Goal: Task Accomplishment & Management: Manage account settings

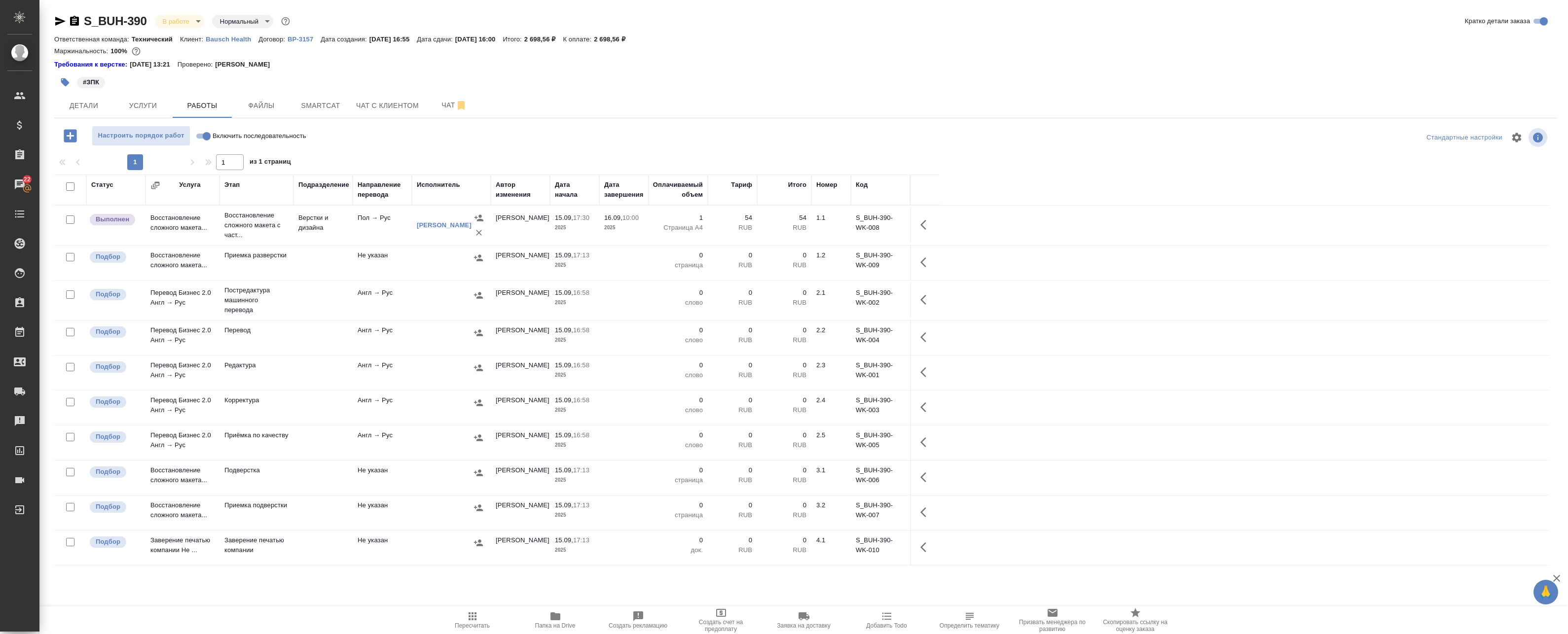
click at [378, 232] on td "Пол → Рус" at bounding box center [382, 225] width 59 height 35
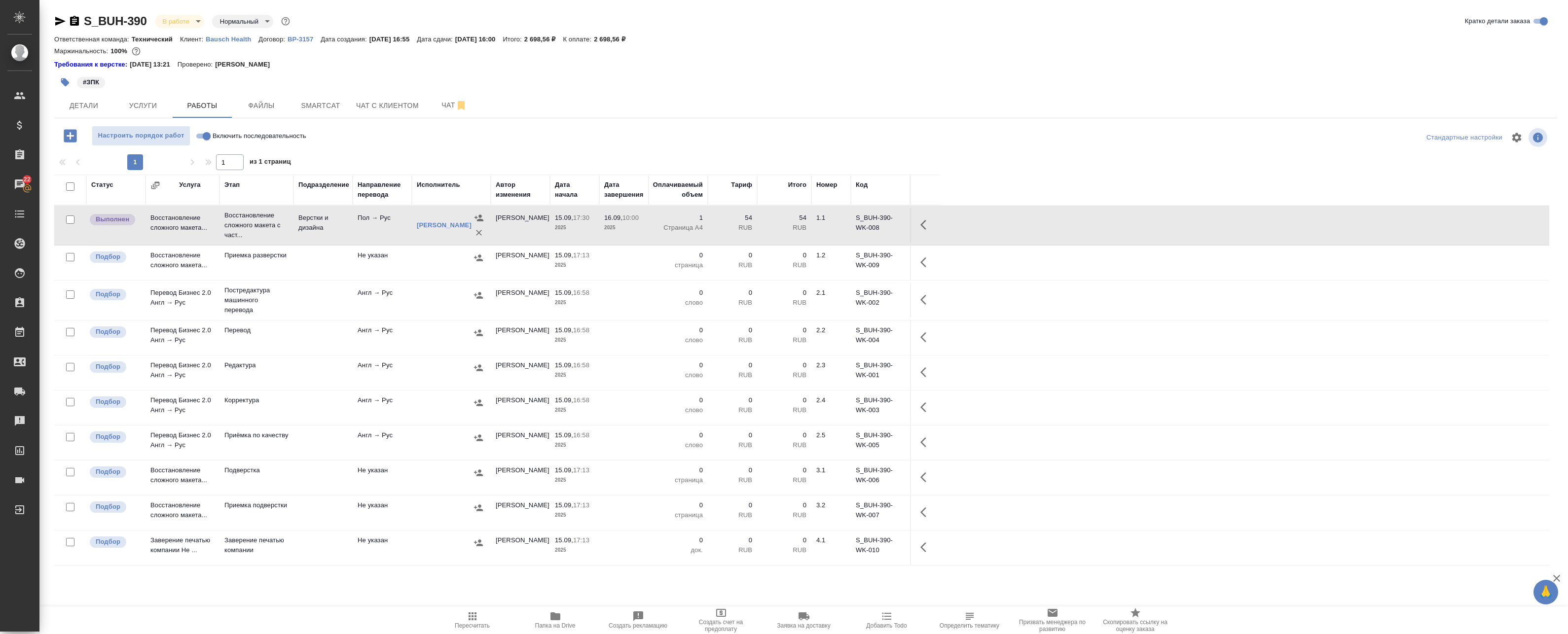
click at [378, 232] on td "Пол → Рус" at bounding box center [382, 225] width 59 height 35
click at [927, 222] on icon "button" at bounding box center [926, 225] width 12 height 12
click at [859, 225] on icon "button" at bounding box center [853, 225] width 12 height 12
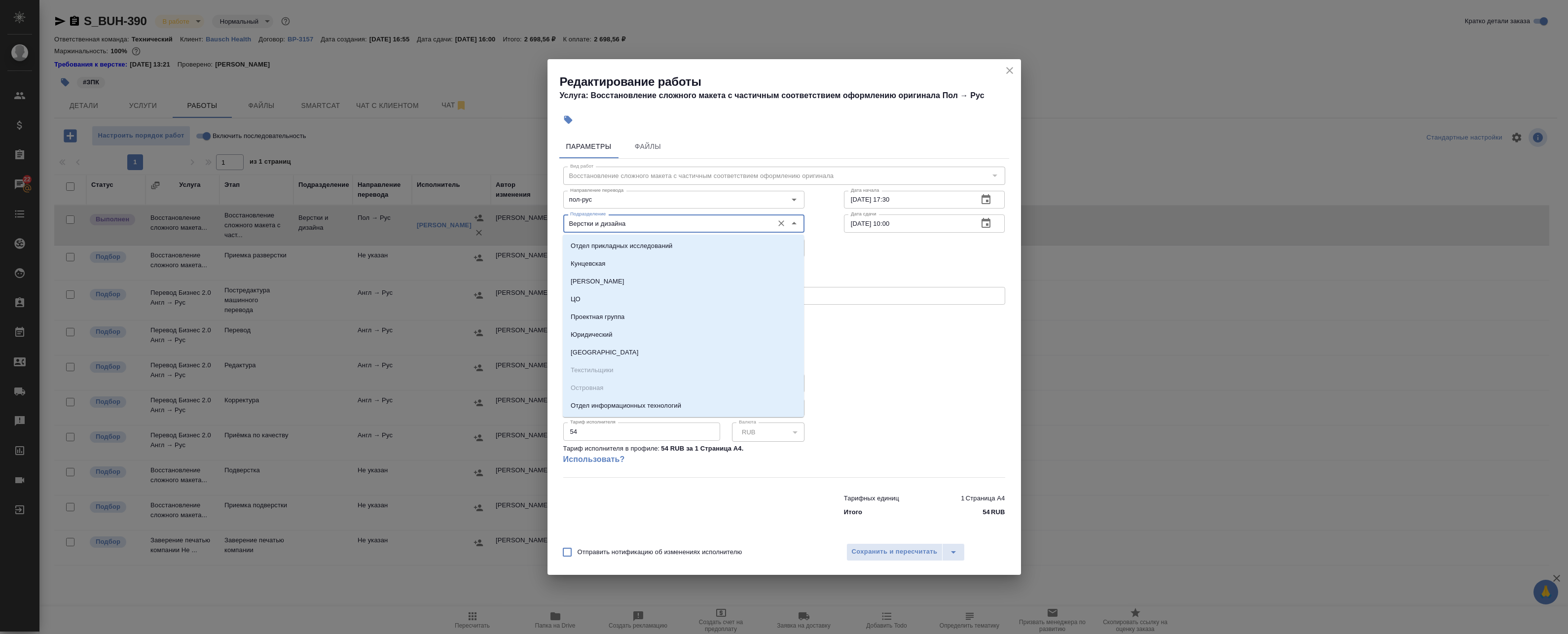
click at [673, 225] on input "Верстки и дизайна" at bounding box center [667, 223] width 202 height 12
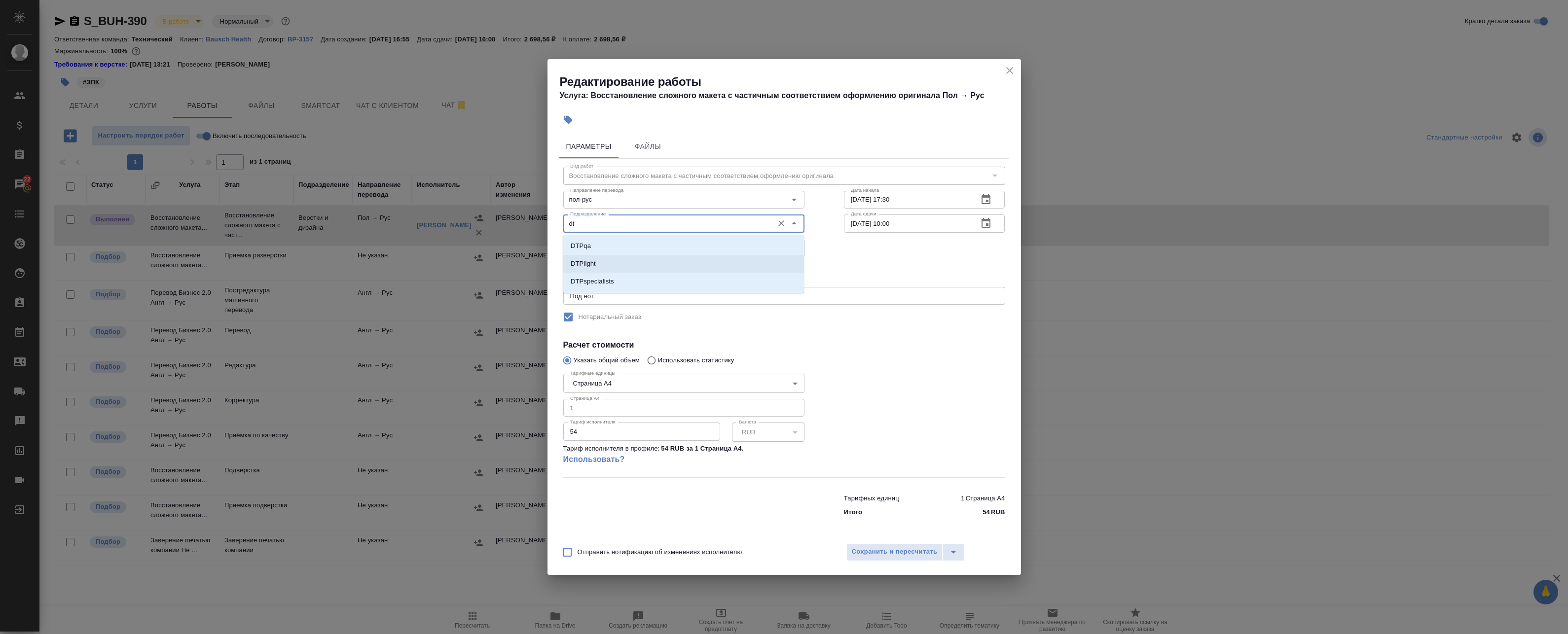
drag, startPoint x: 612, startPoint y: 280, endPoint x: 620, endPoint y: 285, distance: 9.4
click at [612, 280] on p "DTPspecialists" at bounding box center [592, 282] width 43 height 10
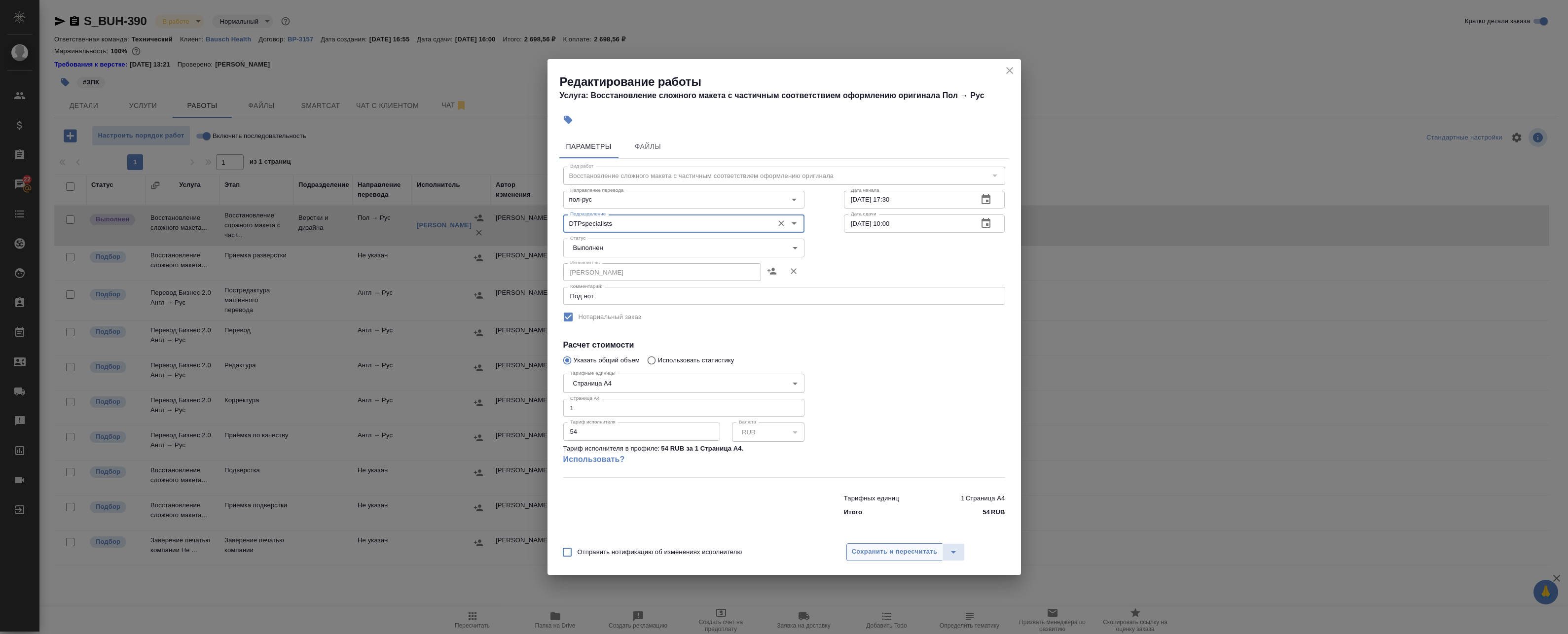
type input "DTPspecialists"
click at [890, 549] on span "Сохранить и пересчитать" at bounding box center [894, 552] width 86 height 12
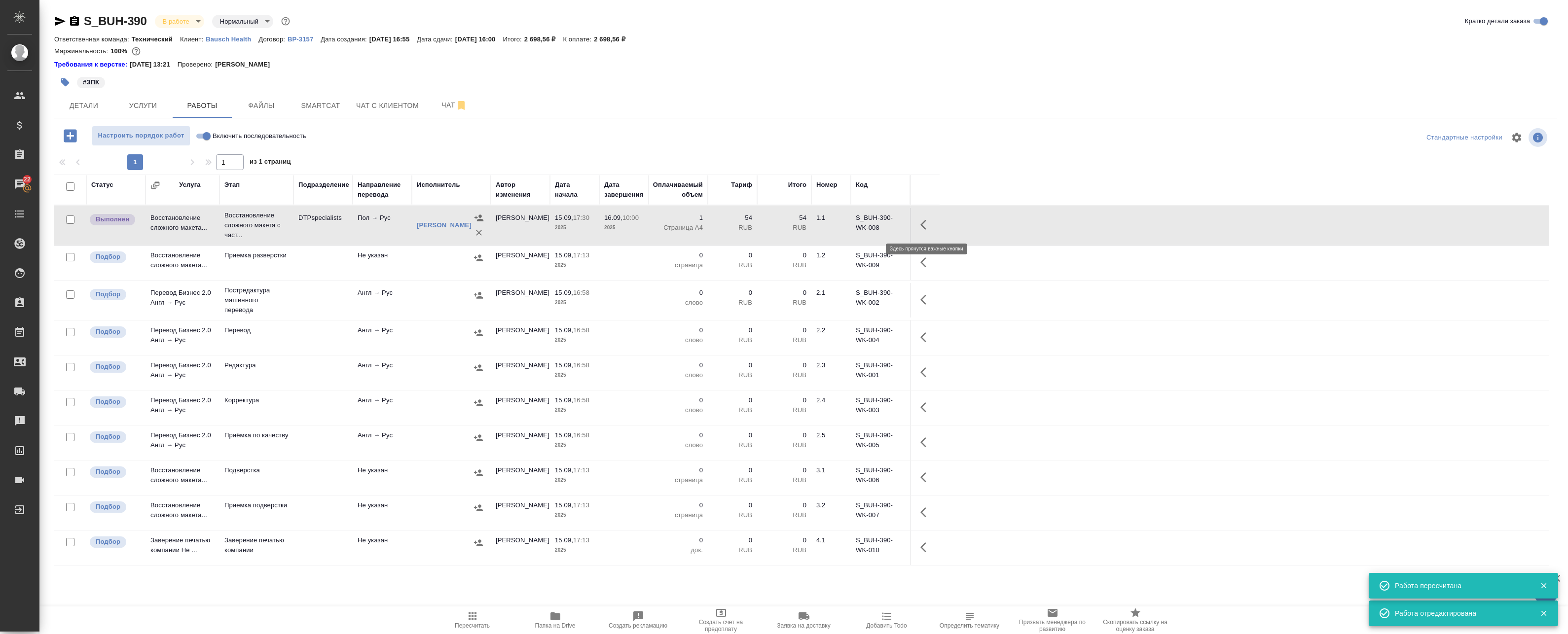
drag, startPoint x: 923, startPoint y: 227, endPoint x: 916, endPoint y: 225, distance: 7.3
click at [923, 227] on icon "button" at bounding box center [923, 225] width 6 height 10
click at [848, 226] on icon "button" at bounding box center [853, 225] width 12 height 12
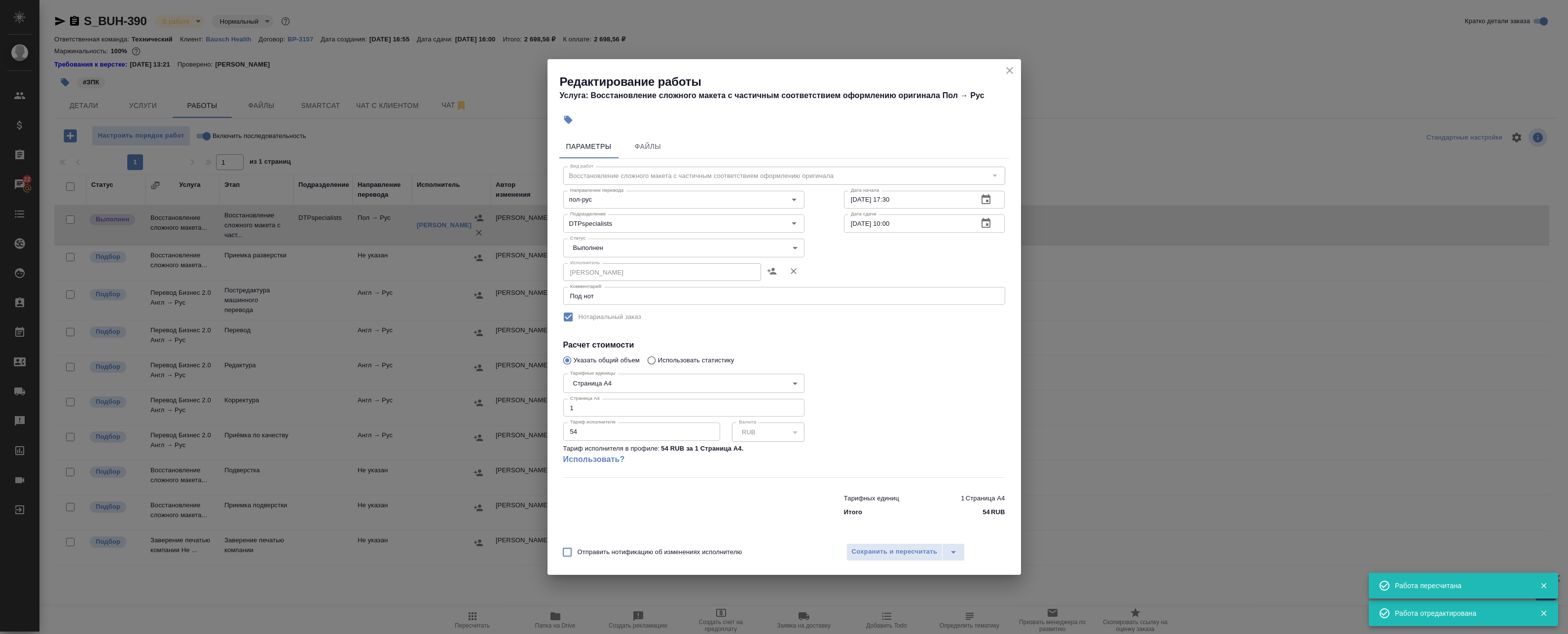
click at [628, 248] on body "🙏 .cls-1 fill:#fff; AWATERA Badanyan Artak Клиенты Спецификации Заказы 22 Чаты …" at bounding box center [784, 317] width 1568 height 634
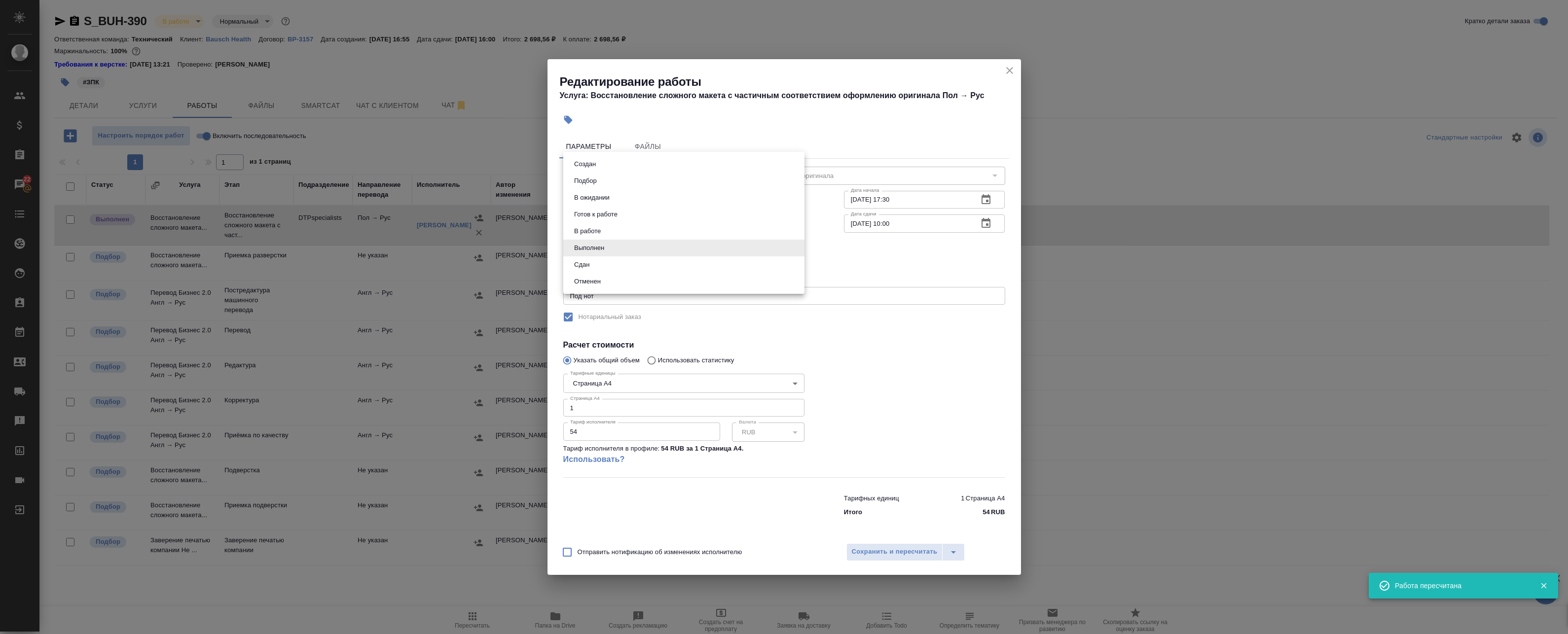
click at [891, 290] on div at bounding box center [784, 317] width 1568 height 634
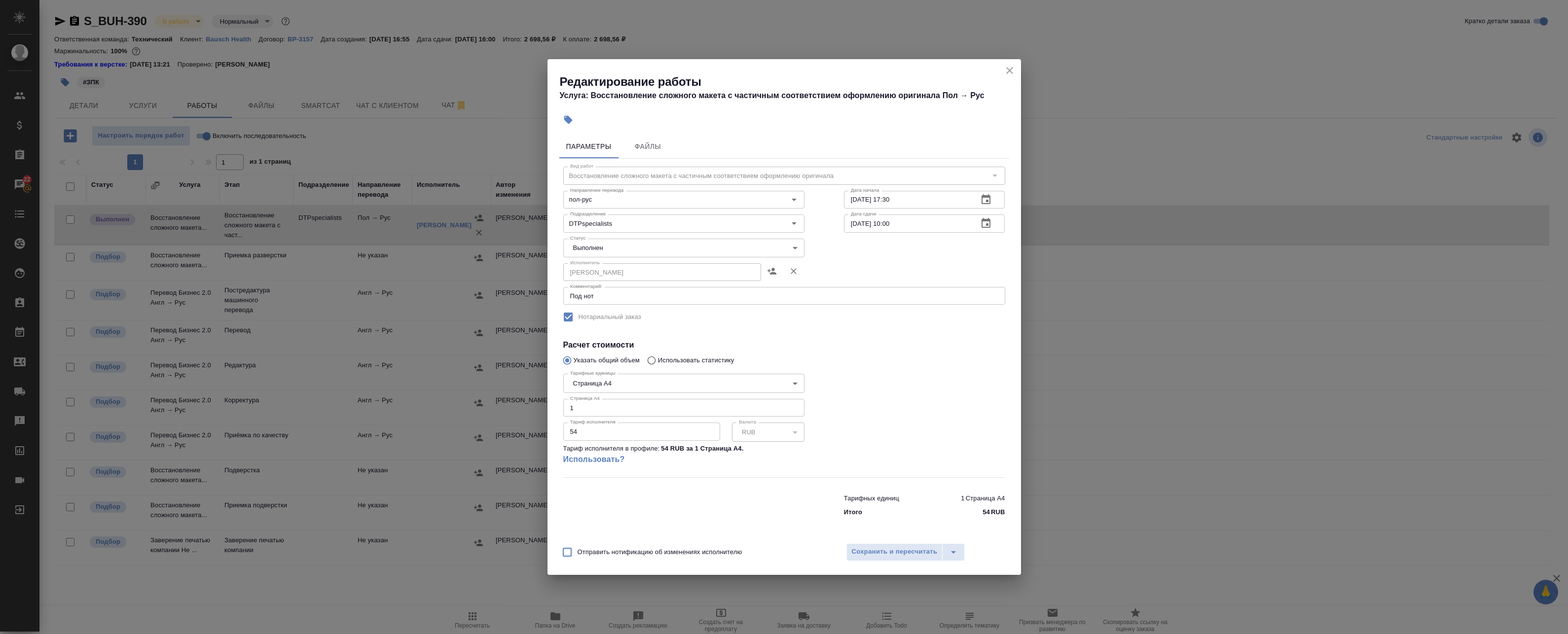
click at [897, 269] on div "Создан Подбор В ожидании Готов к работе В работе Выполнен Сдан Отменен" at bounding box center [784, 317] width 1568 height 634
click at [1013, 67] on icon "close" at bounding box center [1009, 70] width 12 height 12
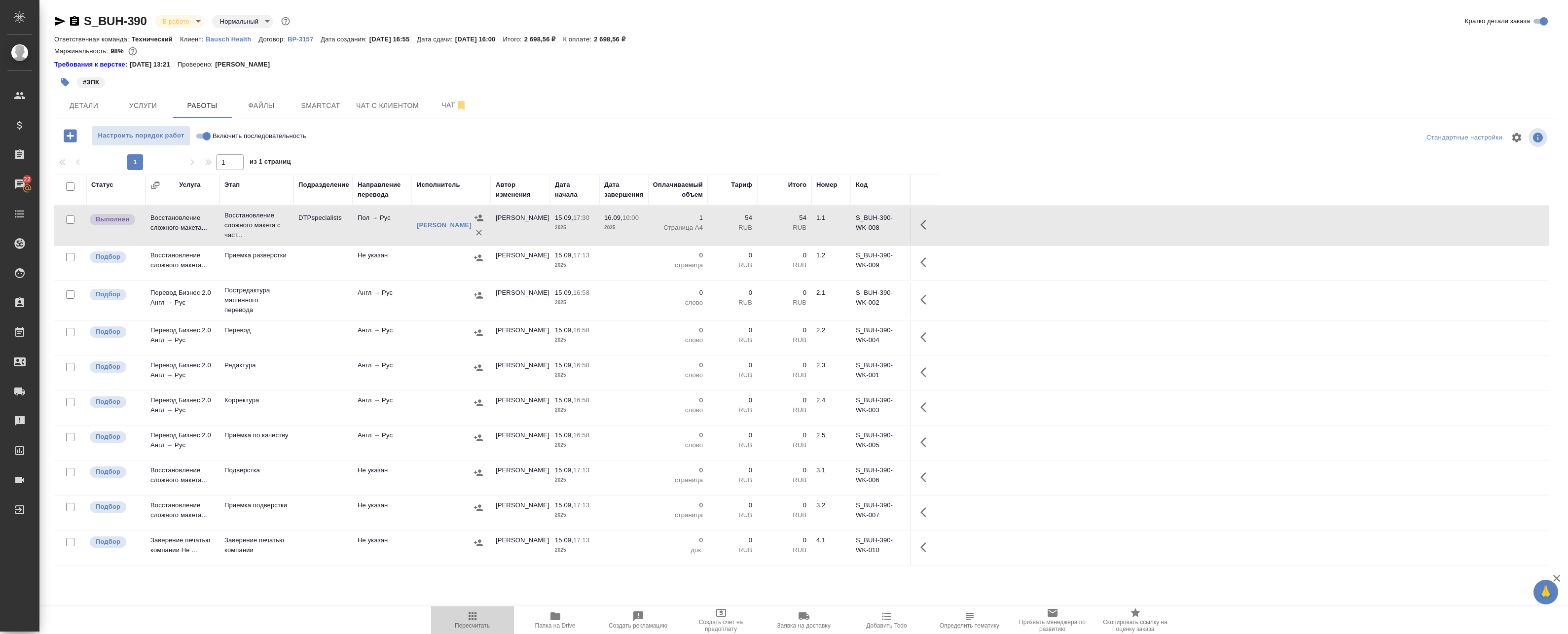
click at [480, 623] on span "Пересчитать" at bounding box center [472, 625] width 35 height 7
click at [555, 625] on span "Папка на Drive" at bounding box center [555, 625] width 40 height 7
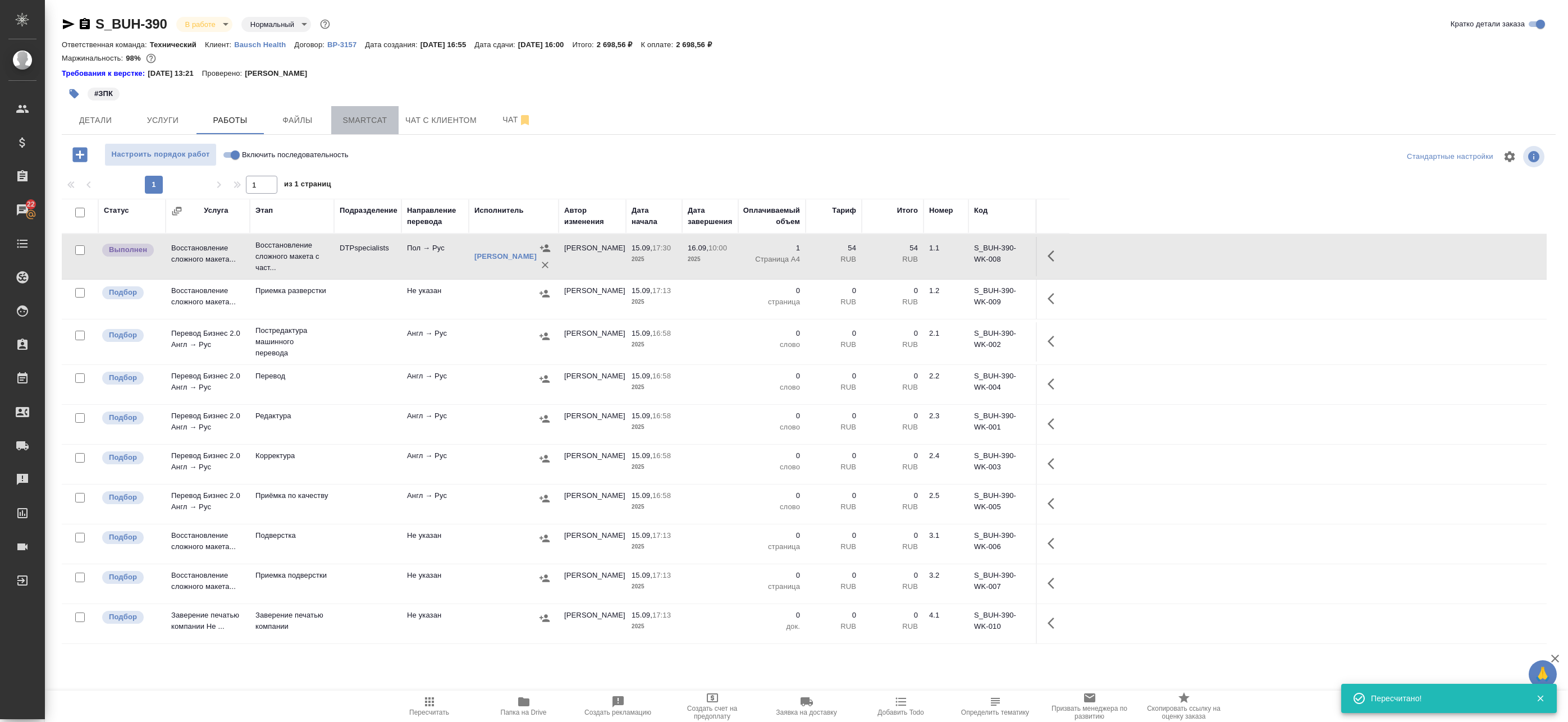
click at [380, 132] on button "Smartcat" at bounding box center [364, 120] width 67 height 28
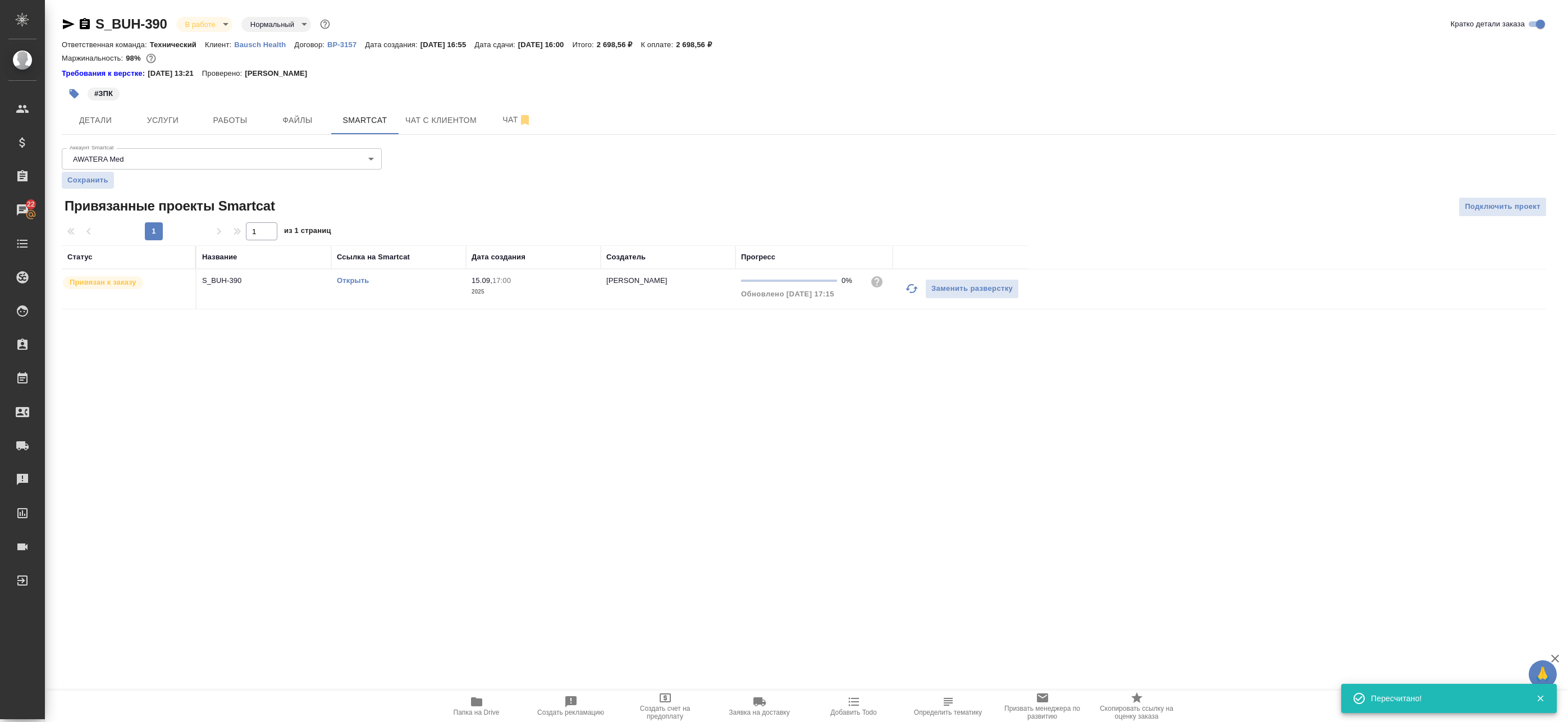
click at [355, 284] on link "Открыть" at bounding box center [353, 281] width 32 height 8
click at [346, 283] on link "Открыть" at bounding box center [353, 281] width 32 height 8
click at [248, 114] on span "Работы" at bounding box center [230, 121] width 54 height 14
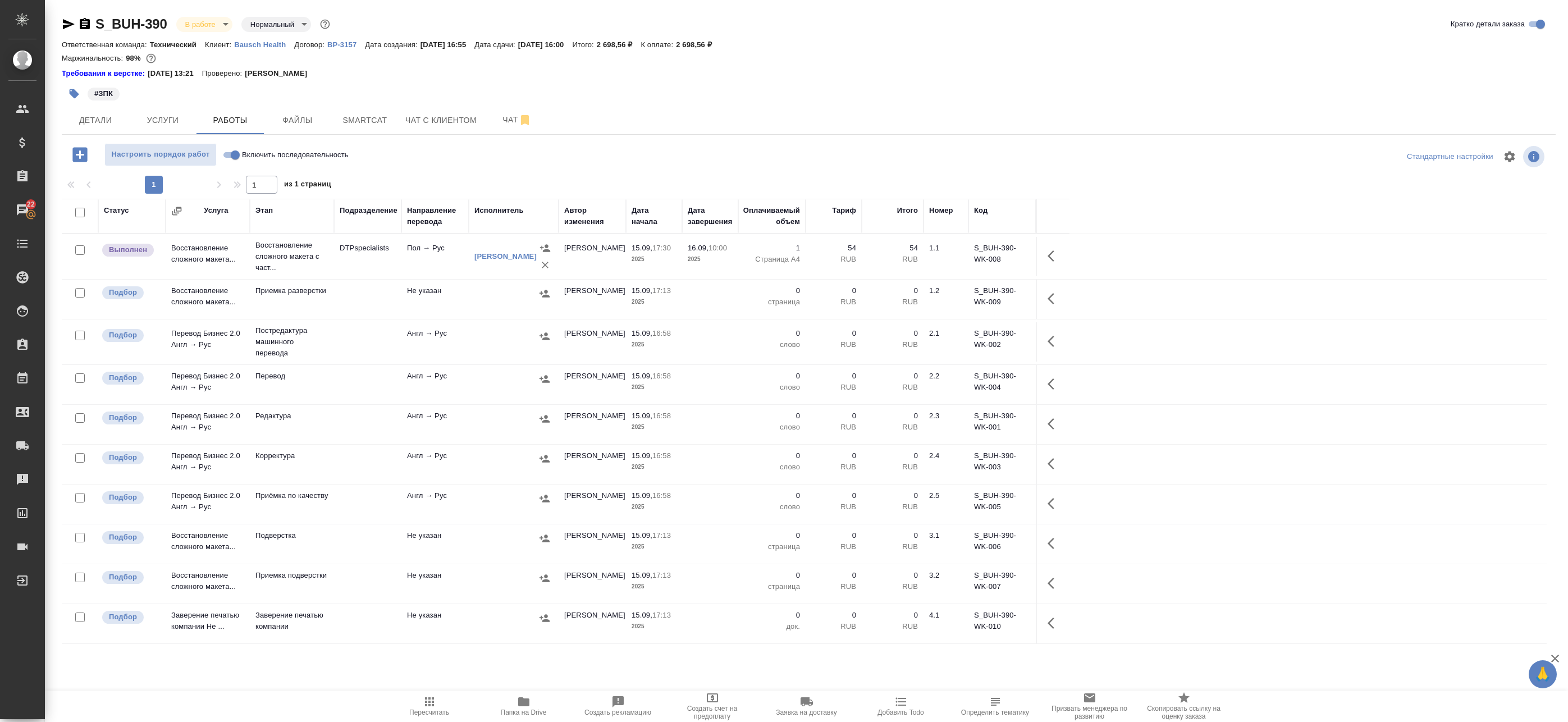
click at [1051, 339] on icon "button" at bounding box center [1051, 342] width 7 height 11
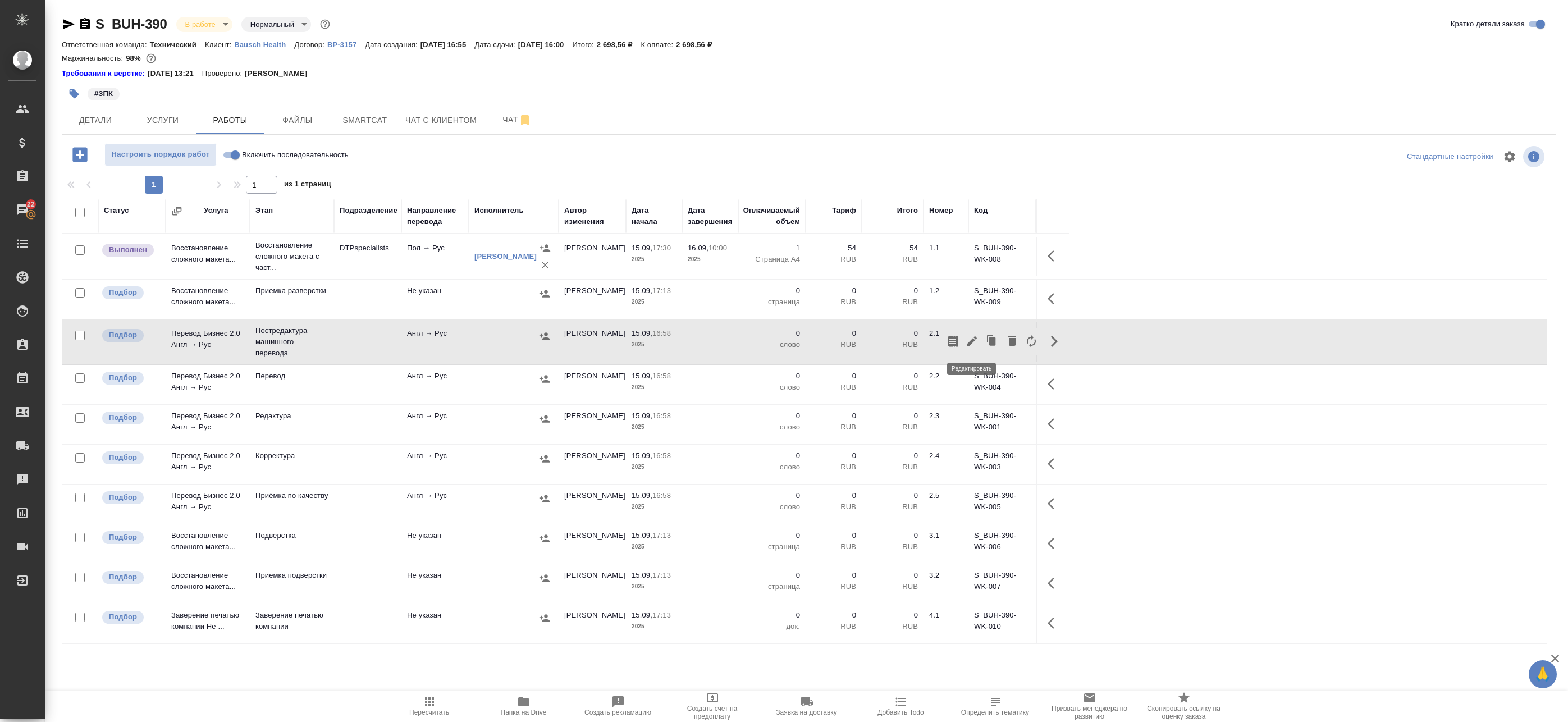
click at [976, 342] on icon "button" at bounding box center [971, 341] width 13 height 13
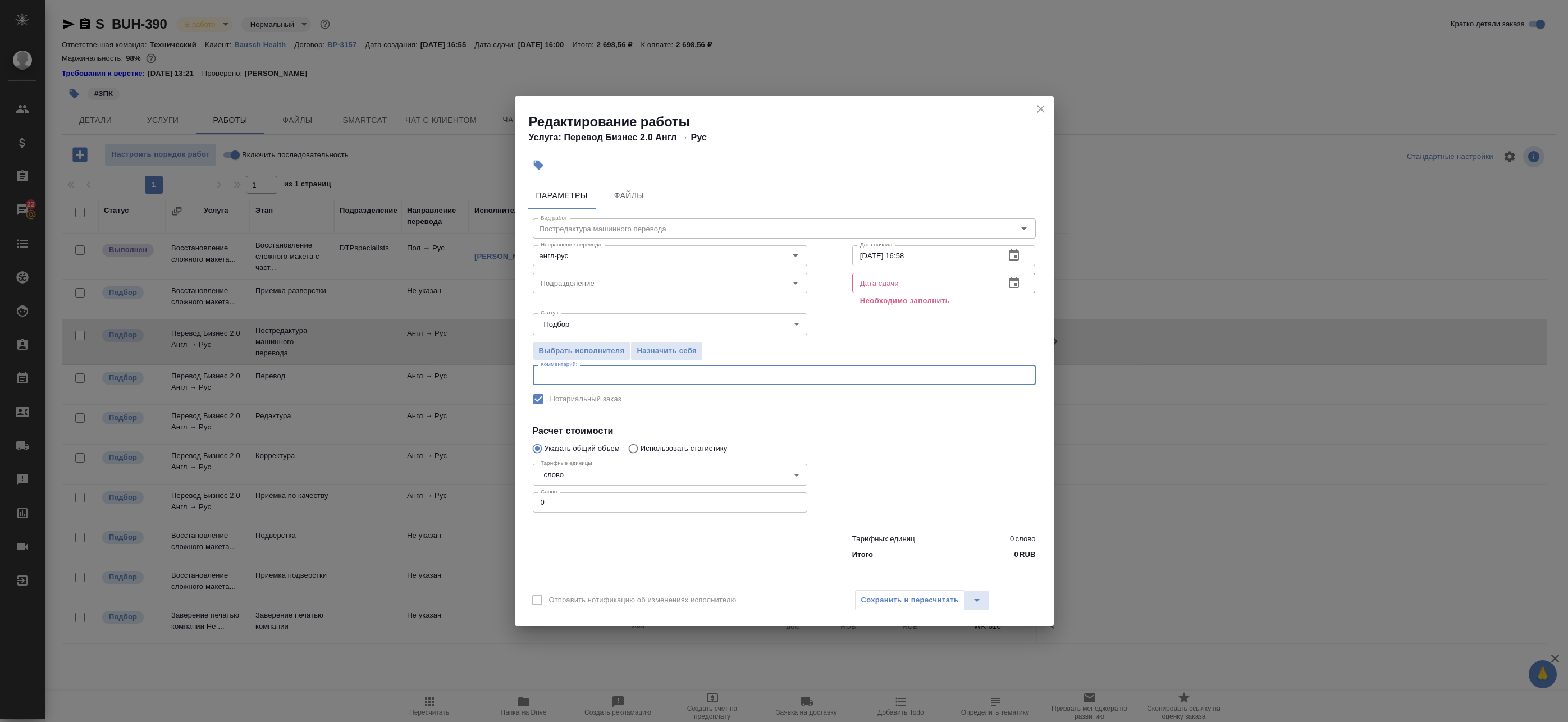
drag, startPoint x: 613, startPoint y: 378, endPoint x: 598, endPoint y: 387, distance: 17.5
click at [611, 378] on textarea at bounding box center [784, 376] width 487 height 8
drag, startPoint x: 574, startPoint y: 504, endPoint x: 457, endPoint y: 493, distance: 117.5
click at [457, 493] on div "Редактирование работы Услуга: Перевод Бизнес 2.0 Англ → Рус Параметры Файлы Вид…" at bounding box center [784, 361] width 1568 height 722
paste input "458"
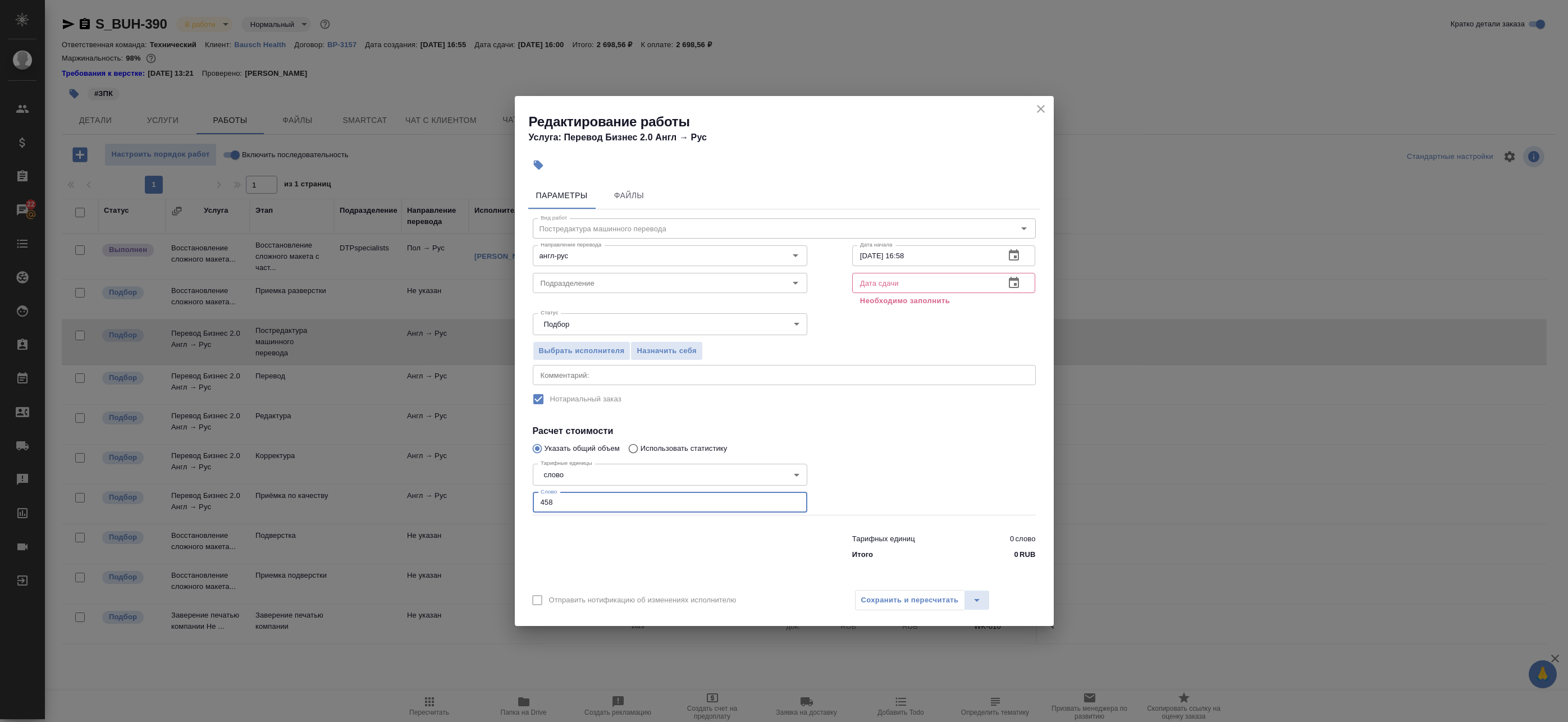
type input "458"
click at [1011, 283] on icon "button" at bounding box center [1014, 283] width 13 height 13
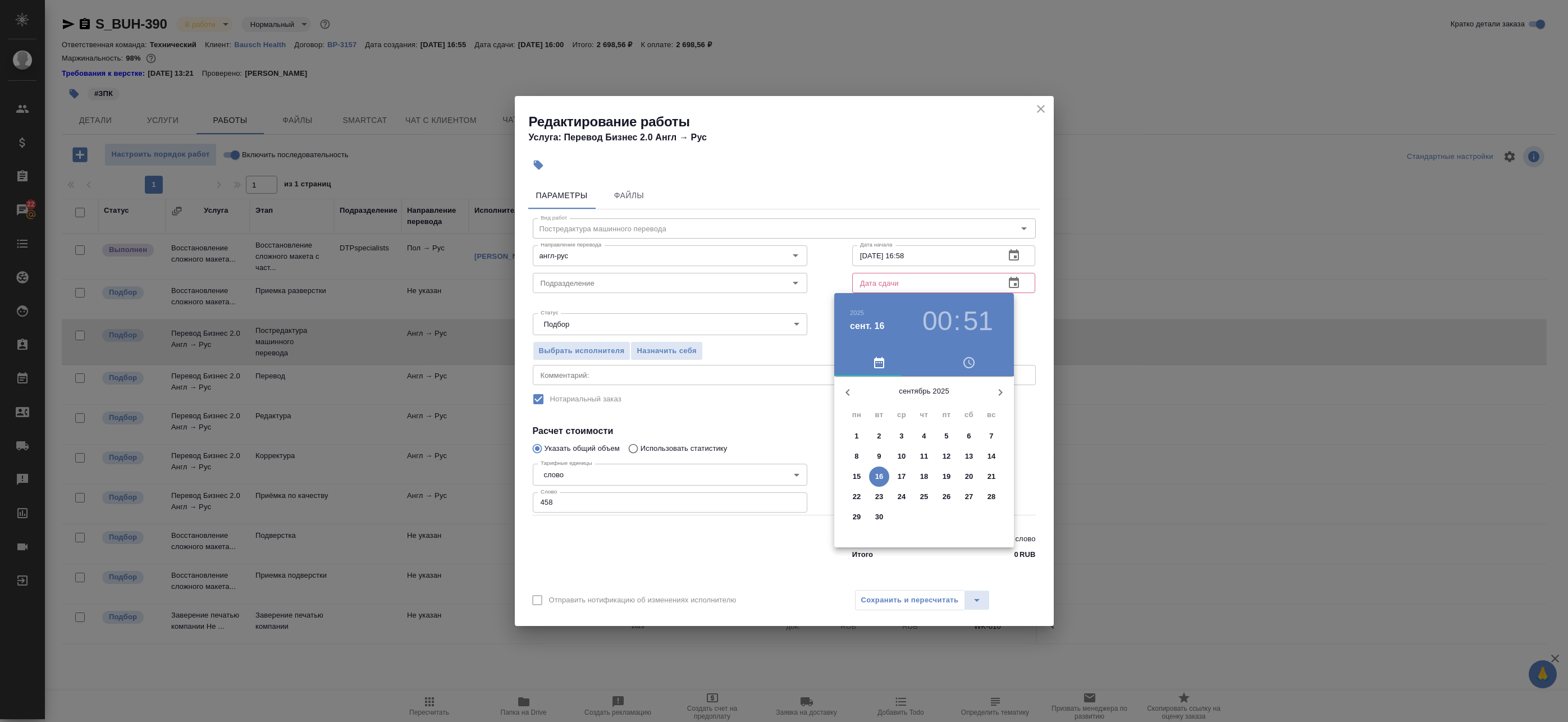
click at [881, 476] on p "16" at bounding box center [879, 477] width 8 height 11
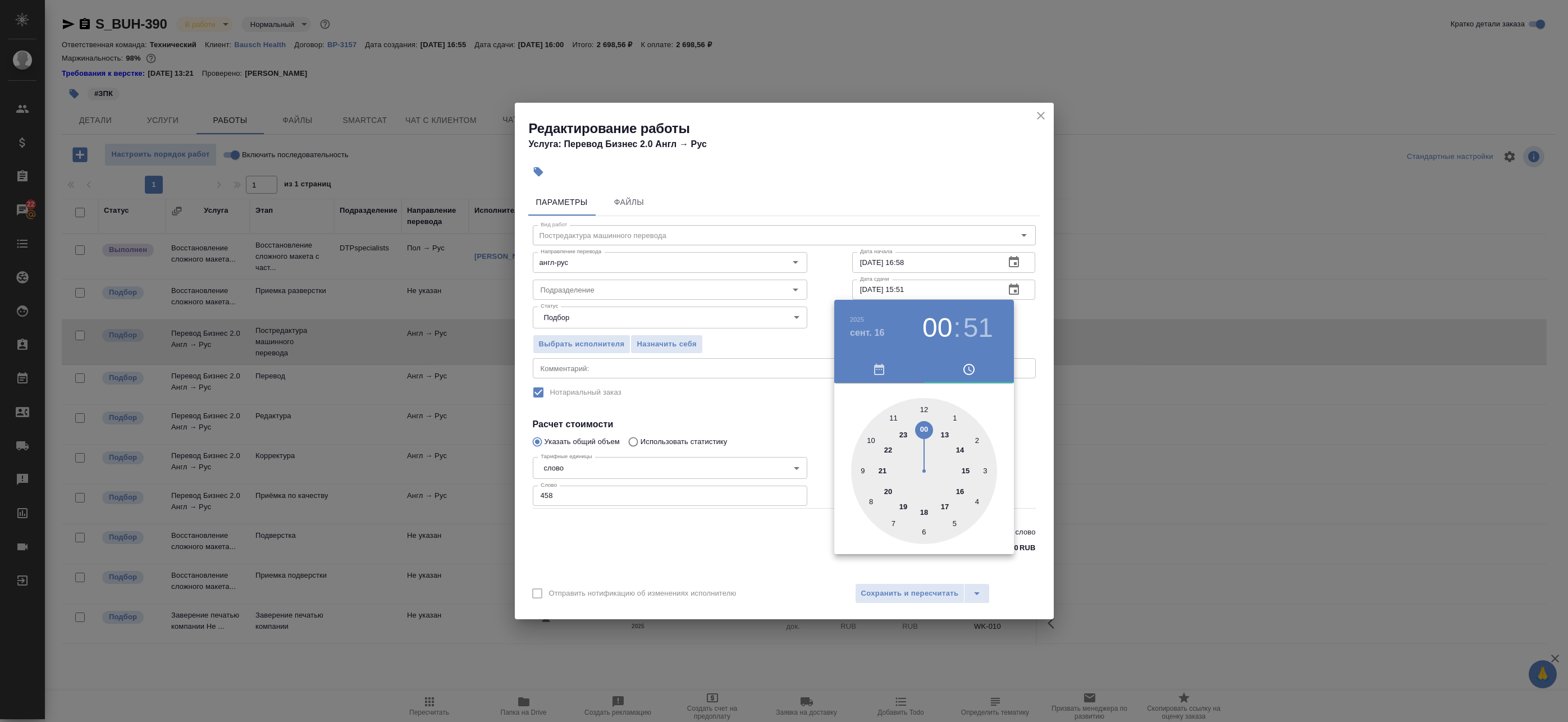
click at [965, 473] on div at bounding box center [924, 471] width 146 height 146
click at [924, 413] on div at bounding box center [924, 471] width 146 height 146
click at [1025, 322] on div at bounding box center [784, 361] width 1568 height 722
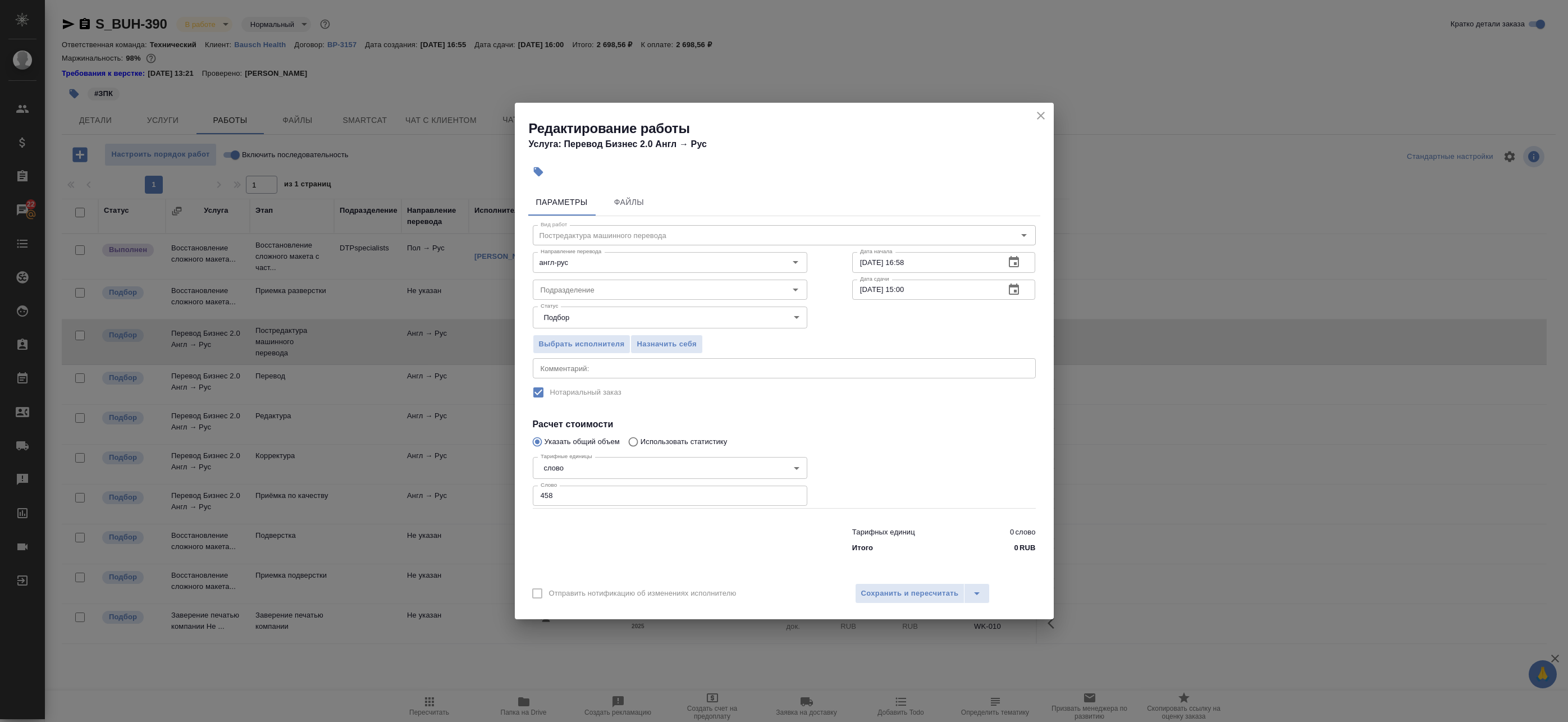
click at [1014, 288] on icon "button" at bounding box center [1014, 289] width 13 height 13
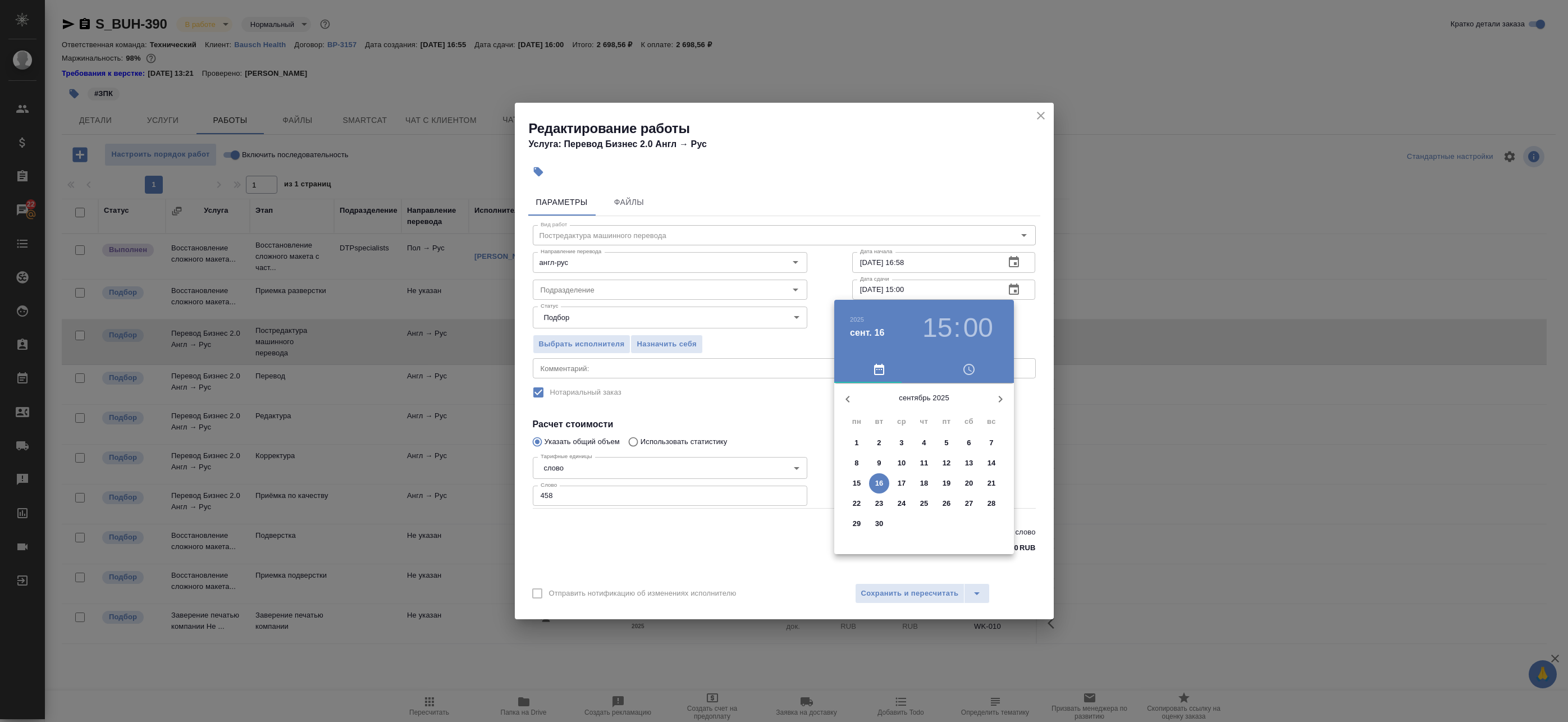
click at [946, 335] on h3 "15" at bounding box center [937, 328] width 30 height 31
click at [958, 448] on div at bounding box center [924, 471] width 146 height 146
click at [928, 409] on div at bounding box center [924, 471] width 146 height 146
click at [924, 405] on div at bounding box center [924, 471] width 146 height 146
type input "16.09.2025 14:00"
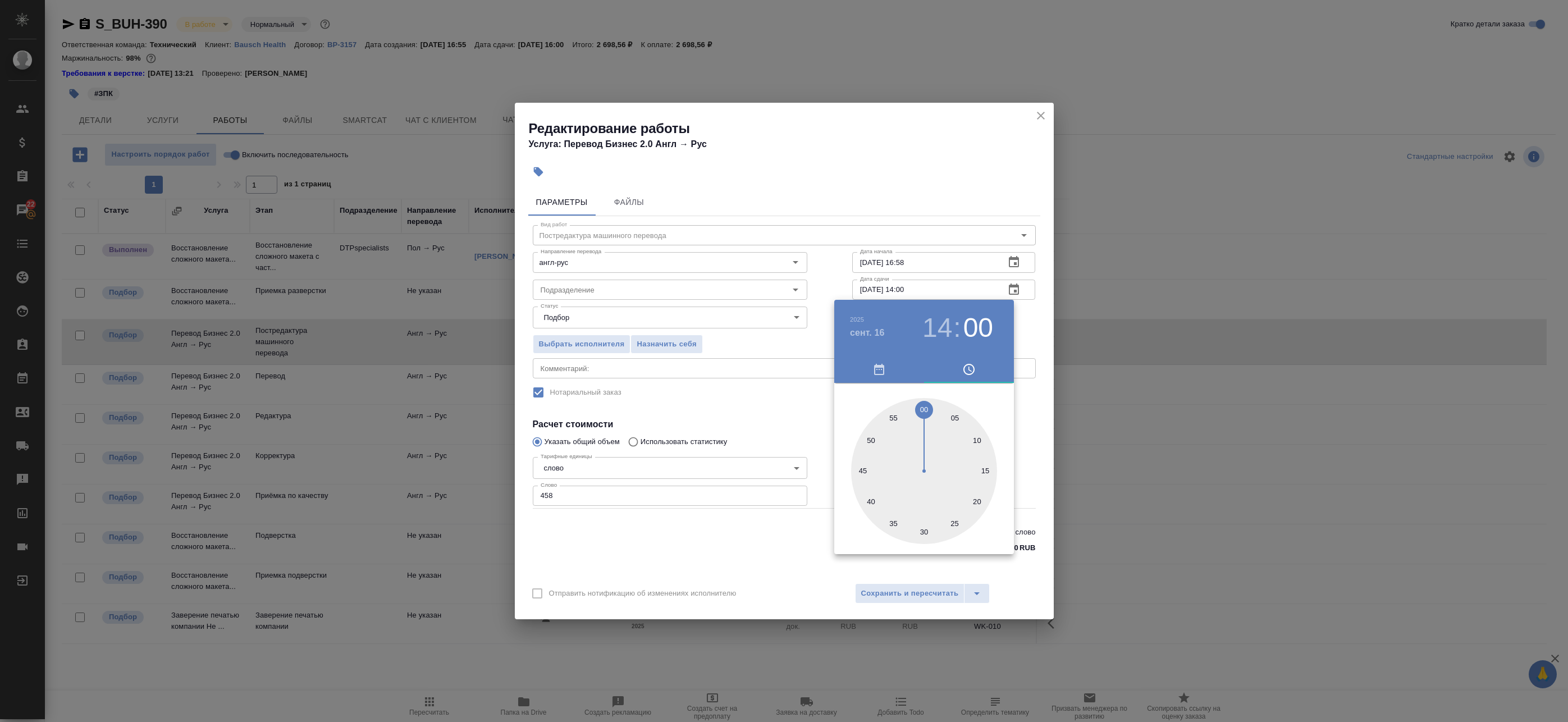
click at [1015, 335] on div at bounding box center [784, 361] width 1568 height 722
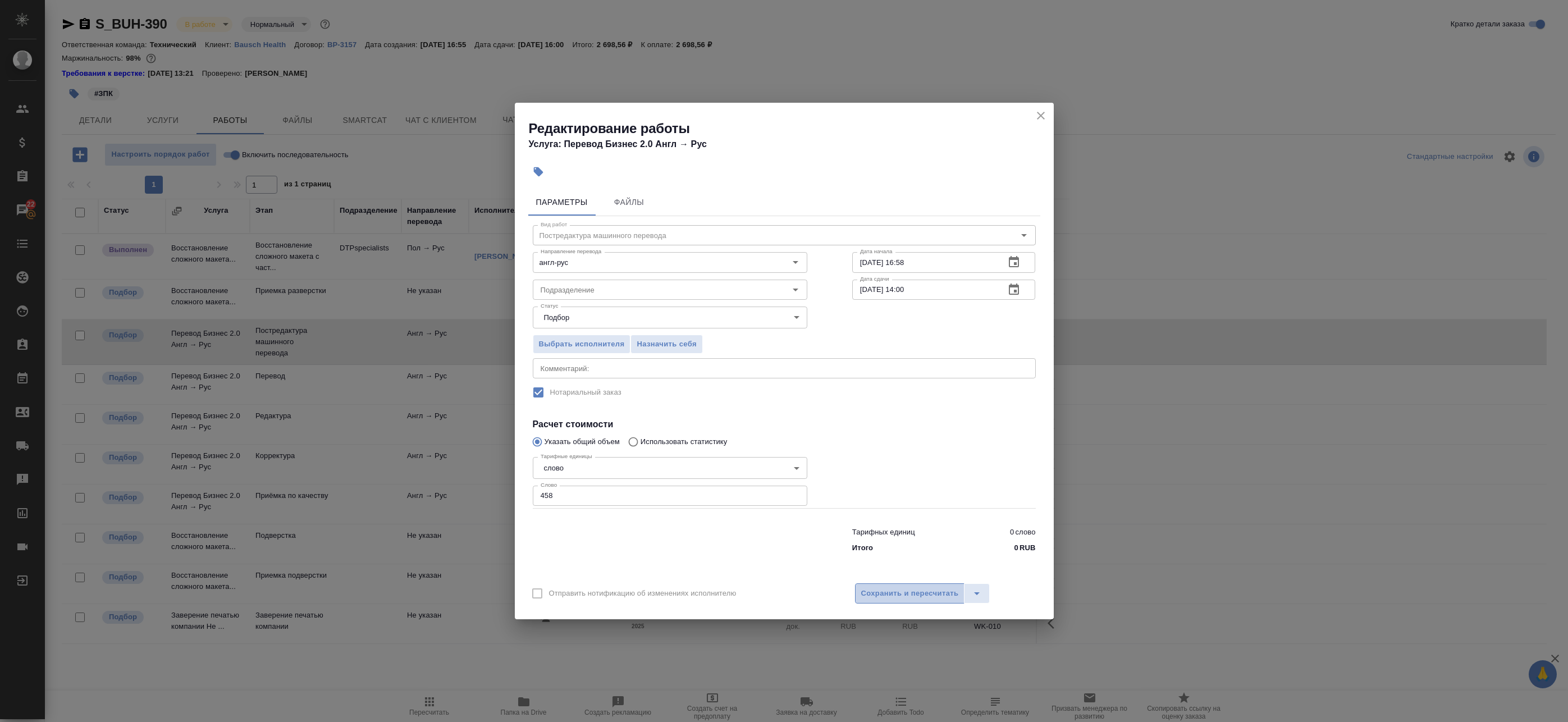
click at [922, 598] on span "Сохранить и пересчитать" at bounding box center [910, 594] width 98 height 13
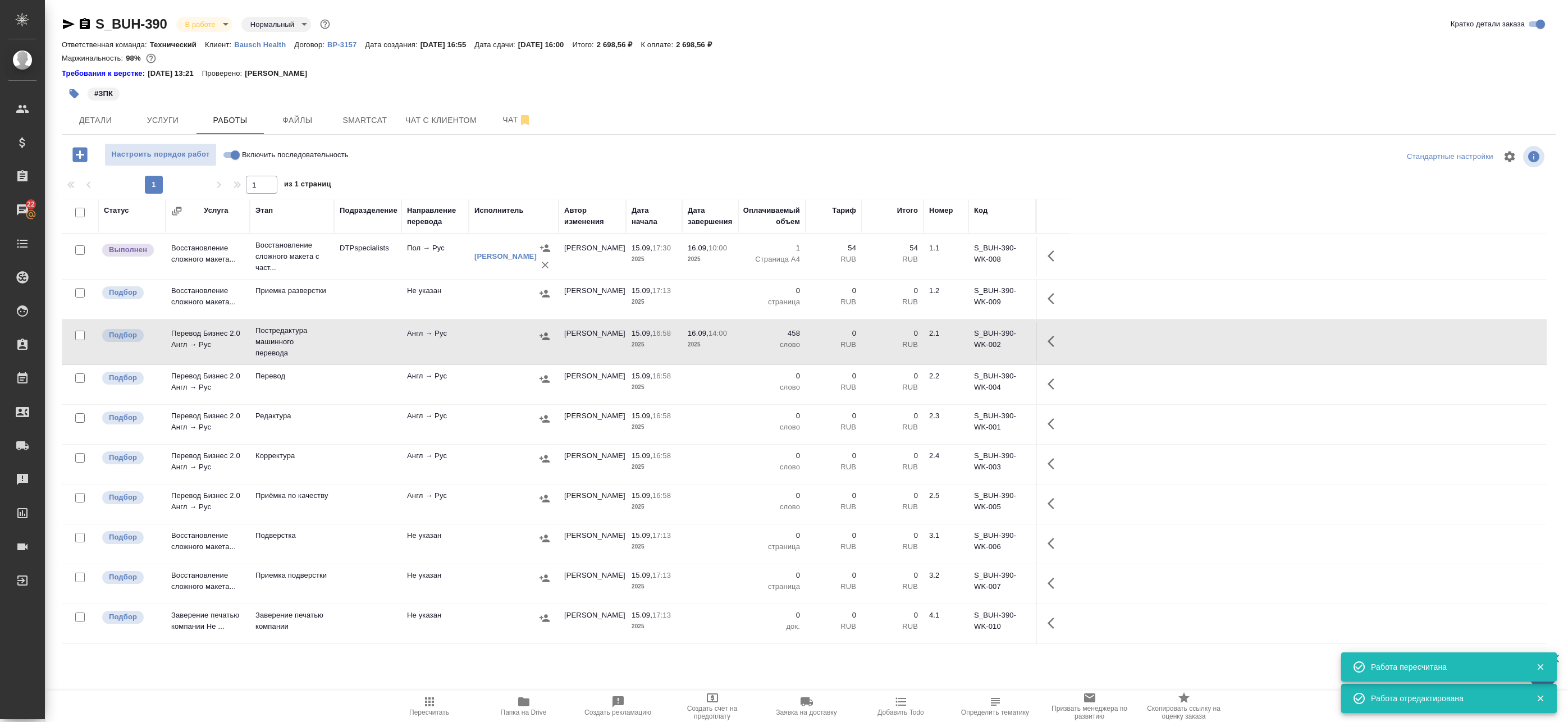
click at [1048, 344] on icon "button" at bounding box center [1054, 341] width 13 height 13
click at [106, 120] on span "Детали" at bounding box center [96, 121] width 54 height 14
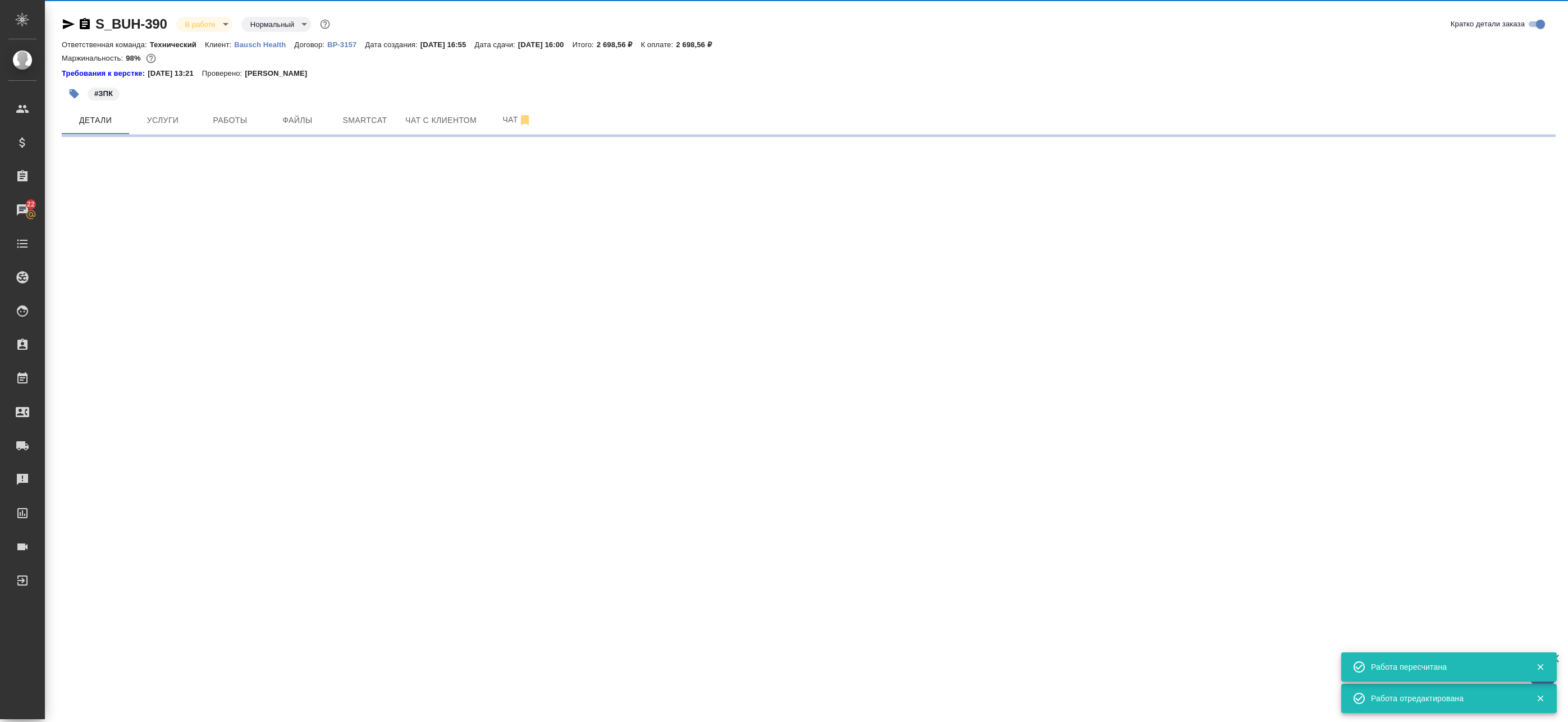
select select "RU"
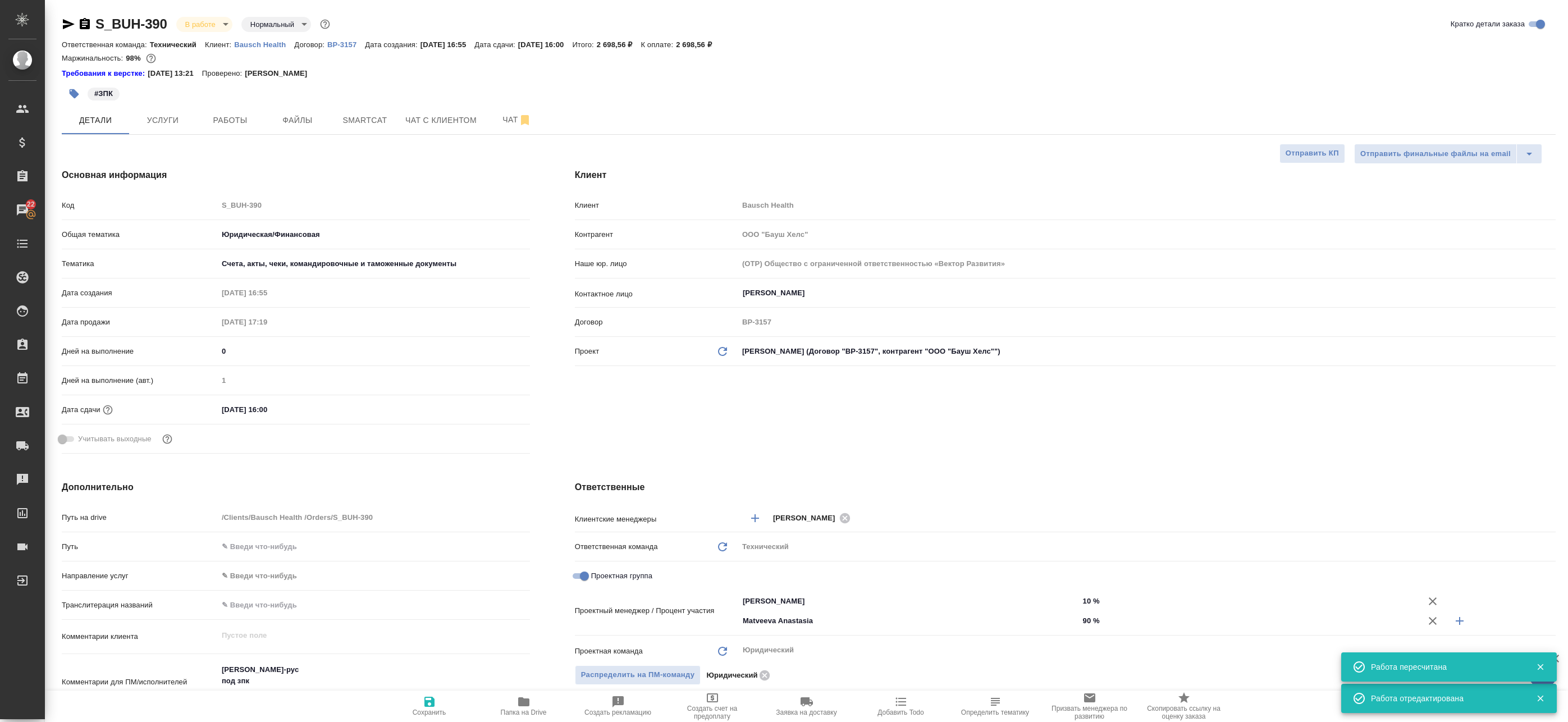
type textarea "x"
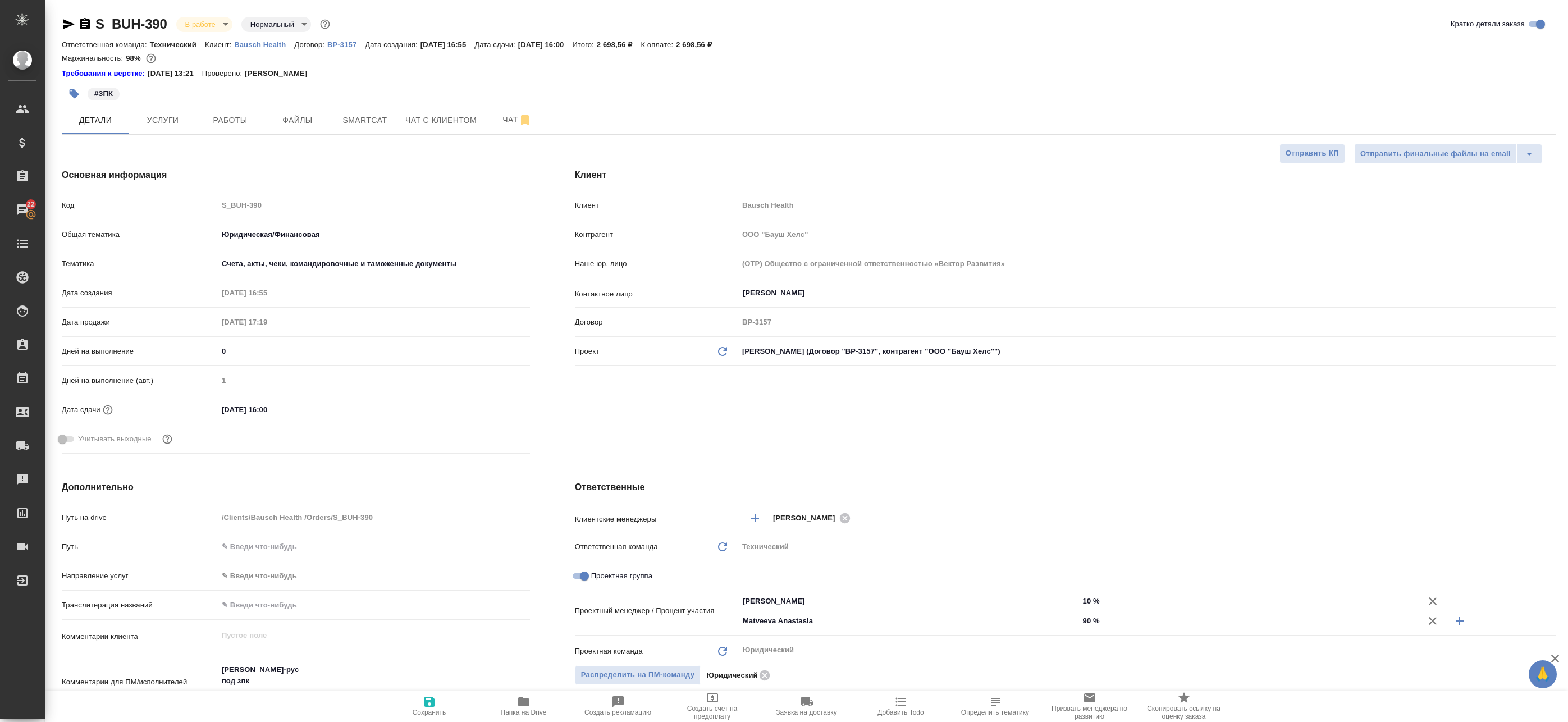
type textarea "x"
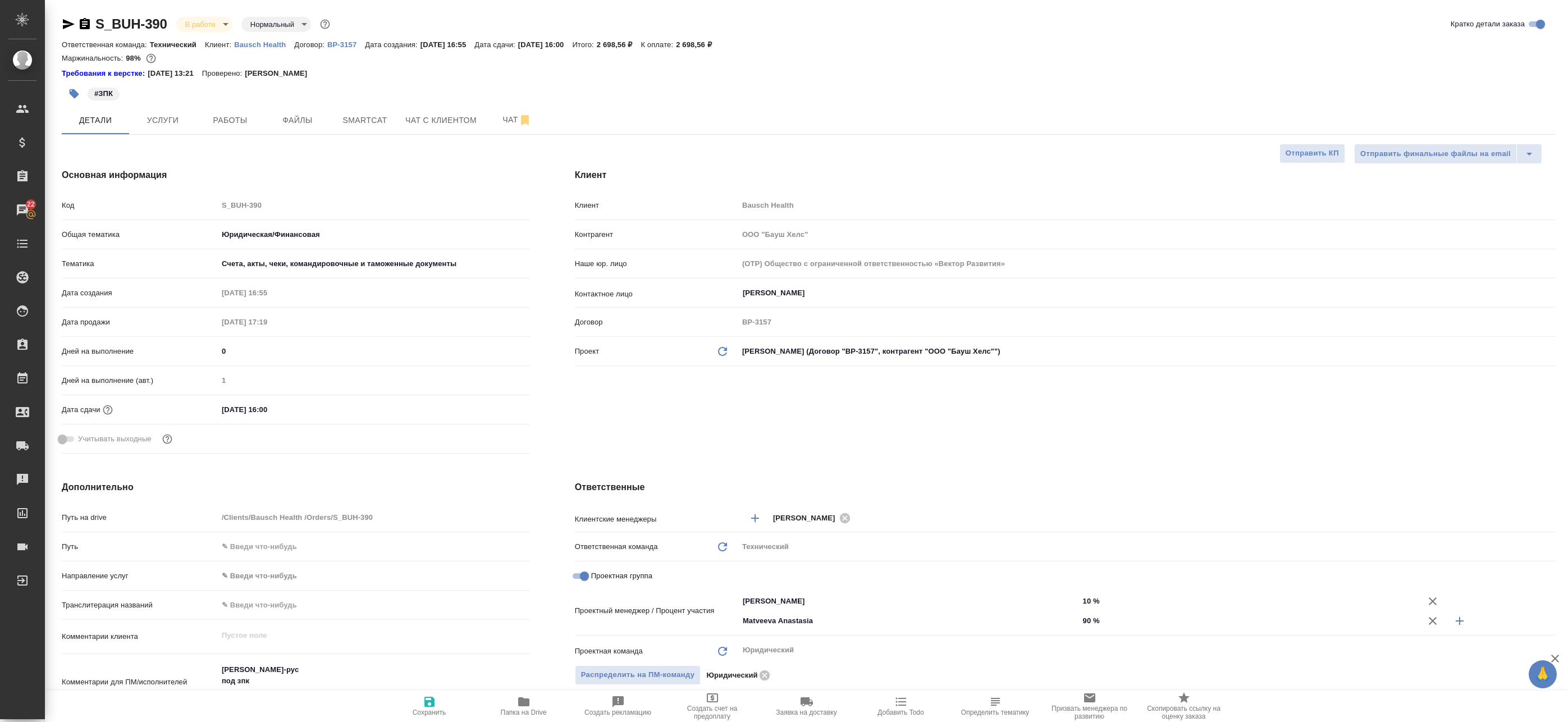
type textarea "x"
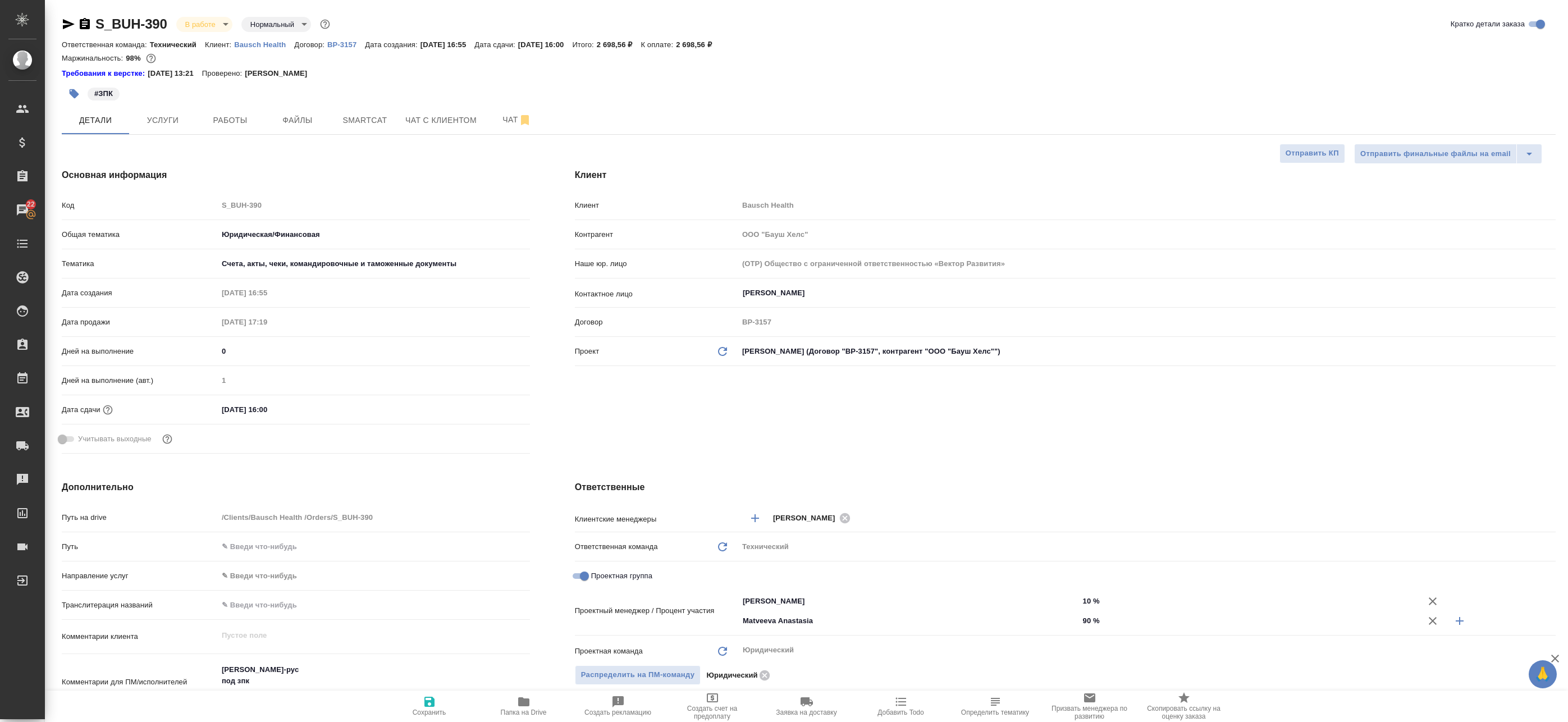
type textarea "x"
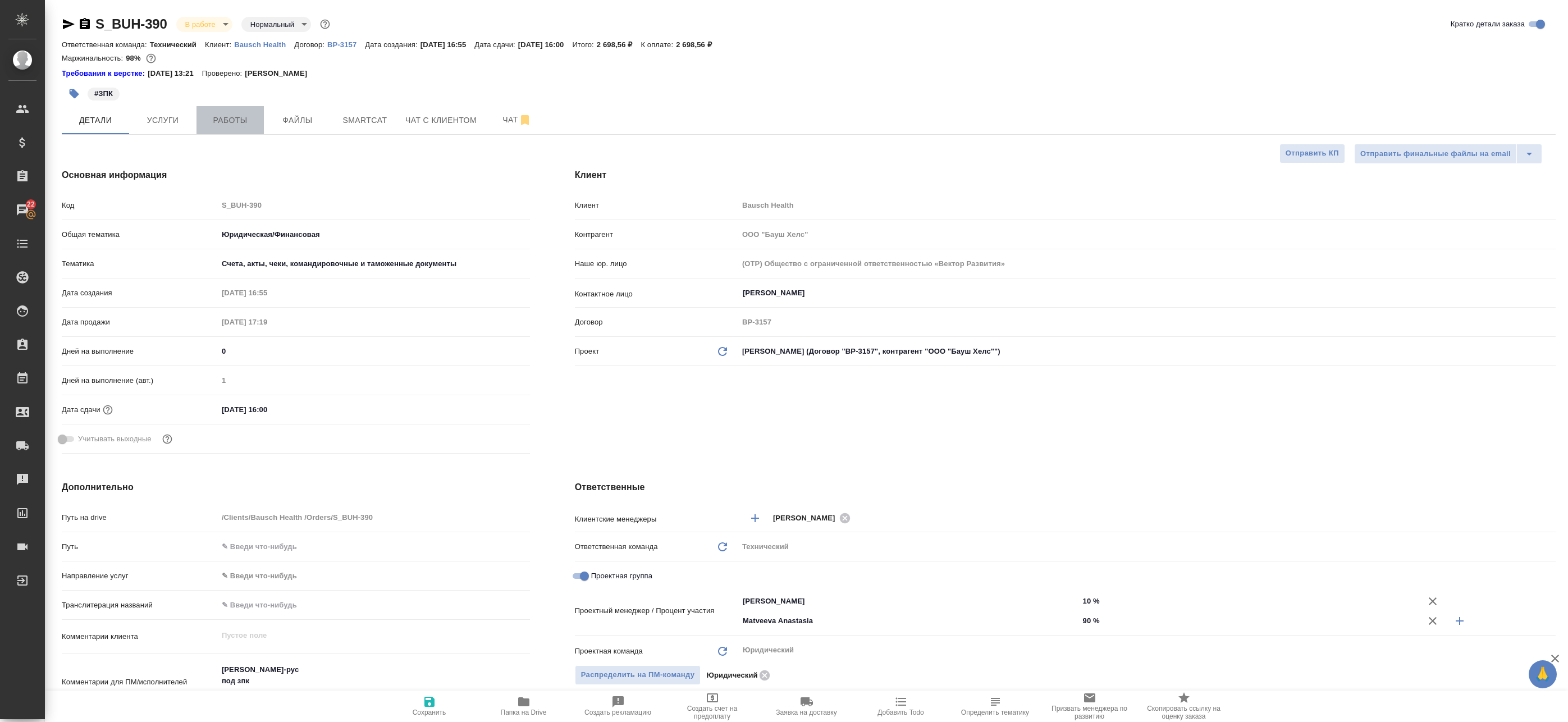
drag, startPoint x: 221, startPoint y: 116, endPoint x: 223, endPoint y: 125, distance: 9.2
click at [221, 117] on span "Работы" at bounding box center [230, 121] width 54 height 14
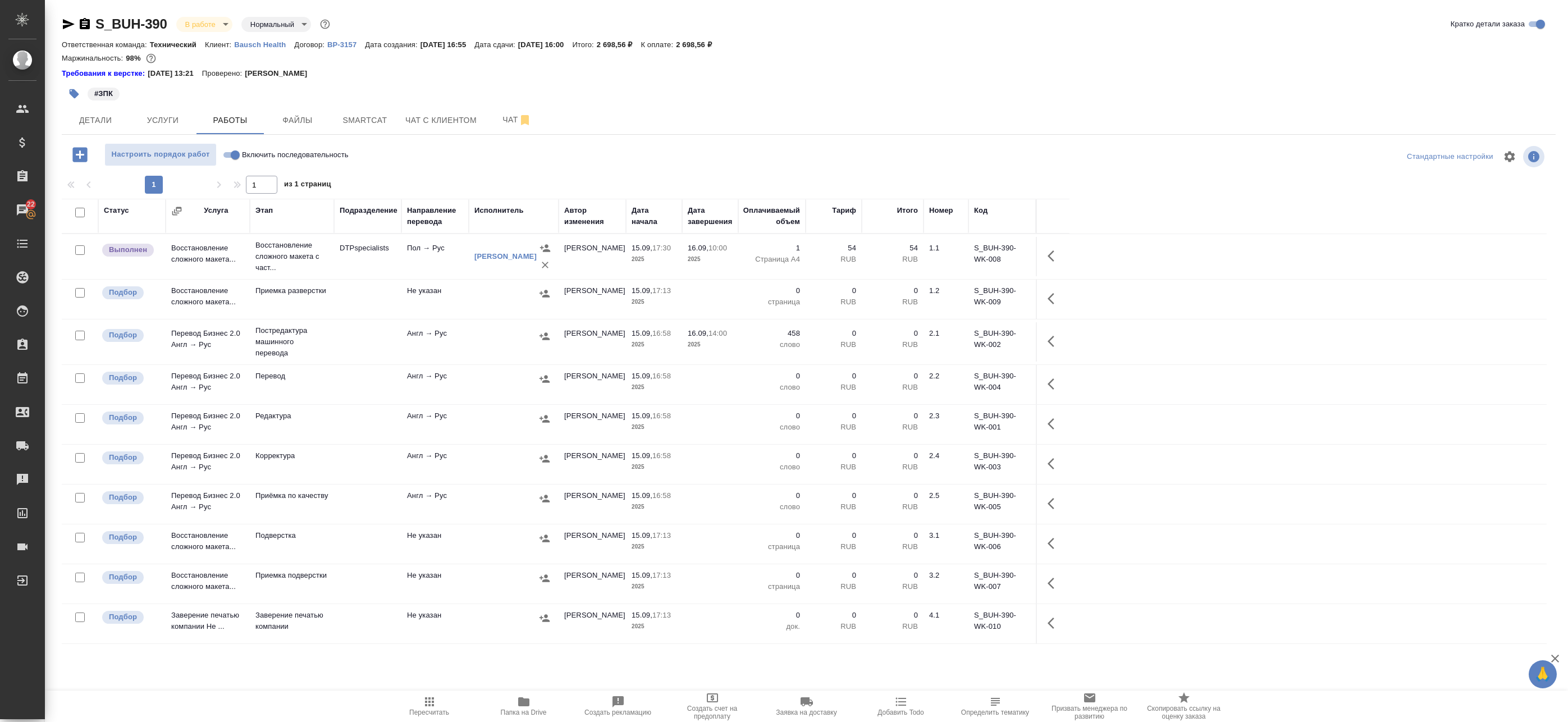
click at [422, 264] on td "Пол → Рус" at bounding box center [434, 256] width 67 height 39
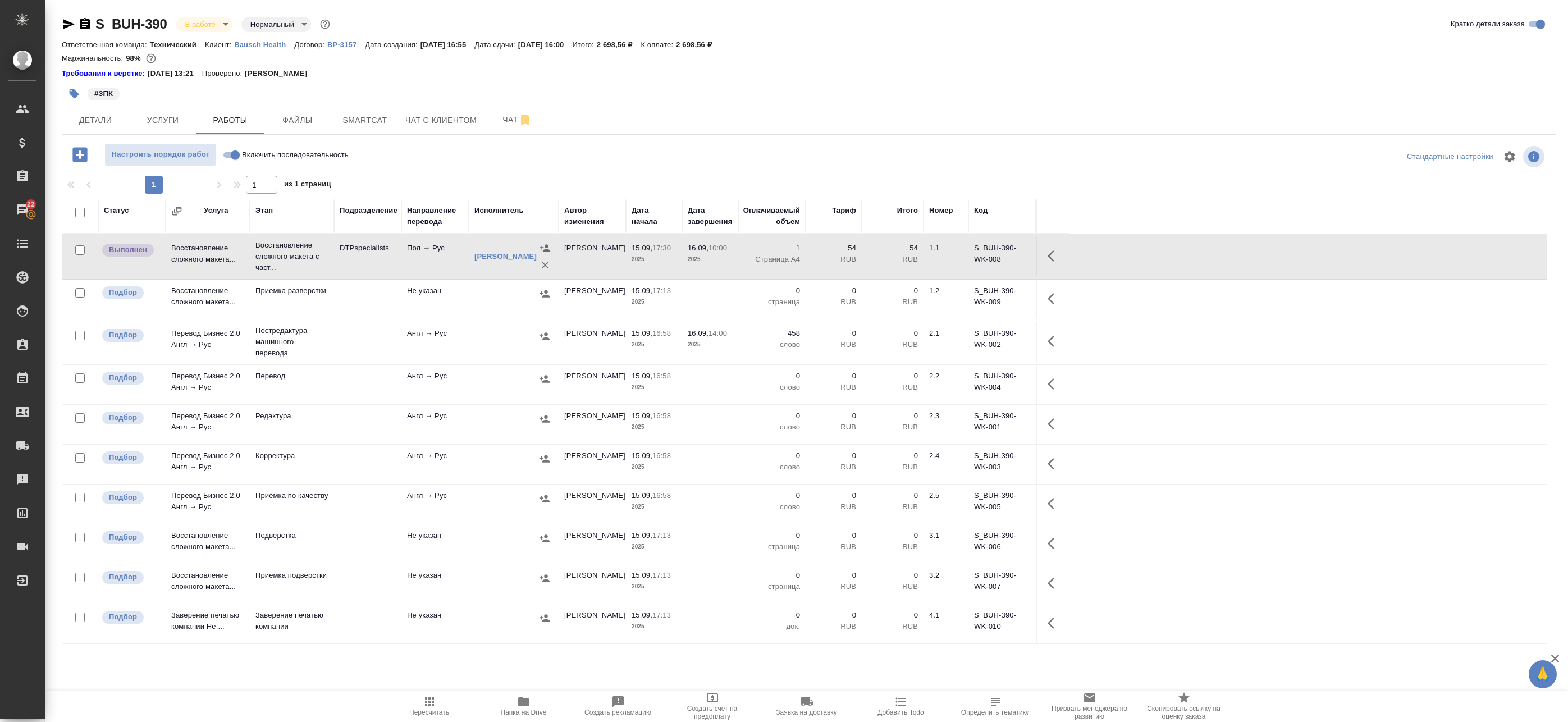
click at [506, 331] on div at bounding box center [513, 336] width 78 height 17
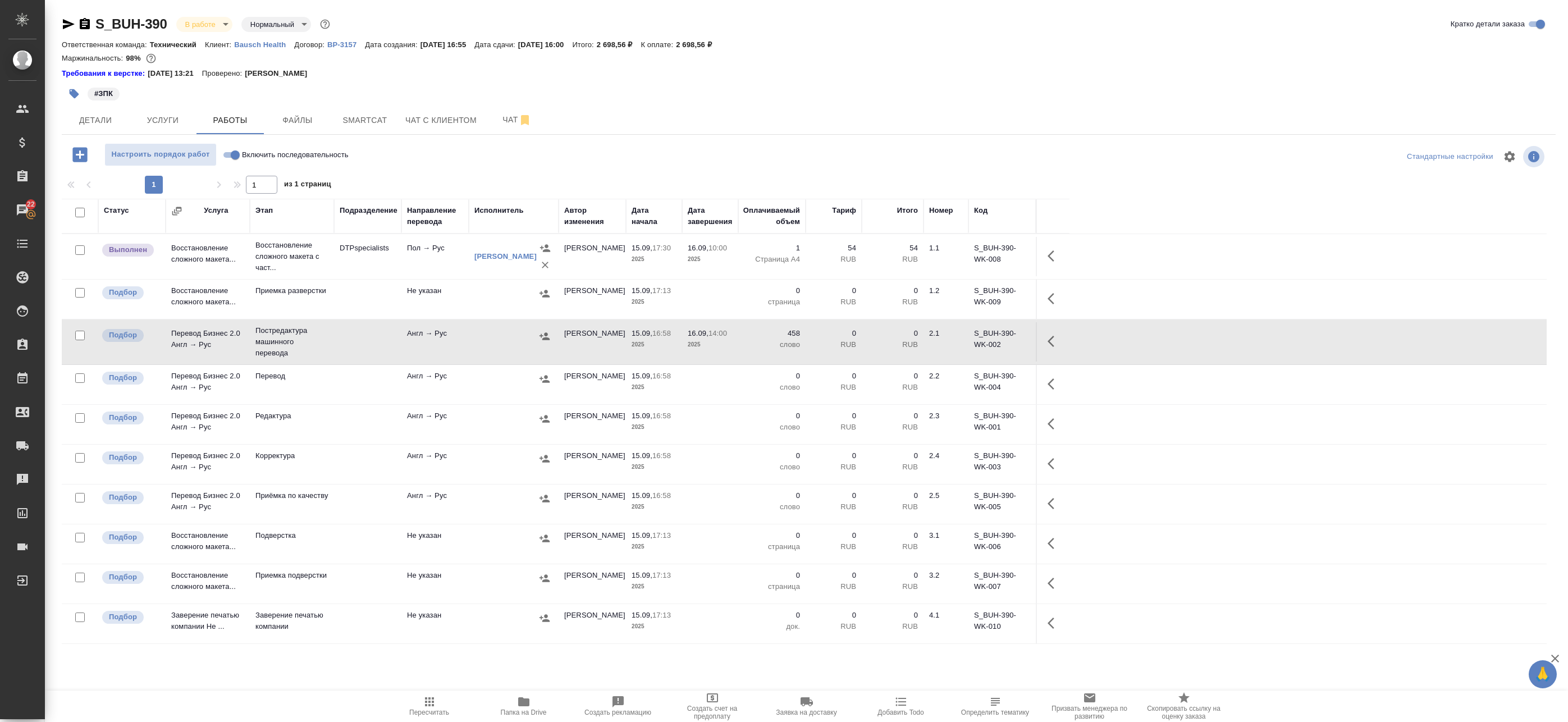
click at [1055, 342] on icon "button" at bounding box center [1054, 341] width 13 height 13
click at [973, 342] on icon "button" at bounding box center [971, 341] width 13 height 13
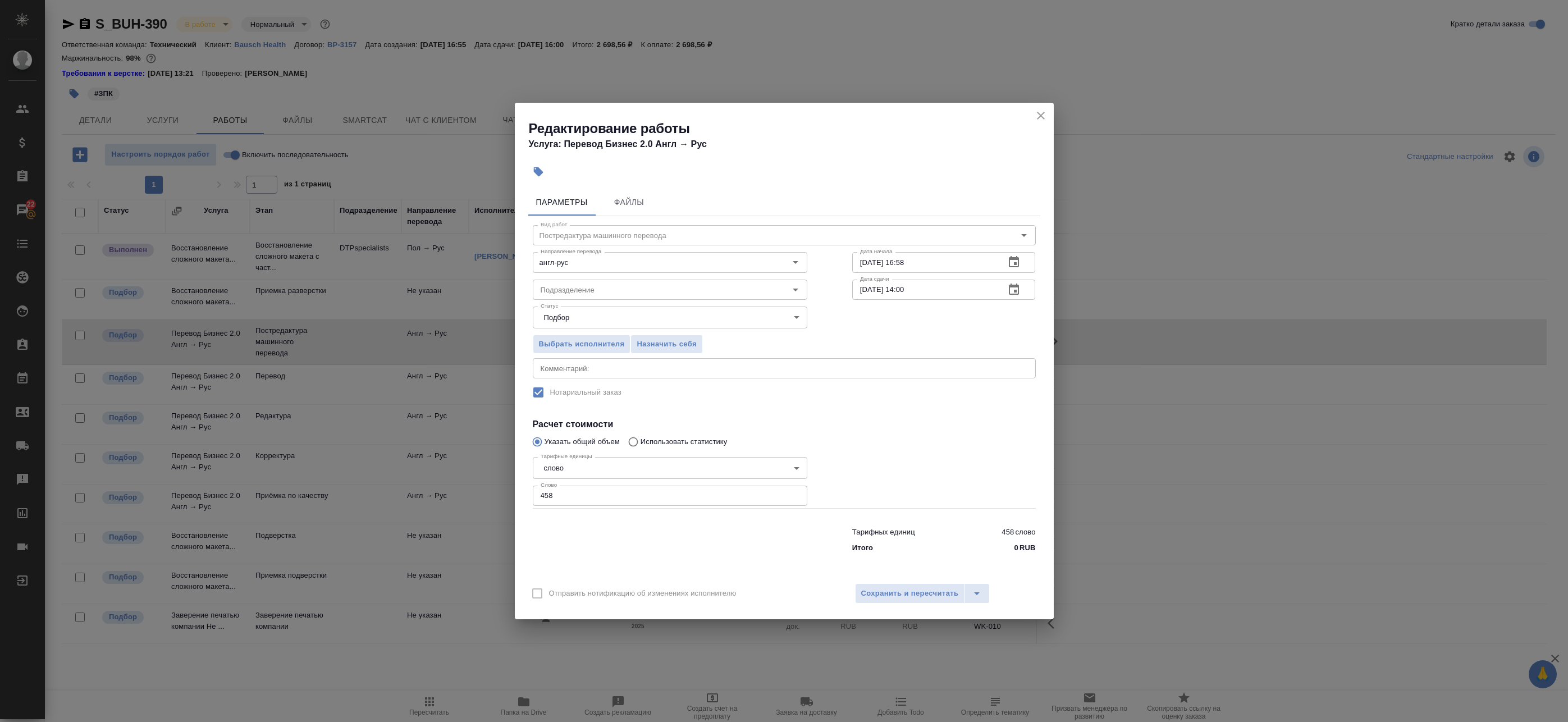
click at [588, 376] on div "x Комментарий:" at bounding box center [784, 368] width 503 height 20
paste textarea "https://drive.awatera.com/s/W9qXWPpLBeYYCnZ"
type textarea "https://drive.awatera.com/s/W9qXWPpLBeYYCnZ"
type textarea "G"
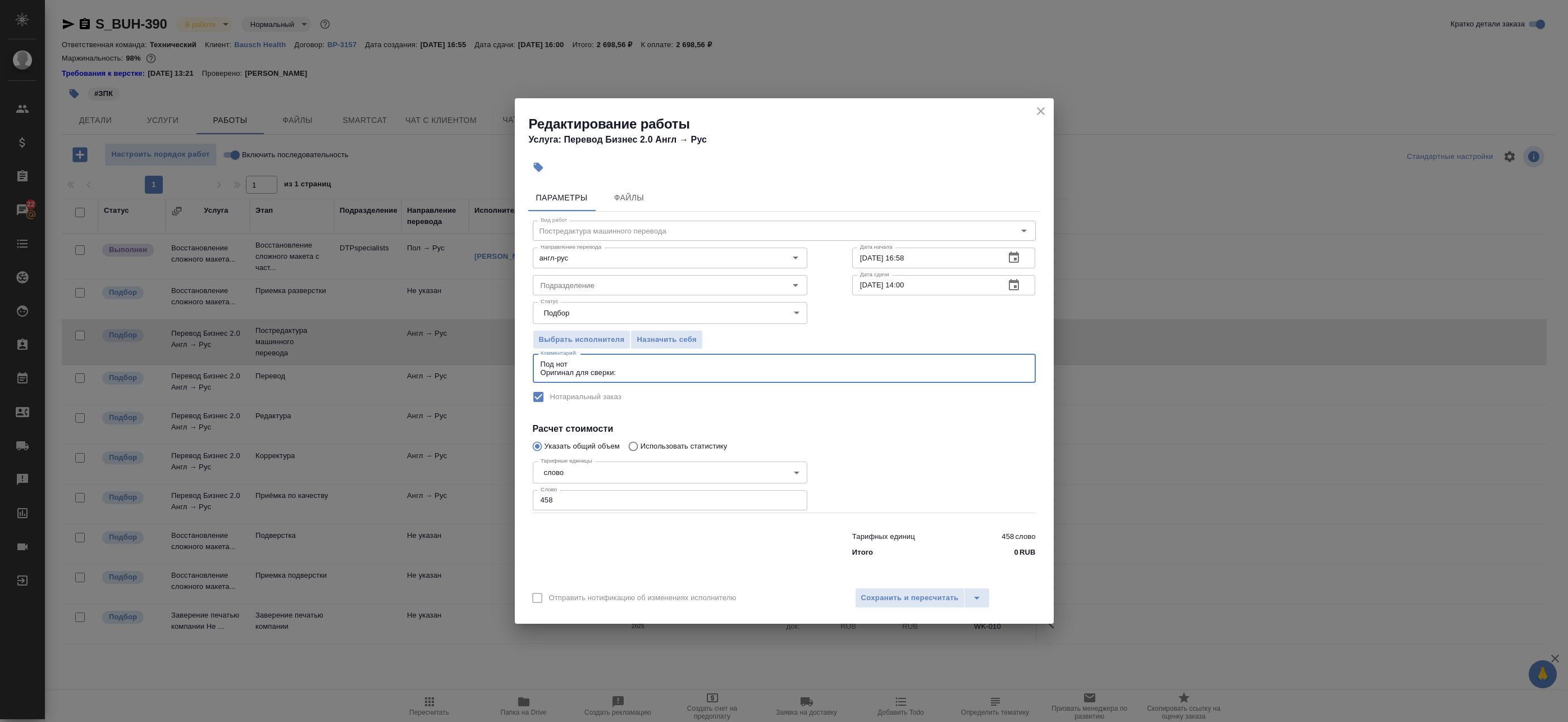
paste textarea "https://drive.awatera.com/s/W9qXWPpLBeYYCnZ"
type textarea "Под нот Оригинал для сверки:https://drive.awatera.com/s/W9qXWPpLBeYYCnZ"
click at [878, 585] on div "Отправить нотификацию об изменениях исполнителю Сохранить и пересчитать" at bounding box center [784, 602] width 539 height 43
click at [878, 597] on span "Сохранить и пересчитать" at bounding box center [910, 598] width 98 height 13
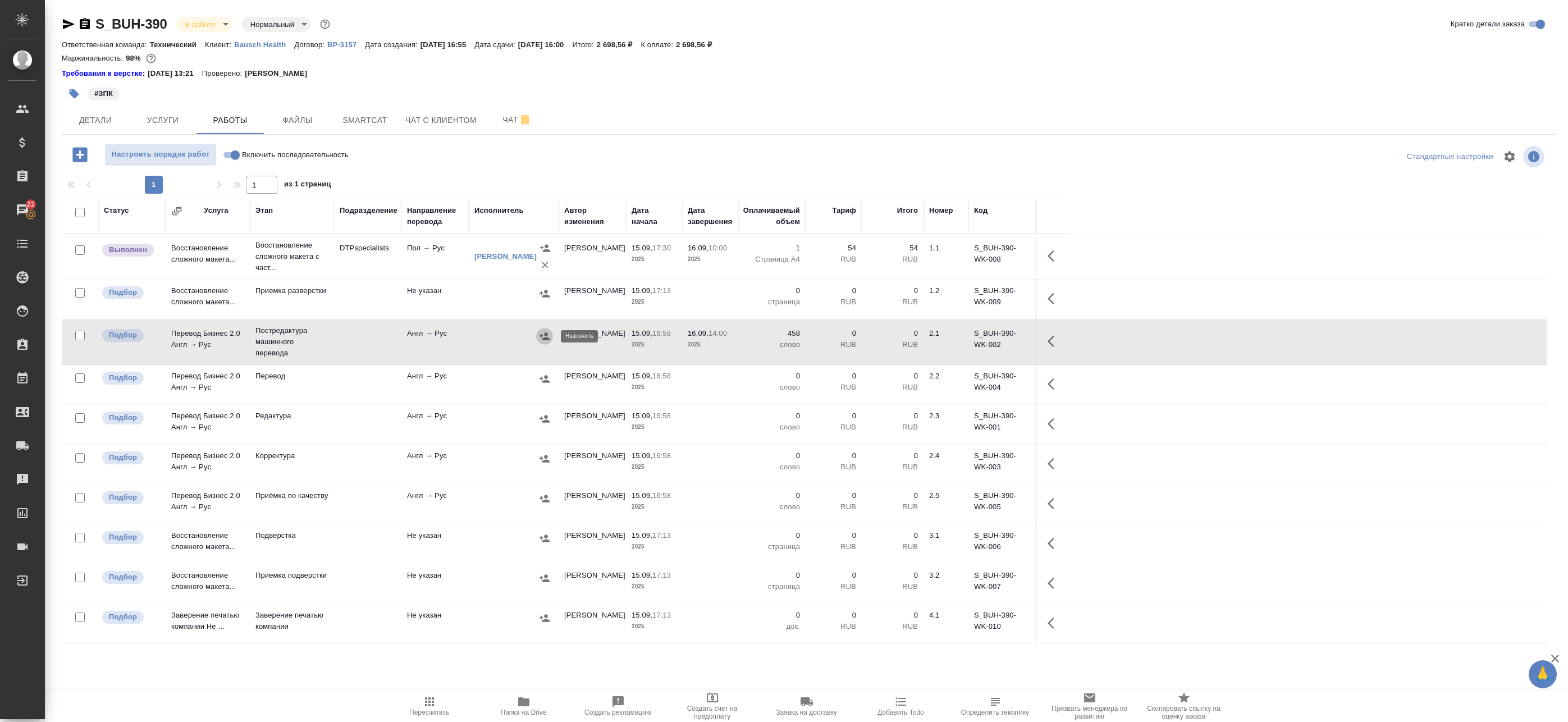
click at [544, 334] on icon "button" at bounding box center [545, 336] width 11 height 11
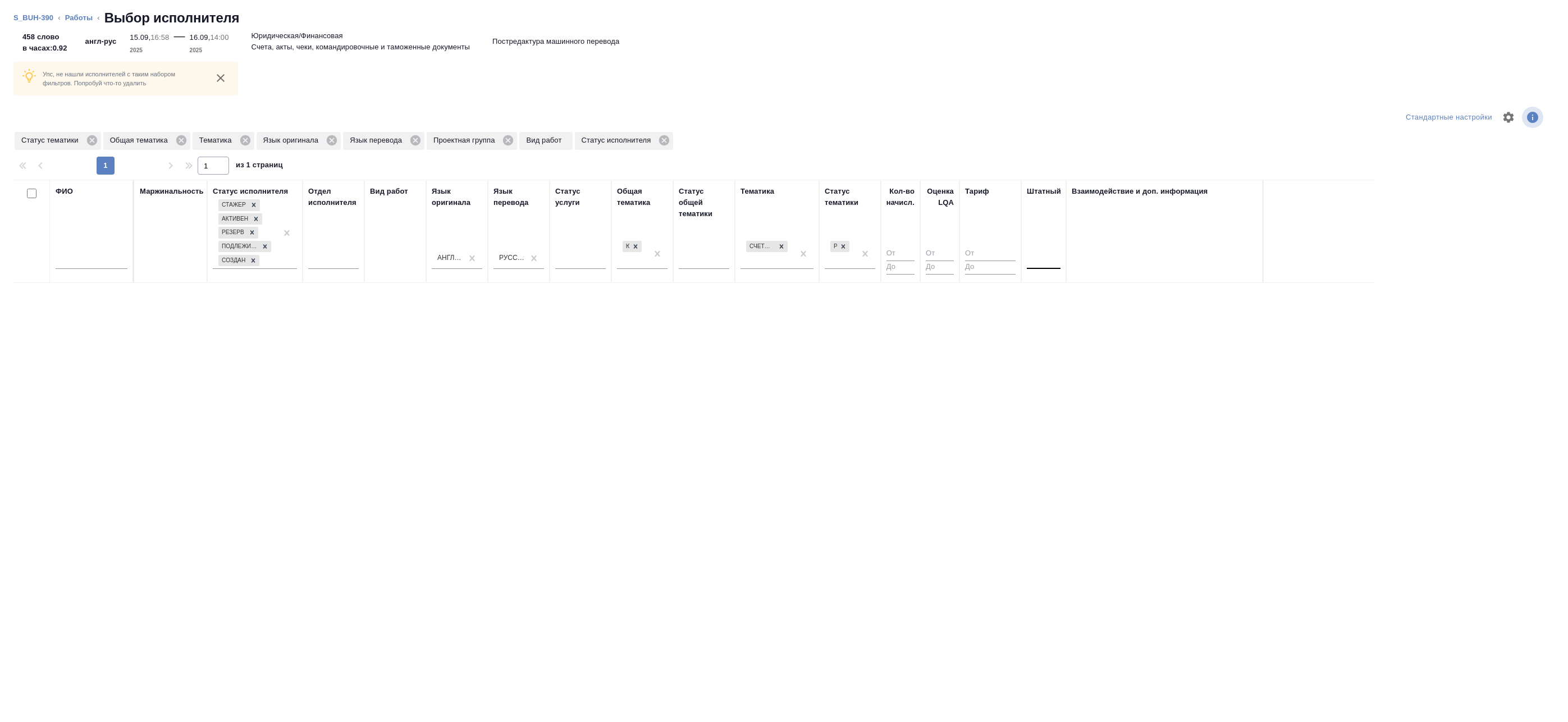
click at [1045, 264] on div at bounding box center [1043, 258] width 34 height 16
click at [1043, 294] on div "Нет" at bounding box center [1111, 293] width 168 height 20
click at [413, 136] on span "Проектная группа" at bounding box center [377, 140] width 78 height 11
click at [419, 141] on icon at bounding box center [420, 141] width 12 height 12
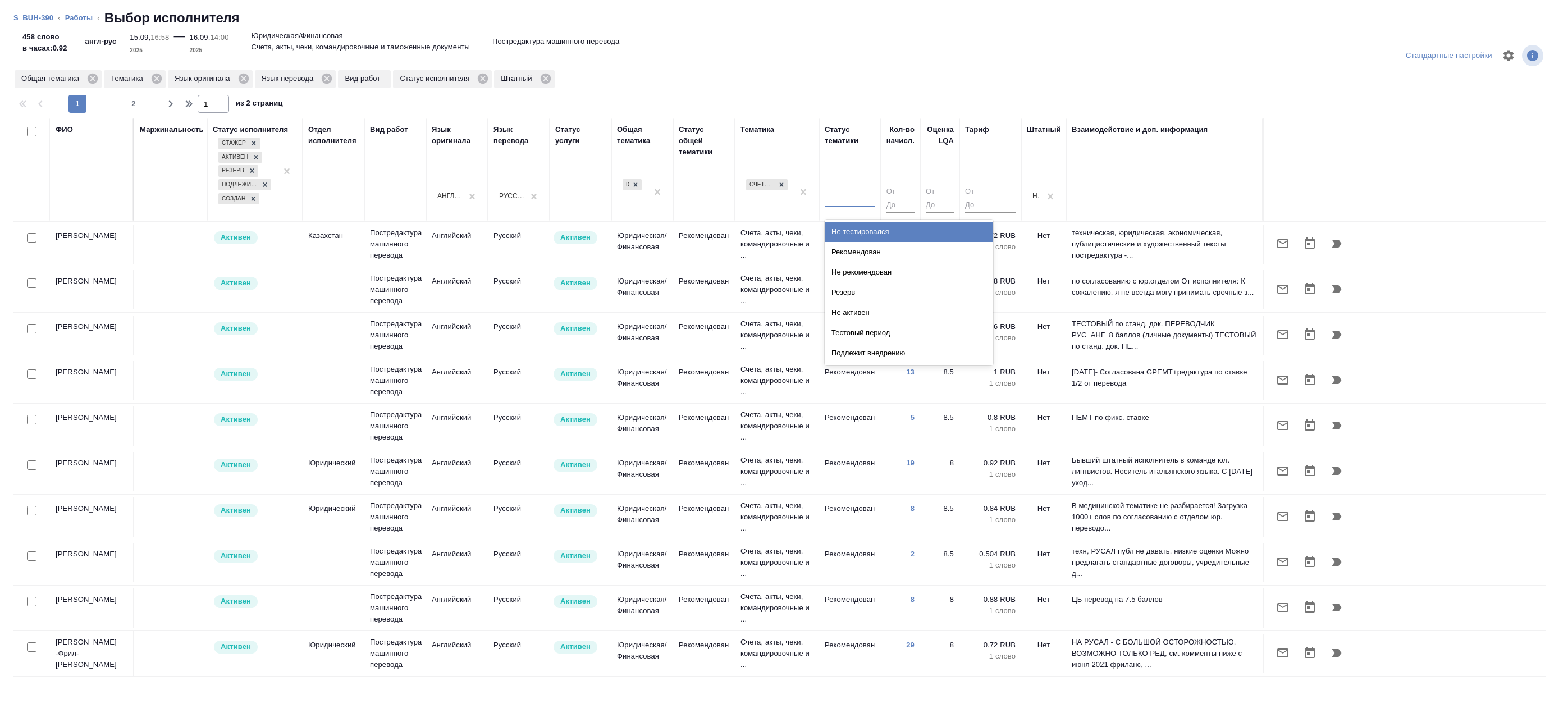
click at [866, 200] on div at bounding box center [849, 195] width 51 height 16
click at [858, 252] on div "Рекомендован" at bounding box center [908, 252] width 168 height 20
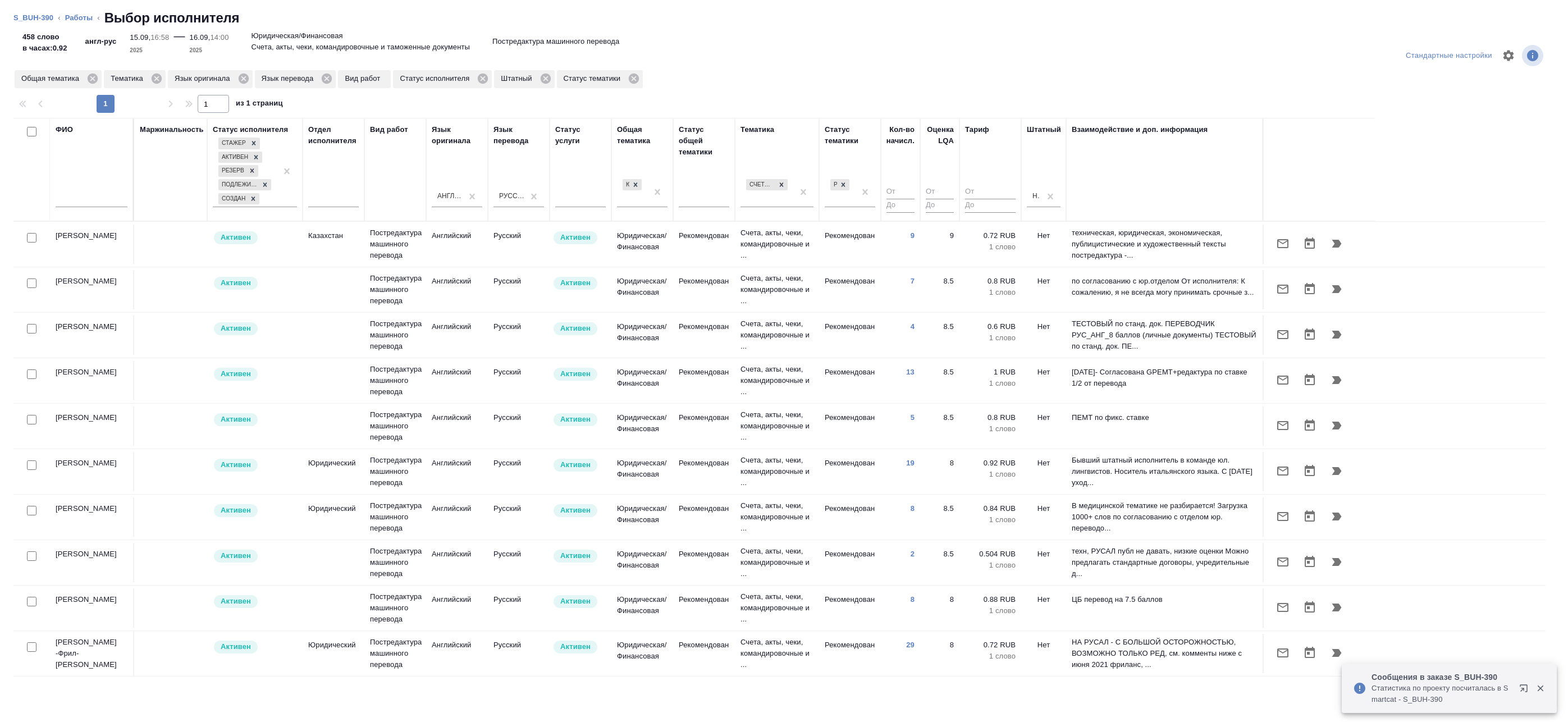
click at [39, 283] on div at bounding box center [32, 283] width 25 height 16
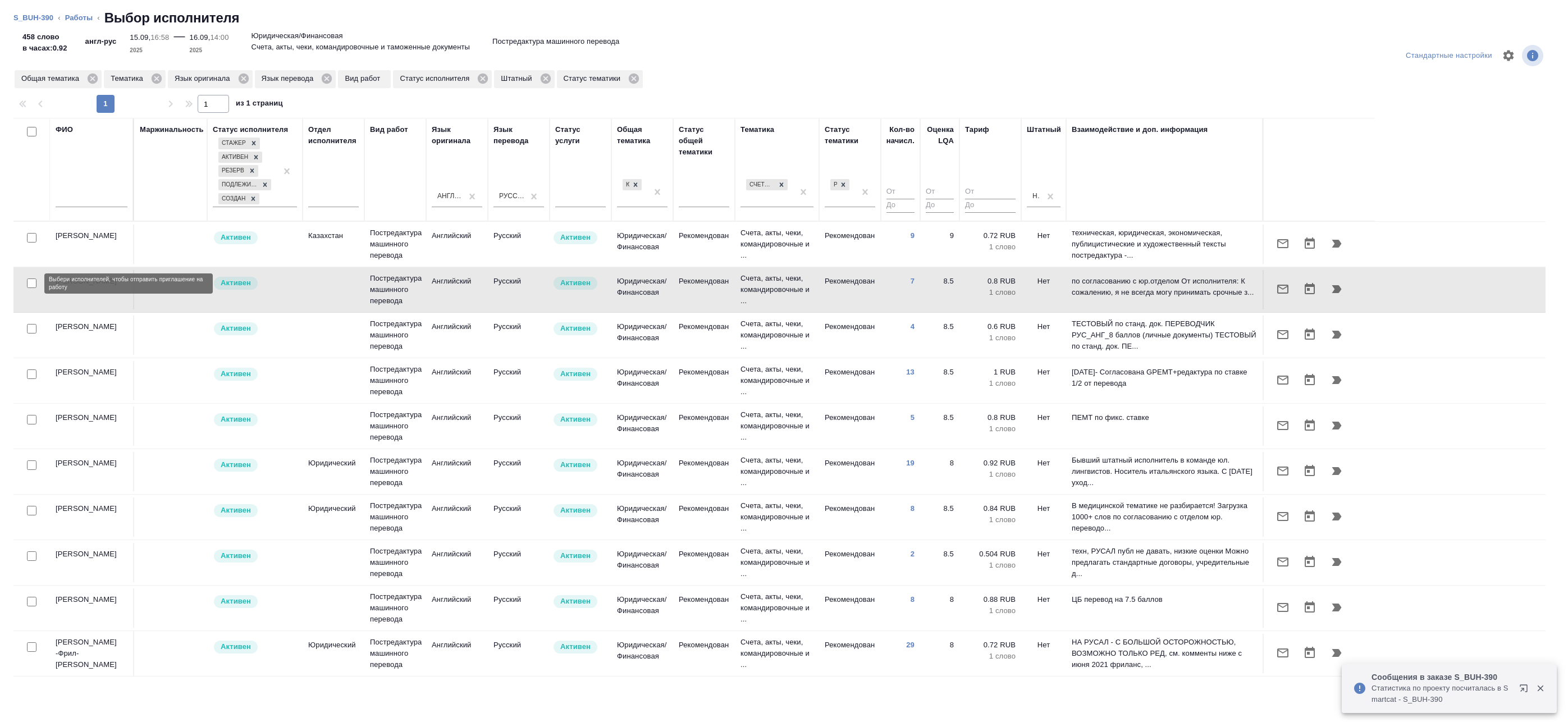
drag, startPoint x: 34, startPoint y: 283, endPoint x: 28, endPoint y: 255, distance: 28.6
click at [33, 283] on input "checkbox" at bounding box center [32, 283] width 10 height 10
checkbox input "true"
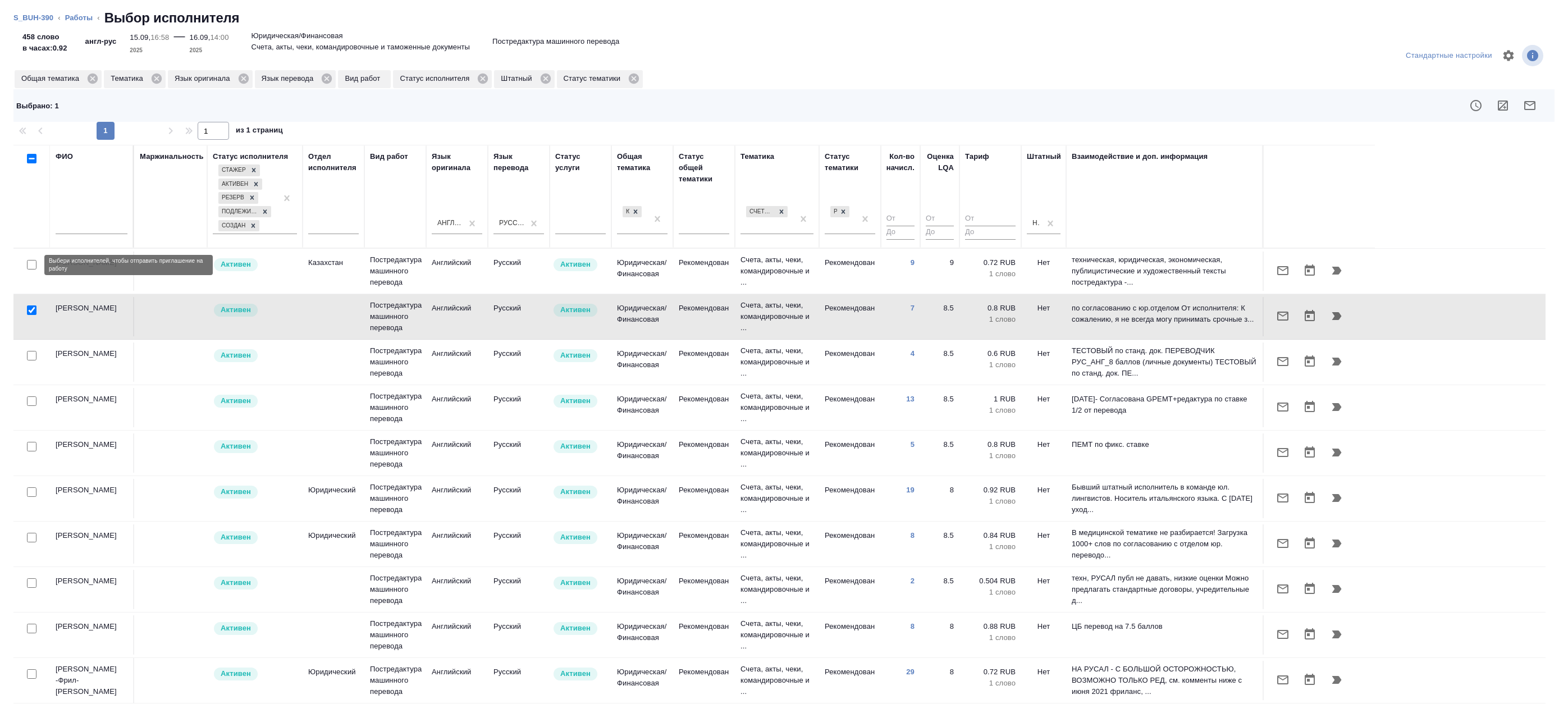
click at [32, 265] on input "checkbox" at bounding box center [32, 265] width 10 height 10
checkbox input "true"
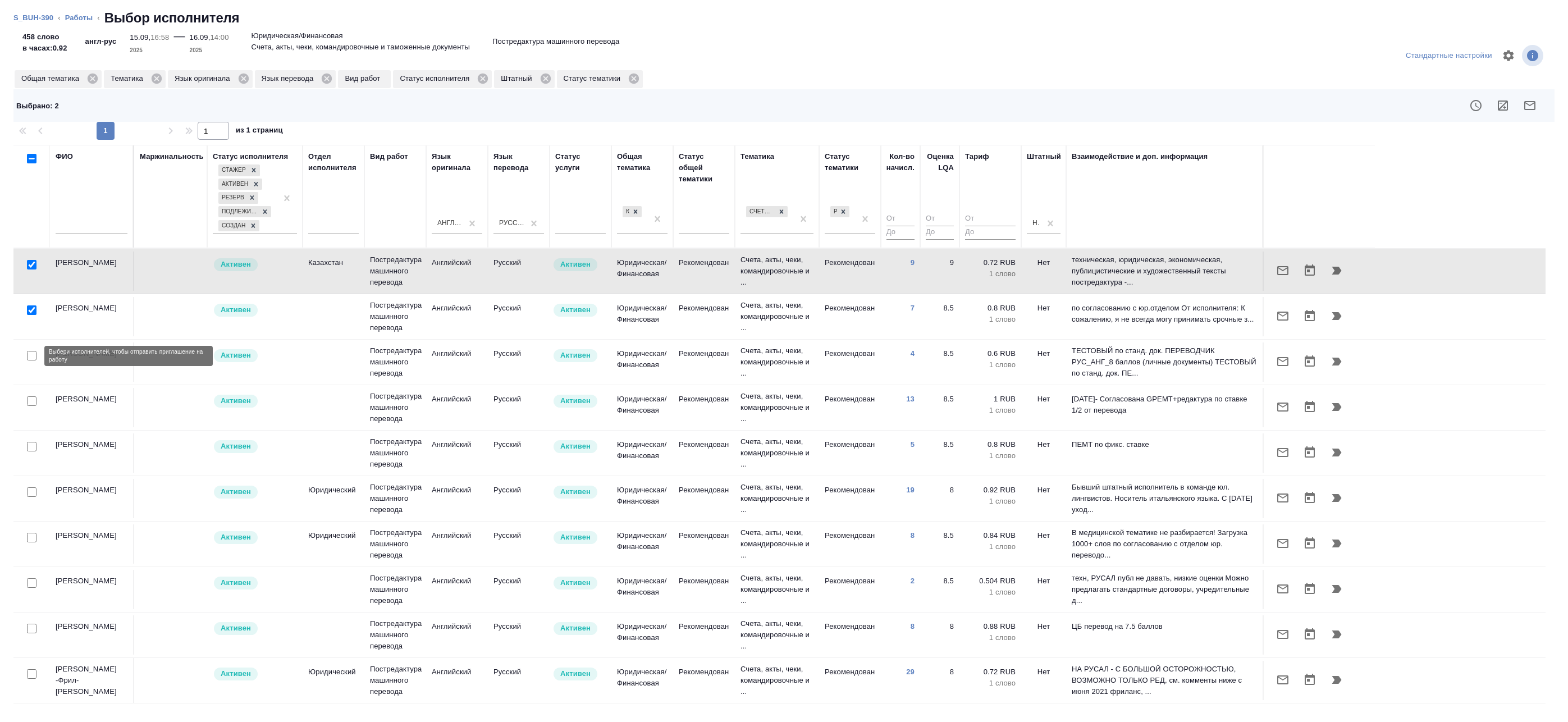
click at [31, 357] on input "checkbox" at bounding box center [32, 355] width 10 height 10
checkbox input "true"
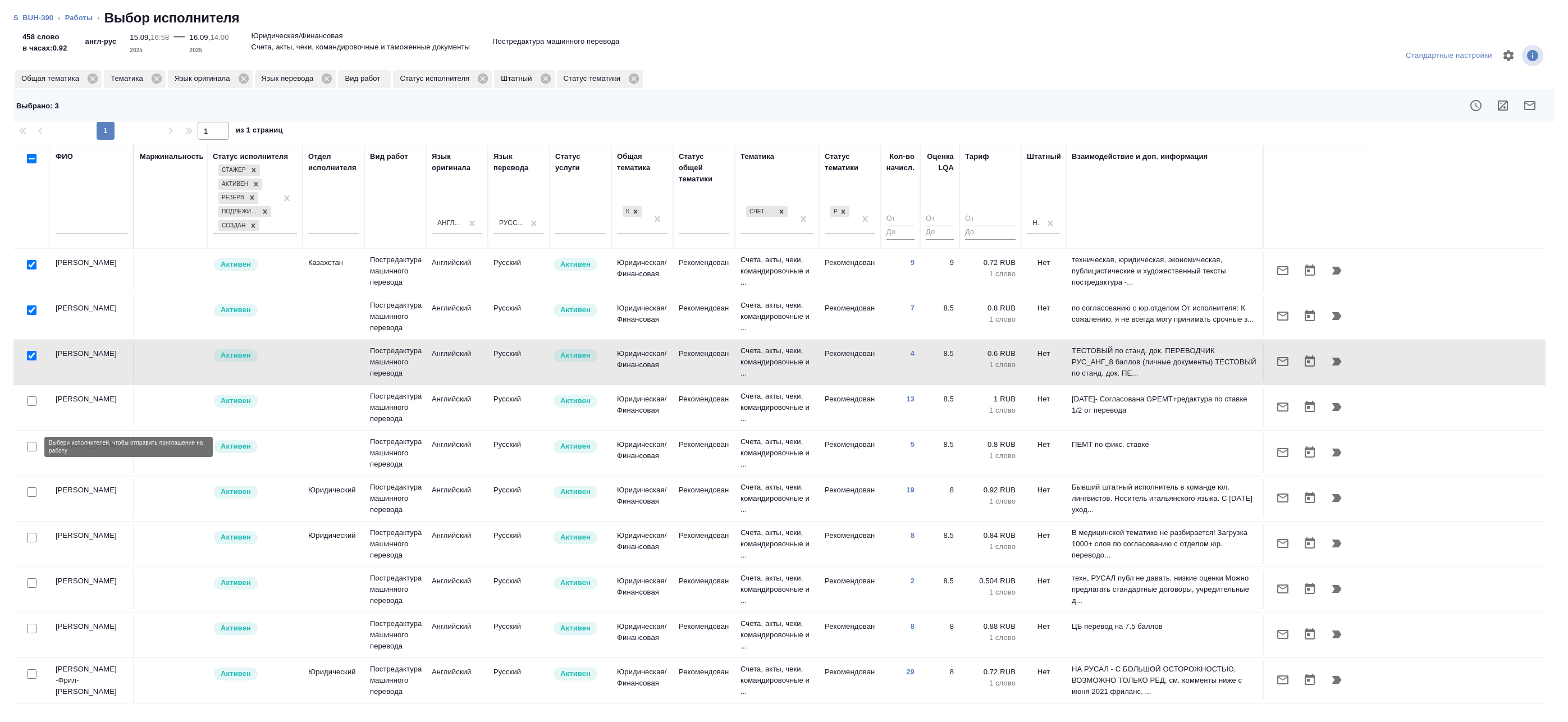
click at [32, 447] on input "checkbox" at bounding box center [32, 447] width 10 height 10
checkbox input "true"
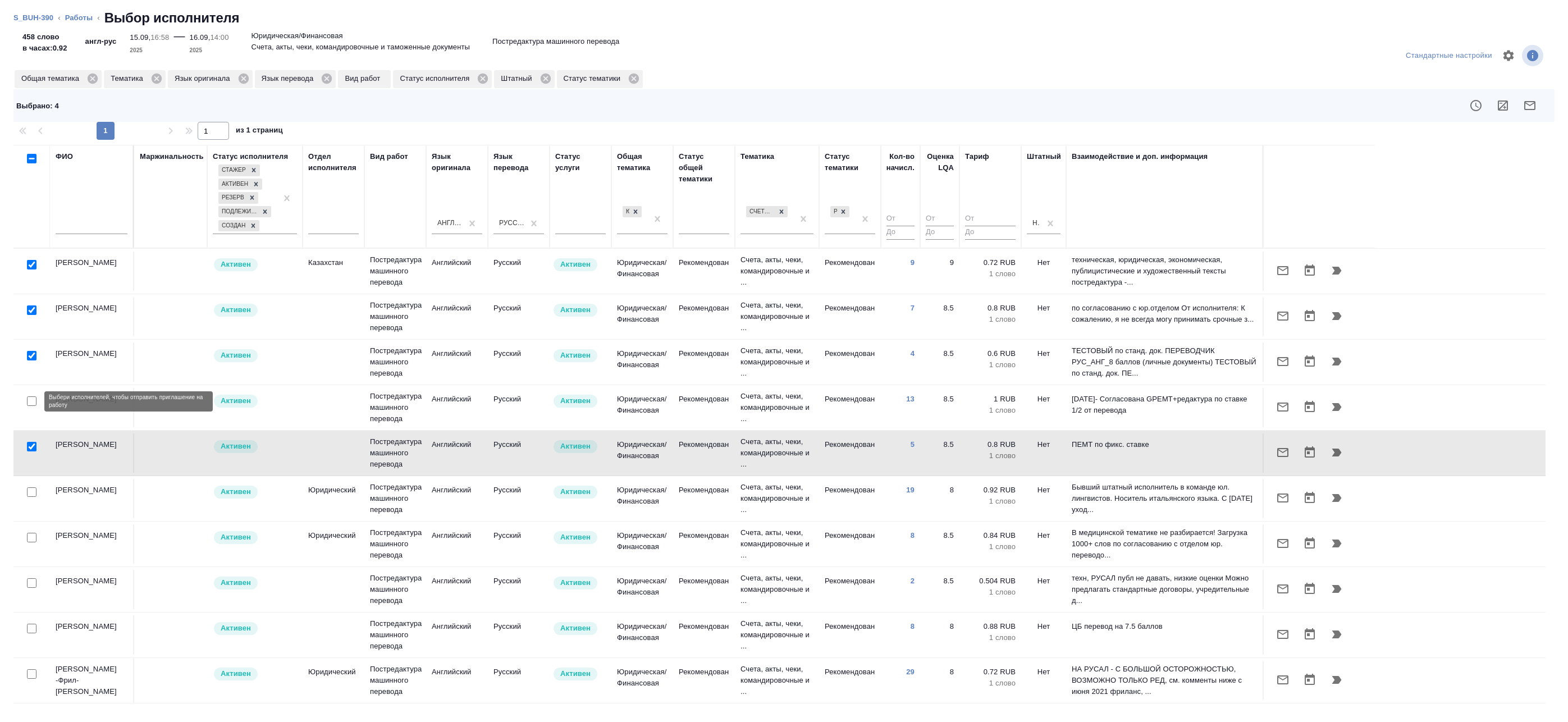
click at [30, 404] on input "checkbox" at bounding box center [32, 401] width 10 height 10
checkbox input "true"
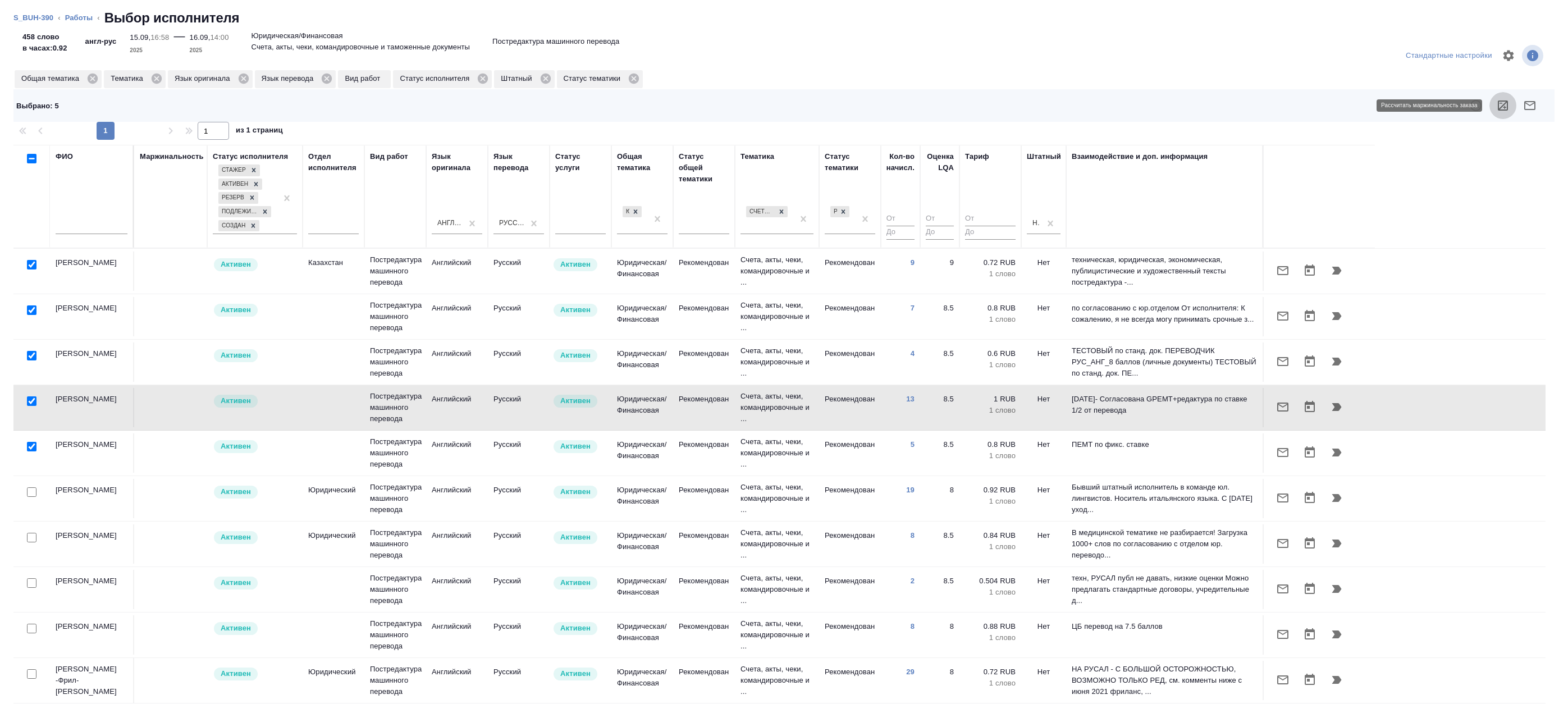
click at [1511, 100] on button "button" at bounding box center [1503, 105] width 27 height 27
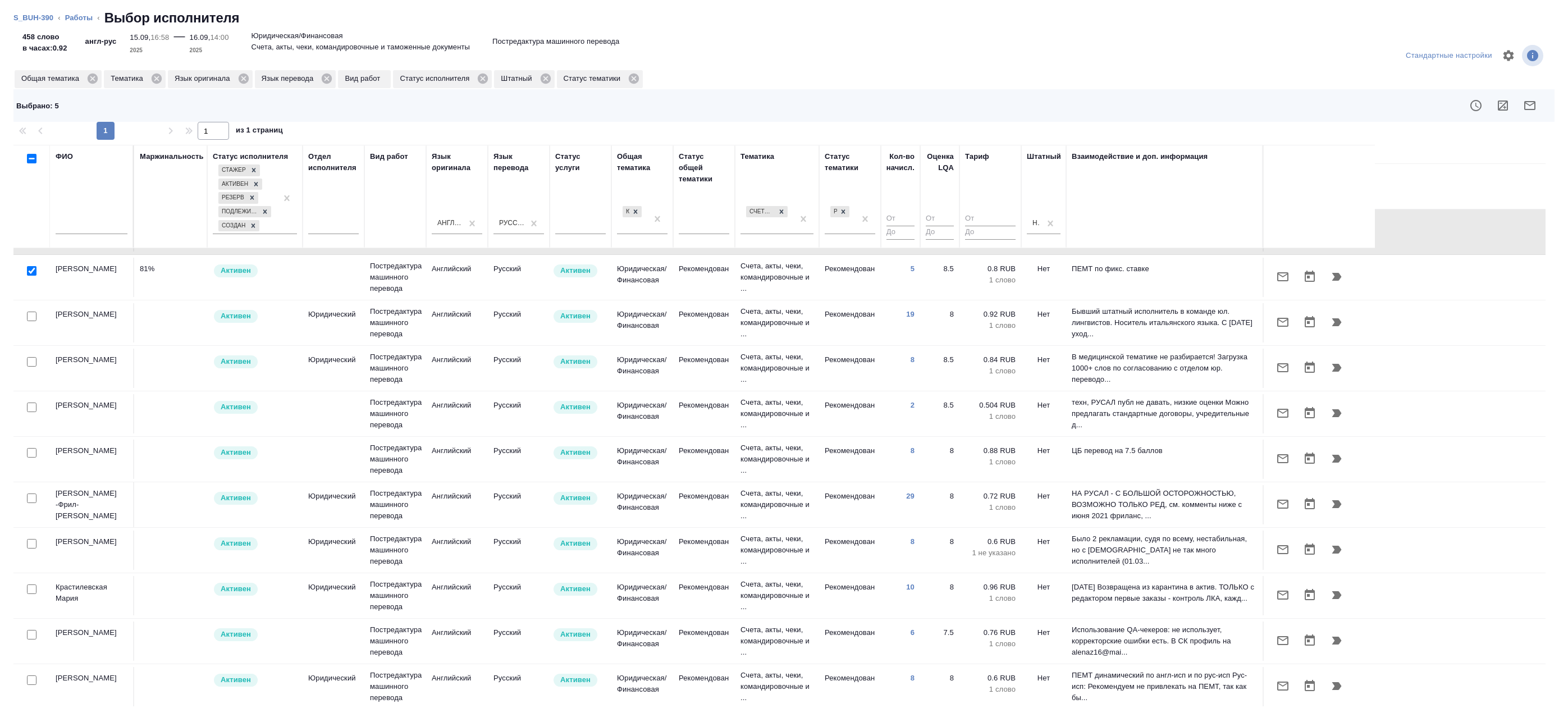
scroll to position [224, 0]
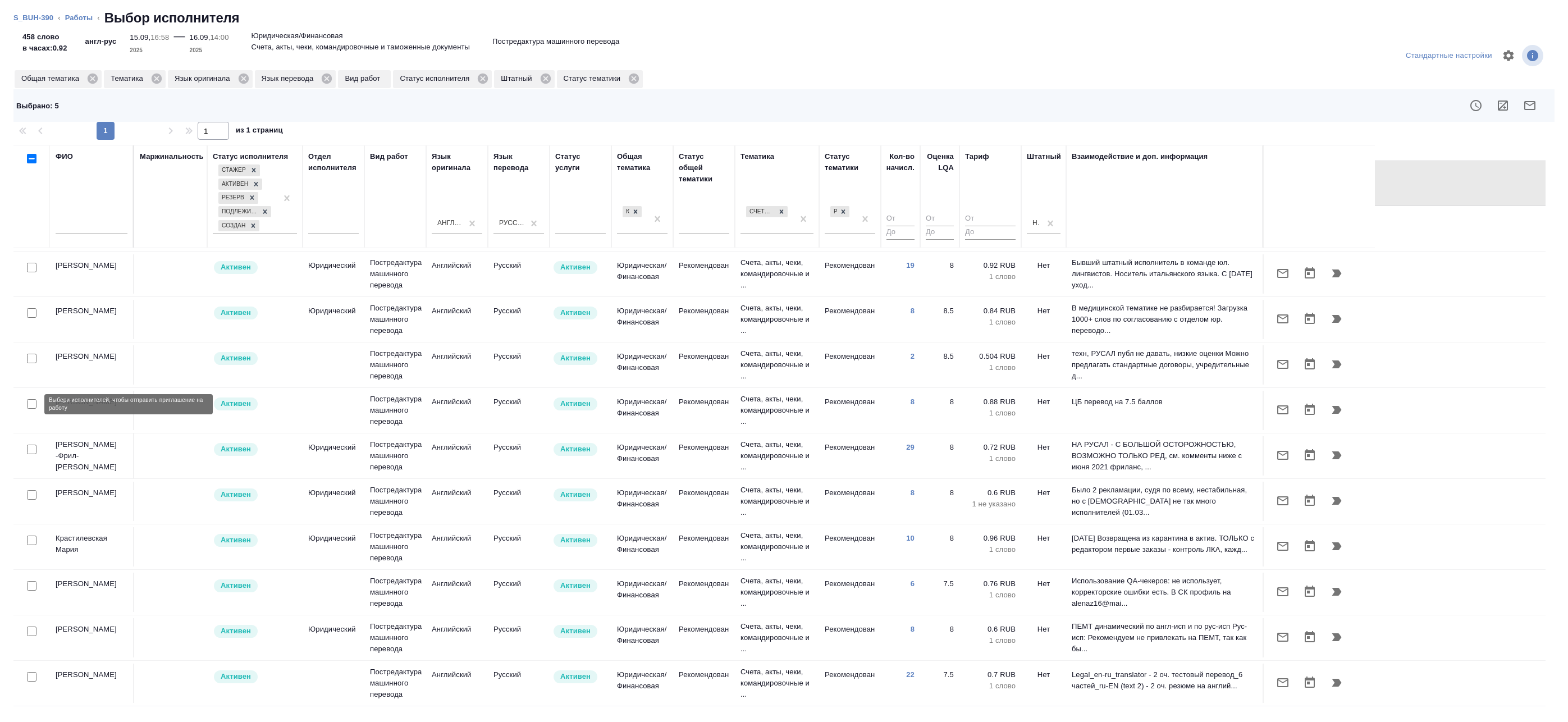
click at [30, 407] on input "checkbox" at bounding box center [32, 404] width 10 height 10
checkbox input "true"
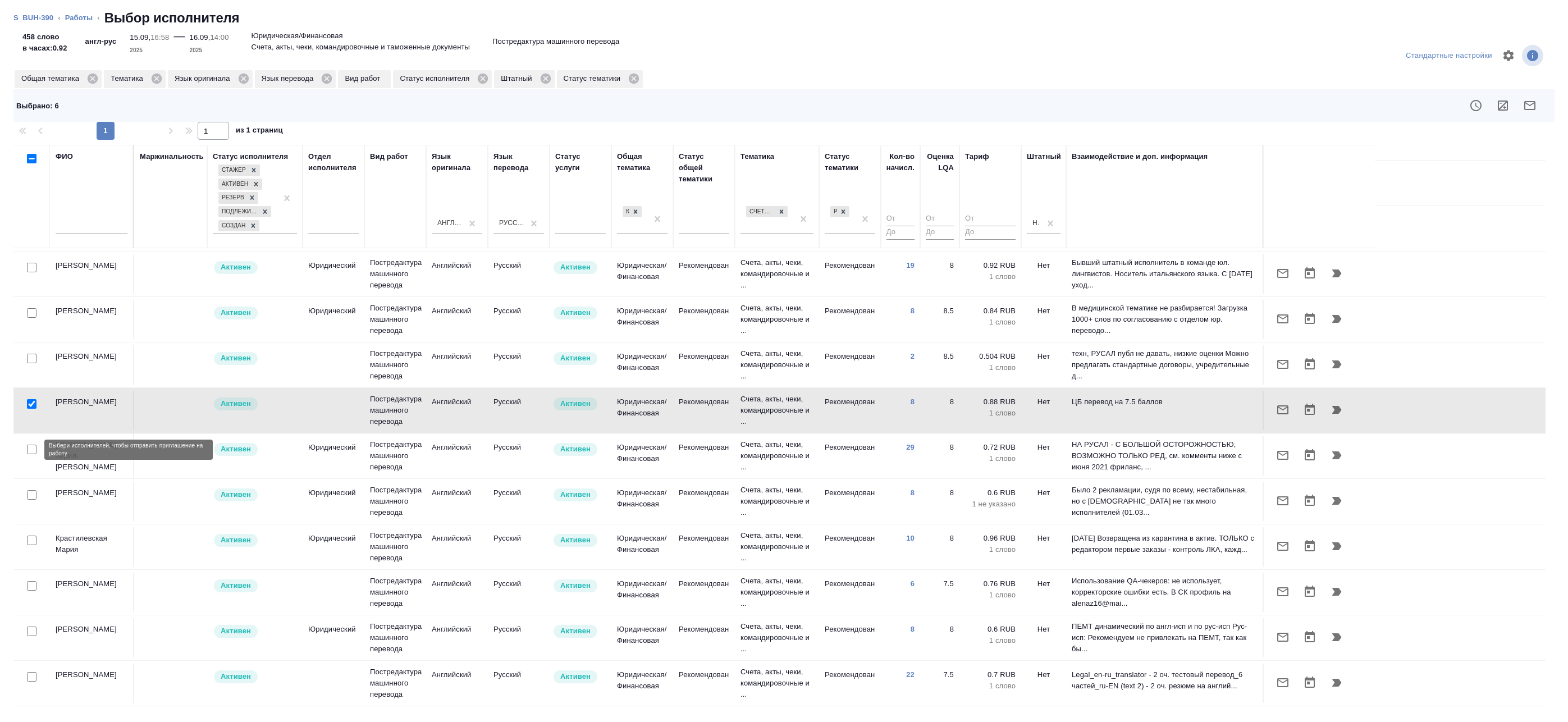
click at [32, 447] on input "checkbox" at bounding box center [32, 450] width 10 height 10
checkbox input "true"
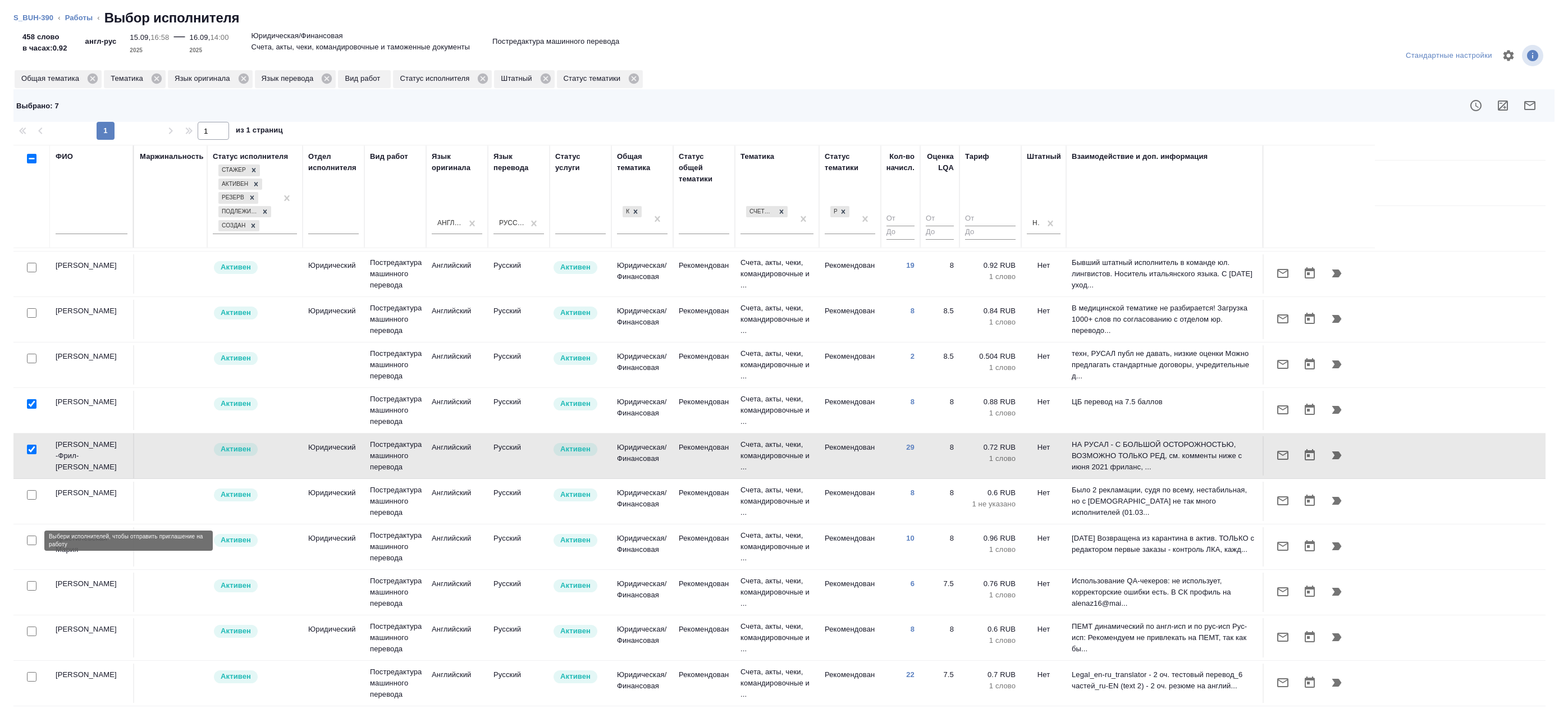
click at [32, 543] on input "checkbox" at bounding box center [32, 540] width 10 height 10
checkbox input "true"
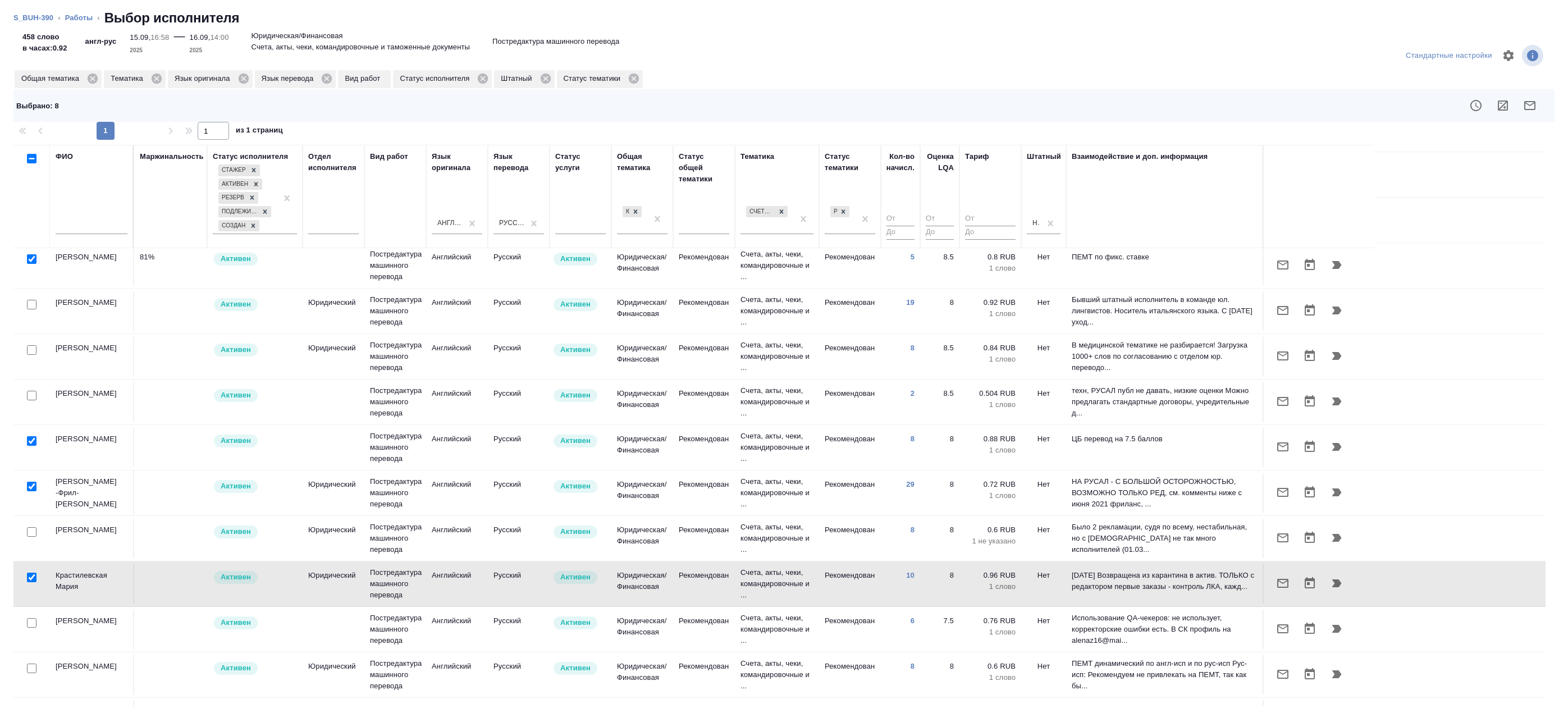
scroll to position [270, 0]
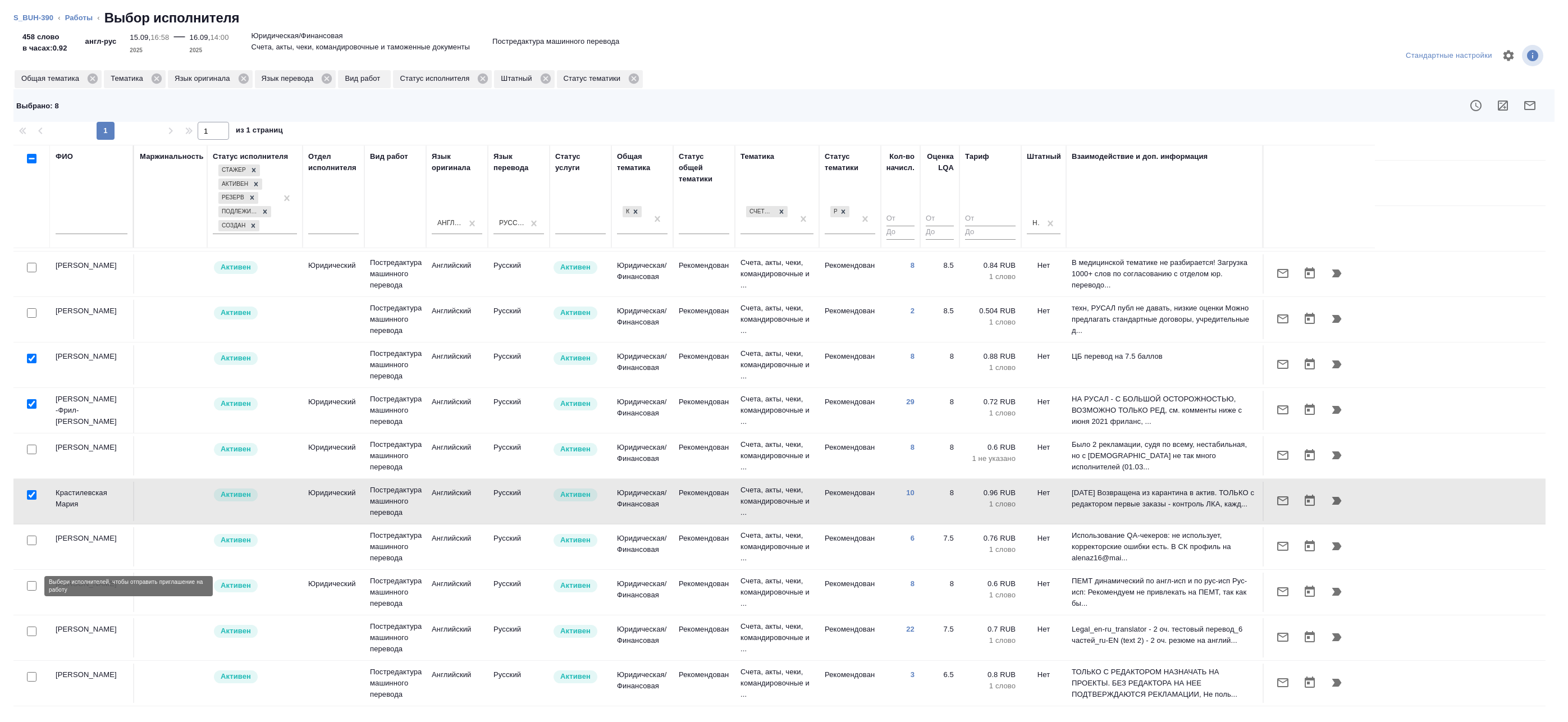
click at [33, 589] on input "checkbox" at bounding box center [32, 586] width 10 height 10
checkbox input "true"
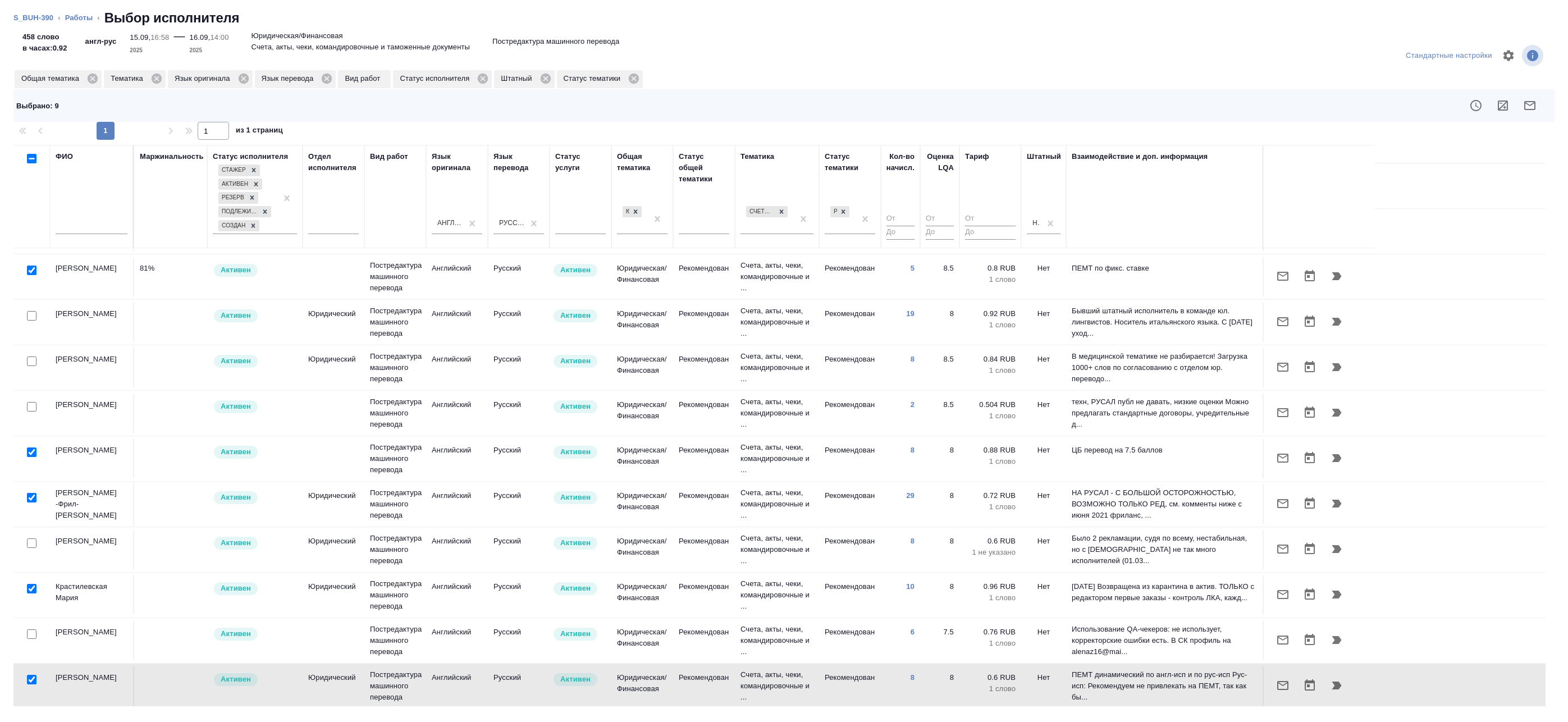
scroll to position [0, 0]
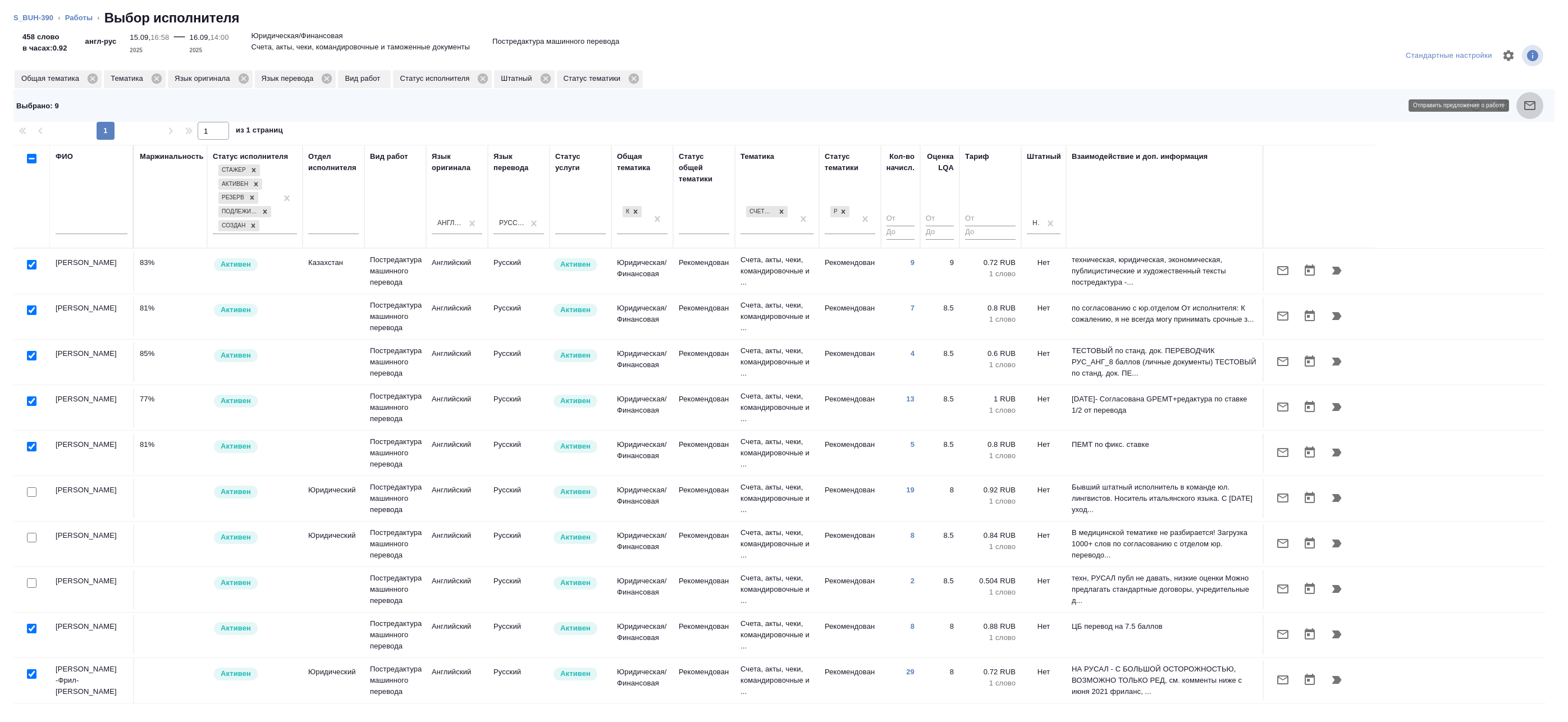
click at [1524, 106] on icon "button" at bounding box center [1529, 105] width 13 height 13
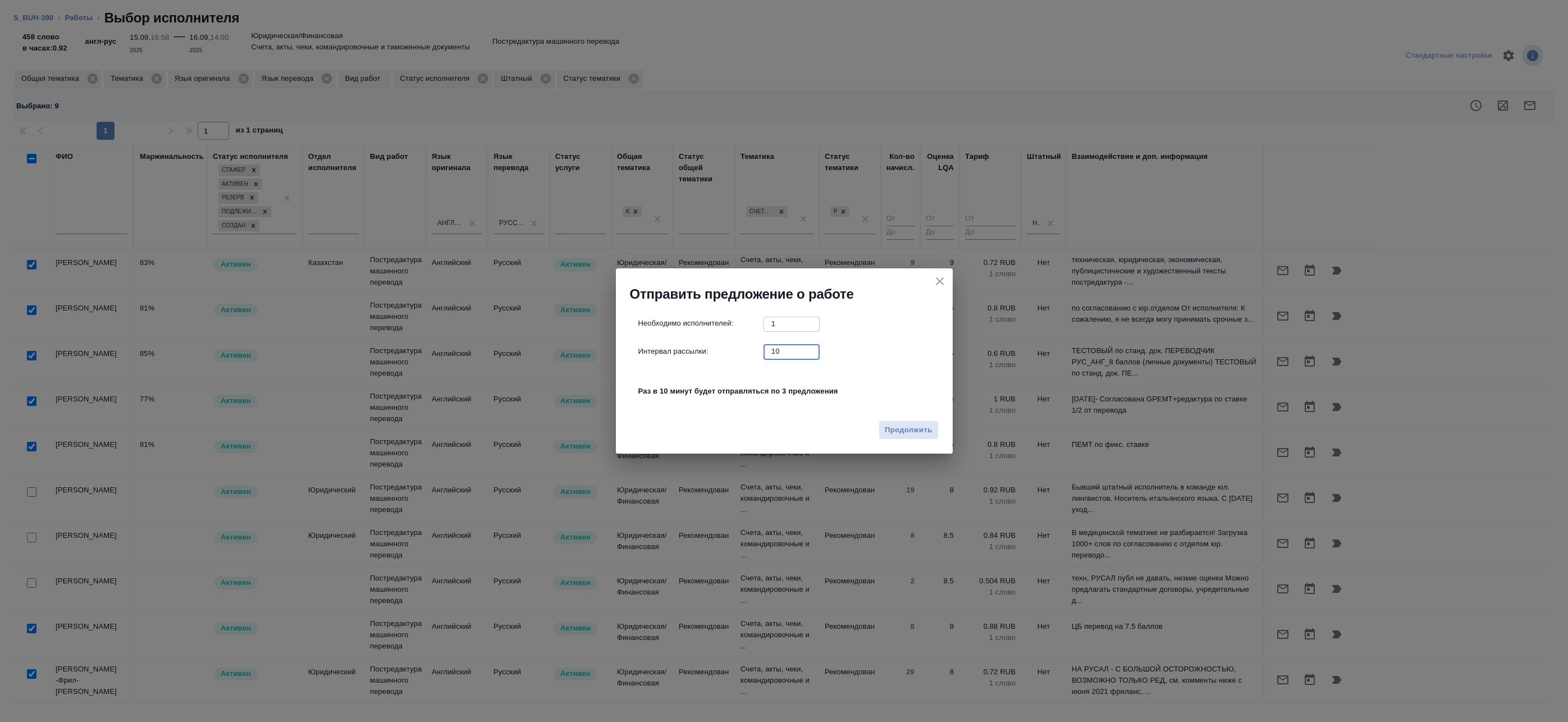
drag, startPoint x: 783, startPoint y: 353, endPoint x: 715, endPoint y: 347, distance: 68.3
click at [715, 347] on div "Интервал рассылки: 10 ​" at bounding box center [789, 351] width 301 height 14
type input "0"
click at [910, 431] on span "Продолжить" at bounding box center [908, 430] width 47 height 13
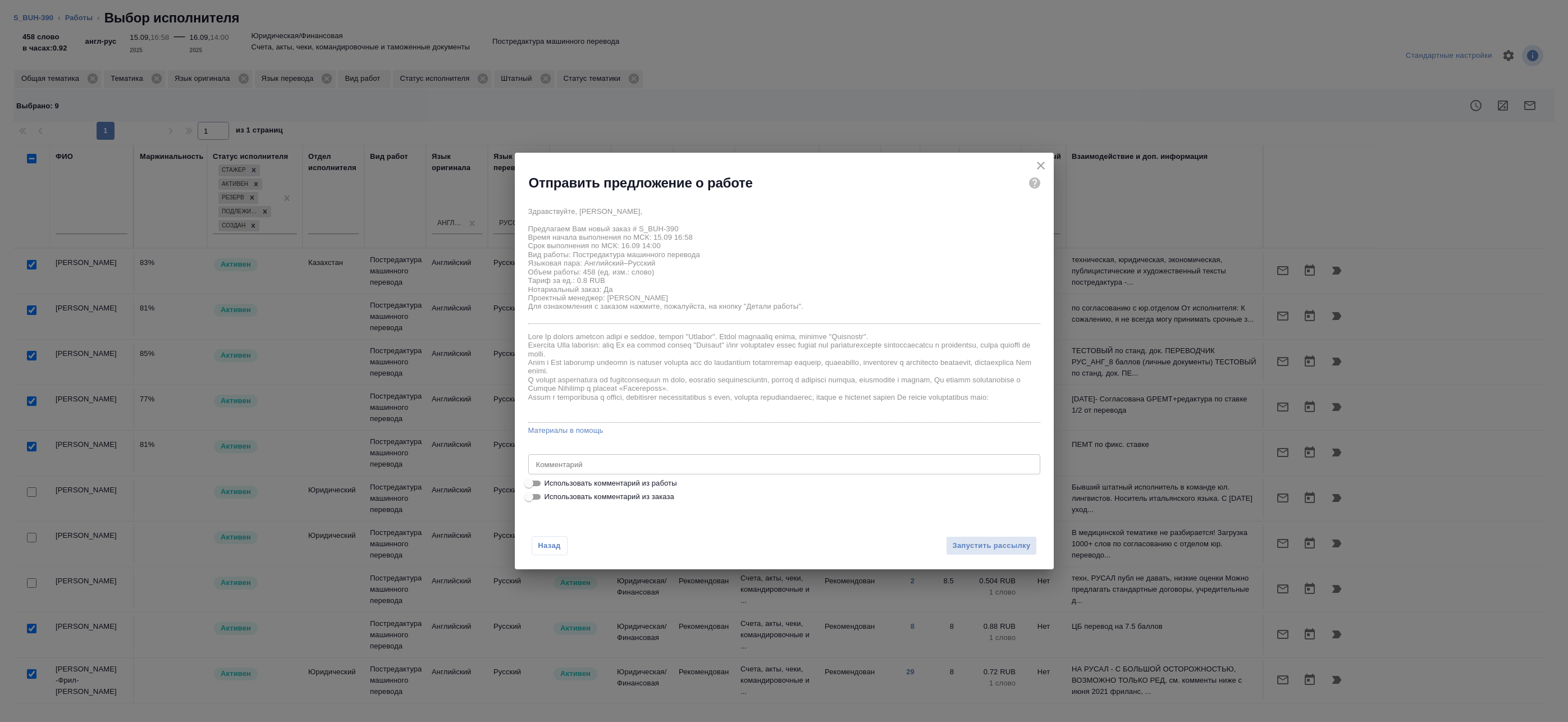
click at [632, 484] on span "Использовать комментарий из работы" at bounding box center [610, 484] width 132 height 11
click at [549, 484] on input "Использовать комментарий из работы" at bounding box center [529, 483] width 40 height 13
checkbox input "true"
type textarea "Под нот Оригинал для сверки:https://drive.awatera.com/s/W9qXWPpLBeYYCnZ"
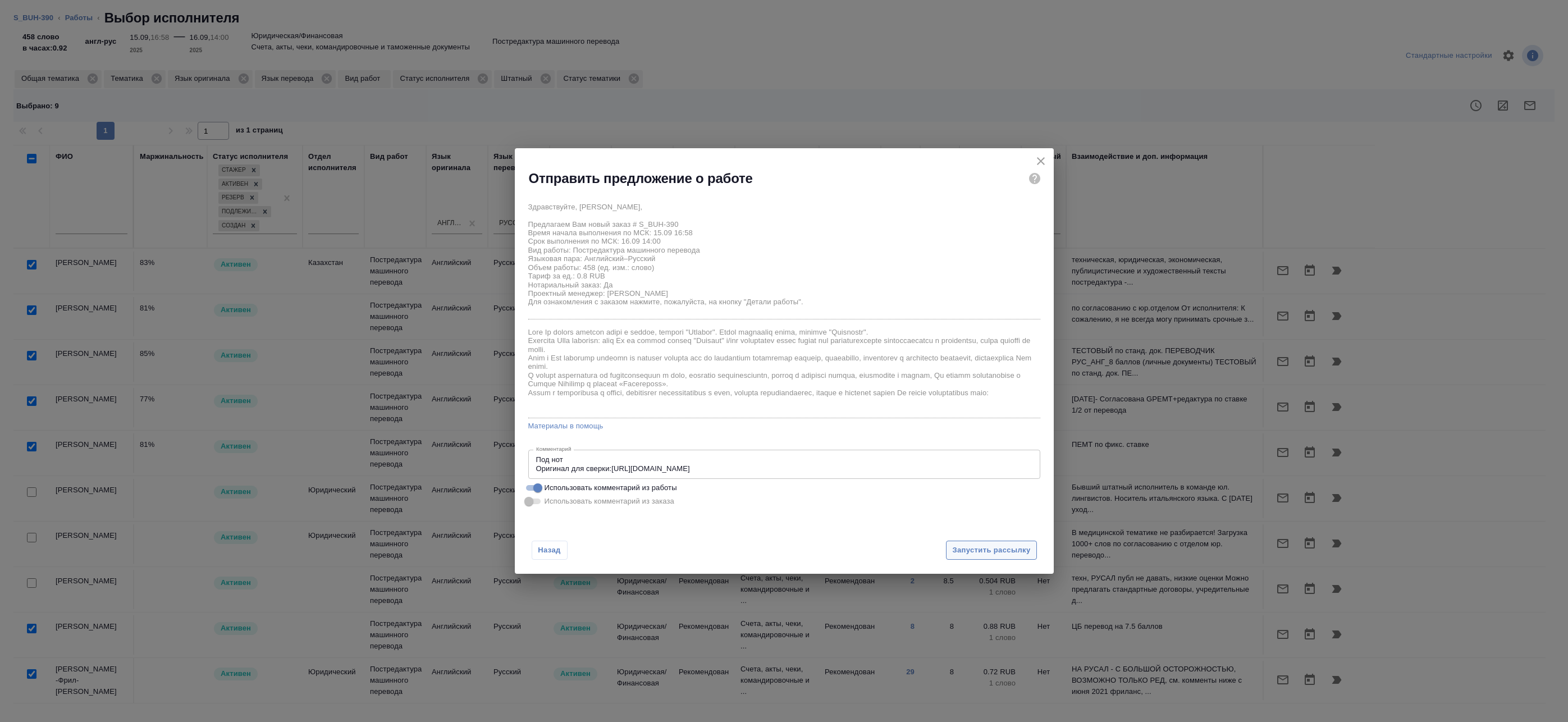
click at [981, 550] on span "Запустить рассылку" at bounding box center [991, 550] width 78 height 13
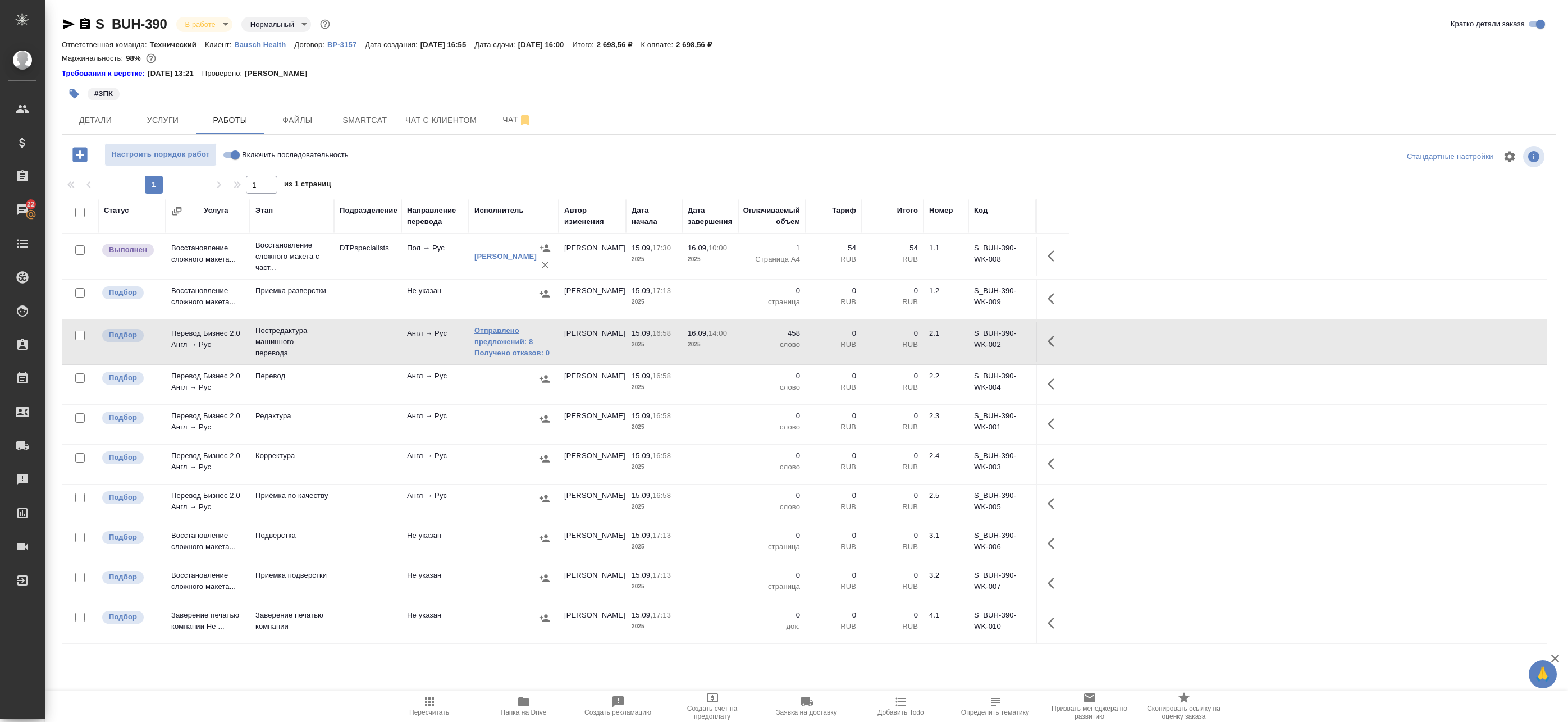
click at [511, 332] on link "Отправлено предложений: 8" at bounding box center [513, 336] width 78 height 22
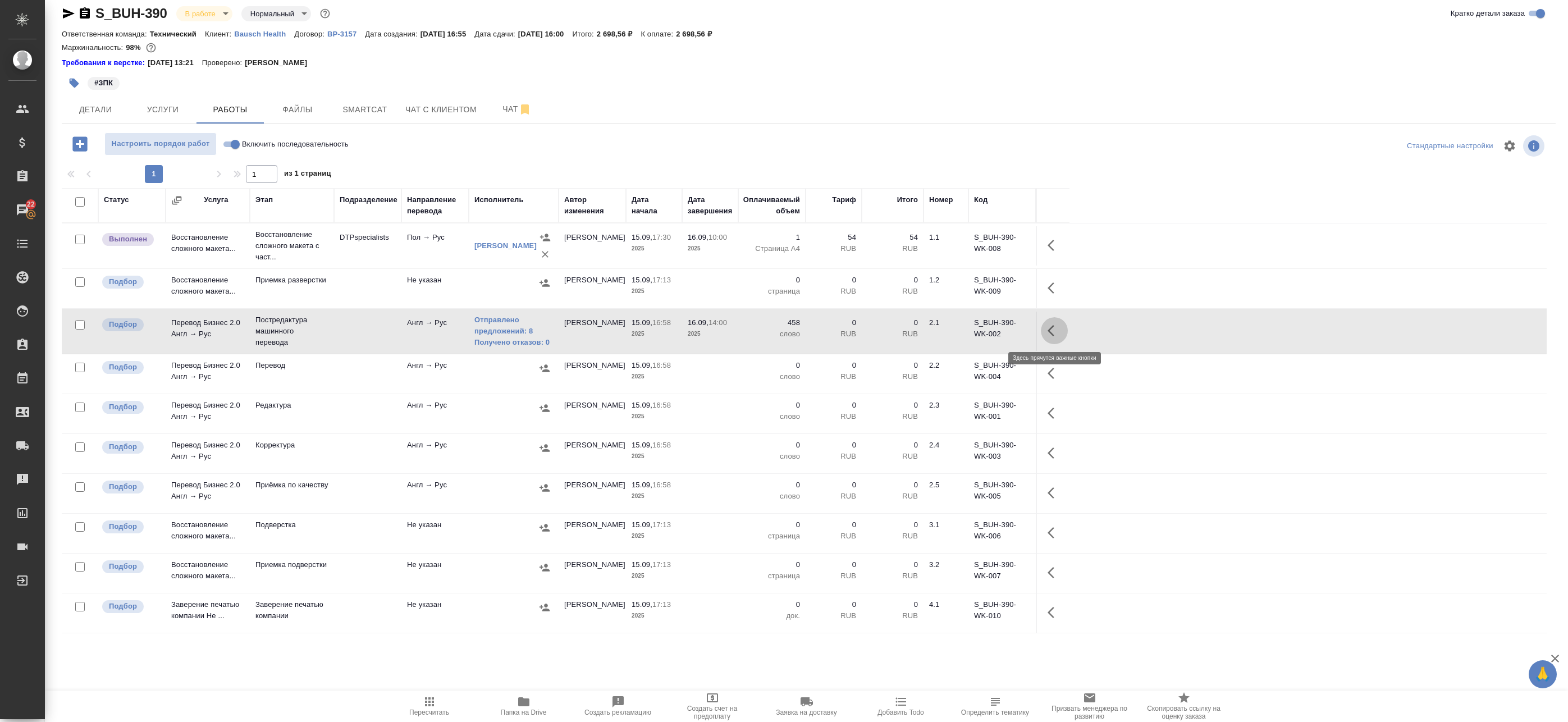
click at [1045, 333] on button "button" at bounding box center [1054, 331] width 27 height 27
click at [978, 327] on icon "button" at bounding box center [971, 331] width 13 height 13
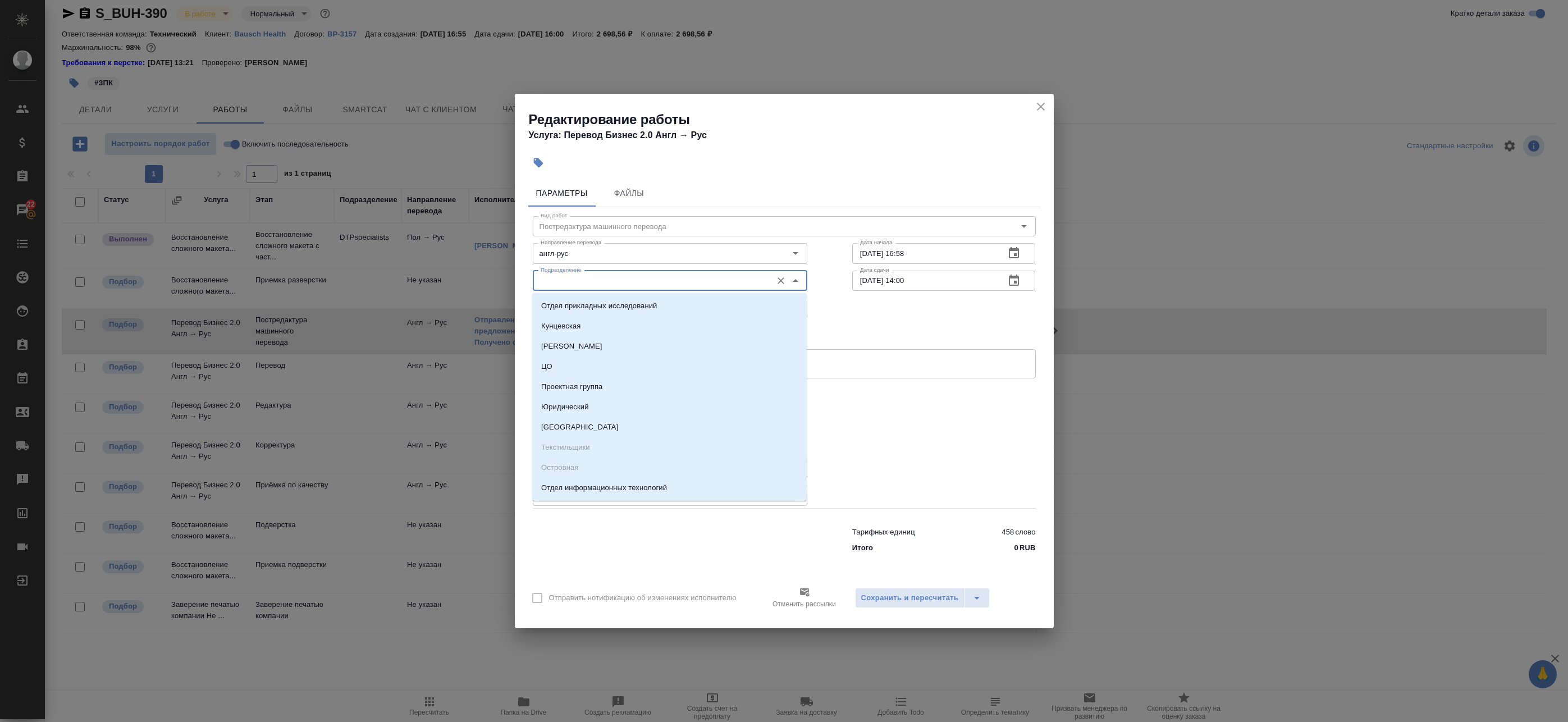
click at [646, 276] on input "Подразделение" at bounding box center [651, 280] width 230 height 13
type input "п"
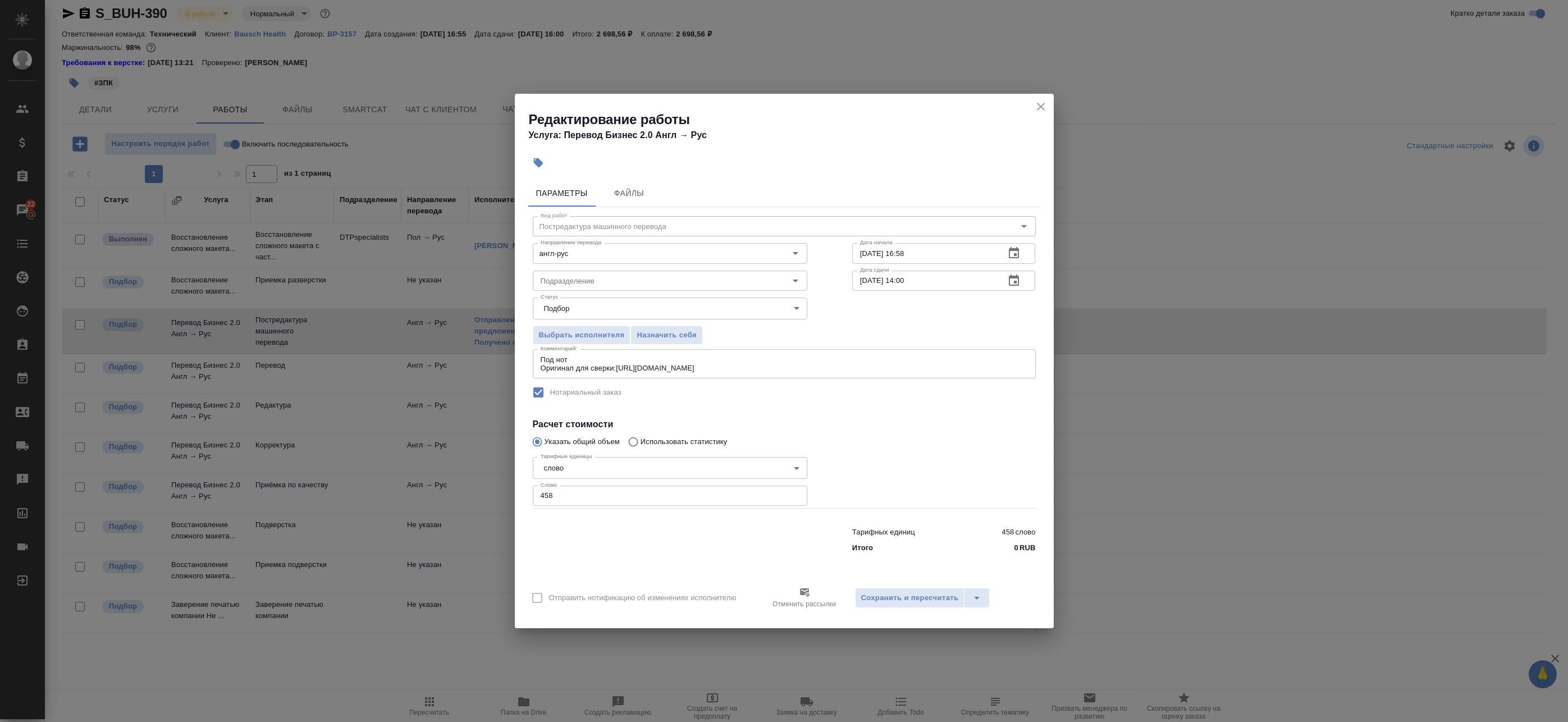
click at [610, 227] on div "Направление перевода англ-рус Направление перевода" at bounding box center [670, 252] width 319 height 72
click at [588, 254] on input "англ-рус" at bounding box center [651, 253] width 230 height 13
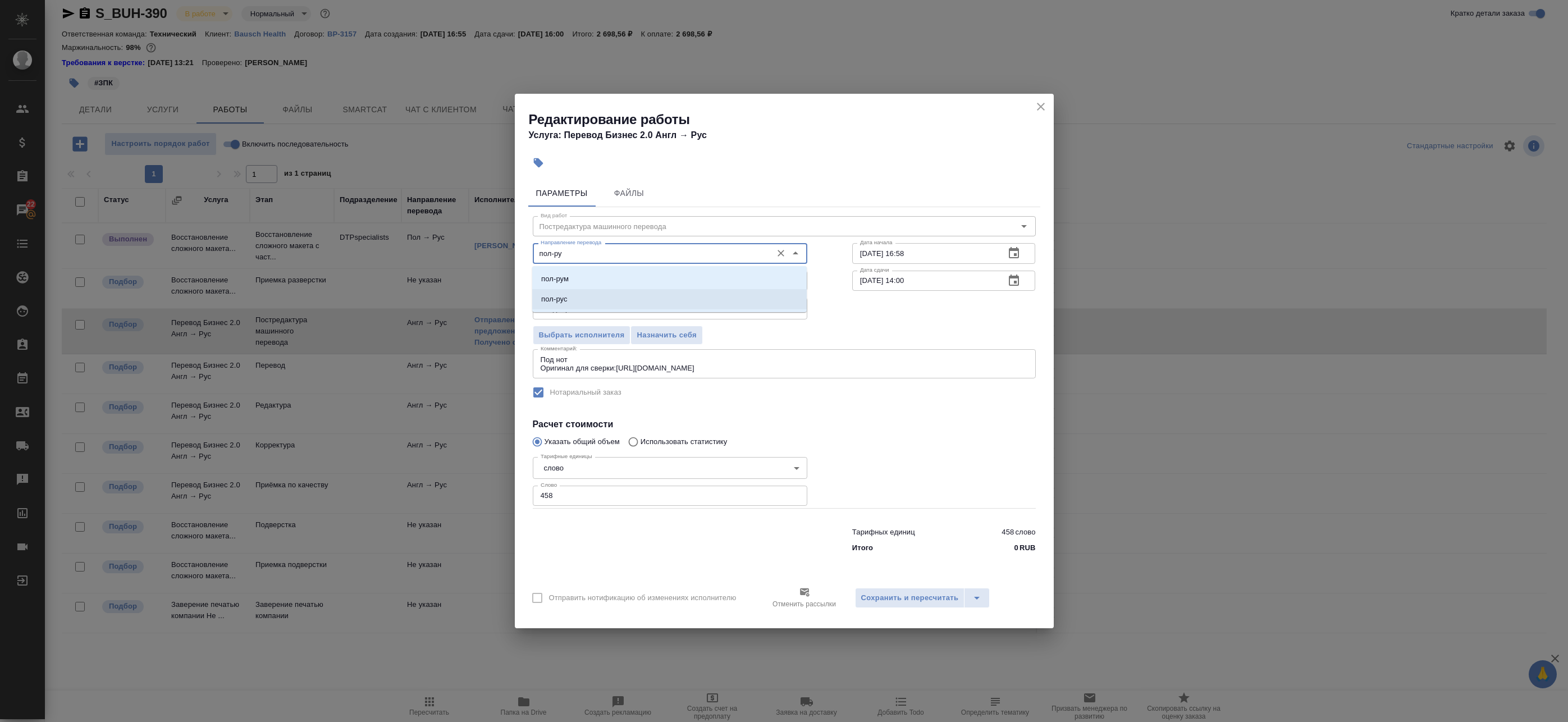
click at [573, 297] on li "пол-рус" at bounding box center [669, 299] width 274 height 20
type input "пол-рус"
click at [928, 603] on span "Сохранить и пересчитать" at bounding box center [910, 598] width 98 height 13
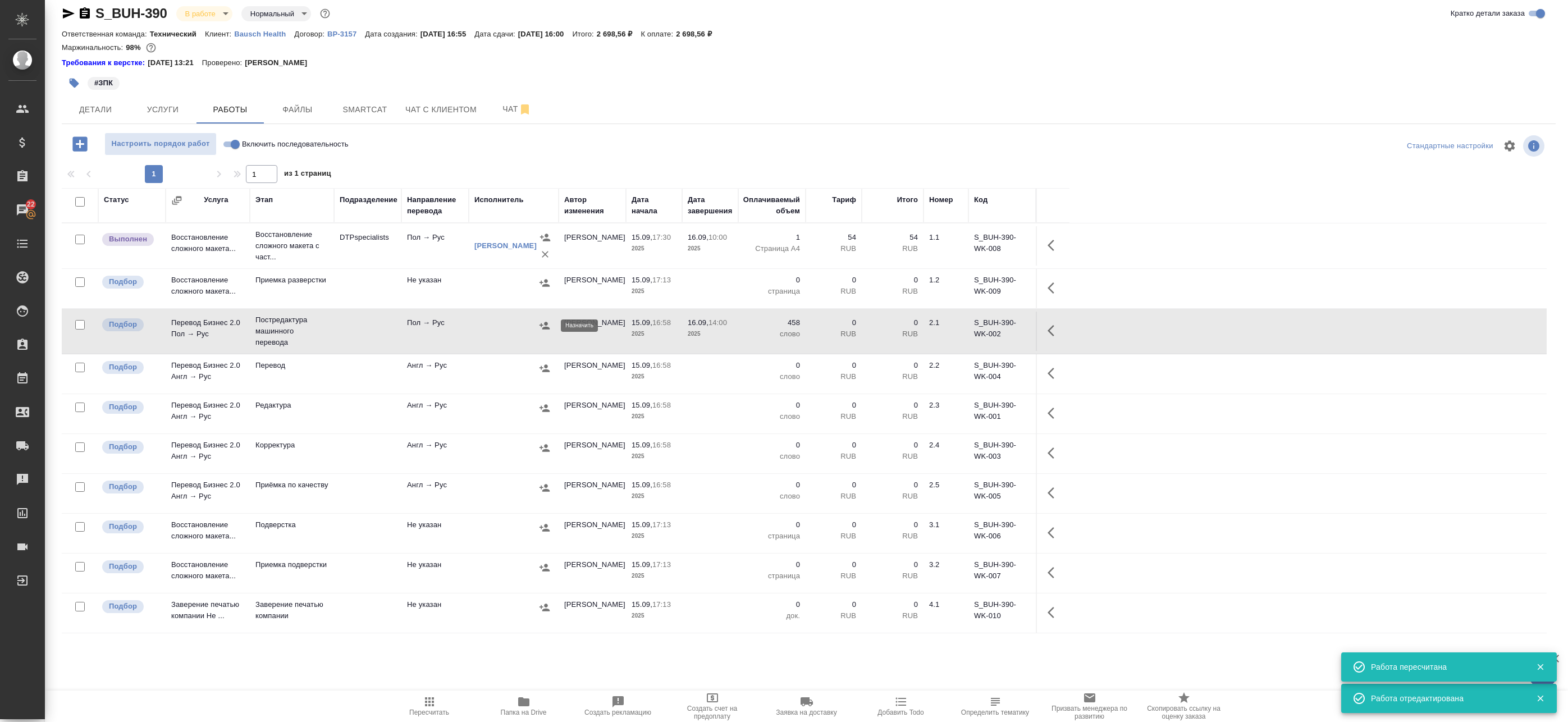
click at [544, 329] on icon "button" at bounding box center [545, 325] width 10 height 8
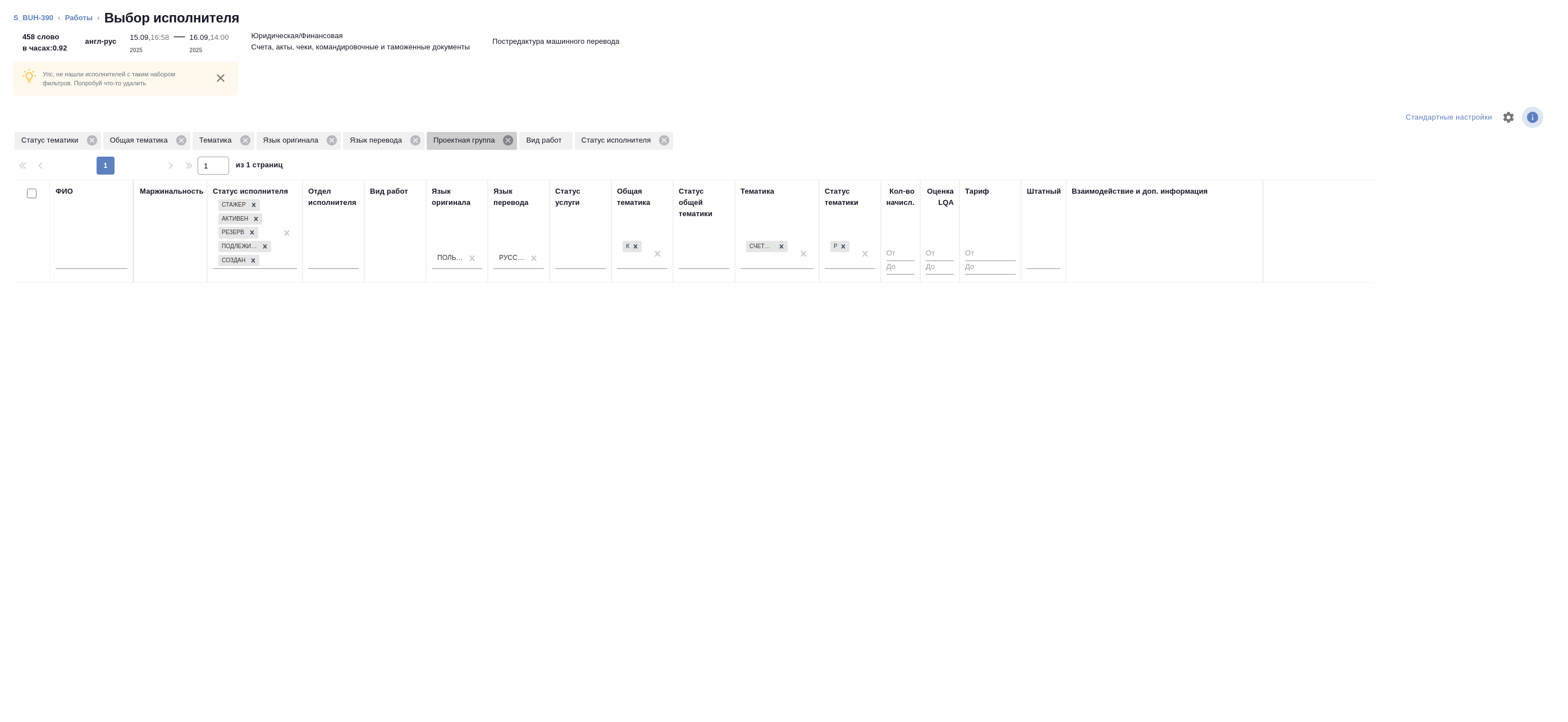
click at [504, 142] on icon at bounding box center [508, 140] width 10 height 10
click at [1049, 265] on div at bounding box center [1043, 258] width 34 height 16
click at [1052, 291] on div "Нет" at bounding box center [1111, 293] width 168 height 20
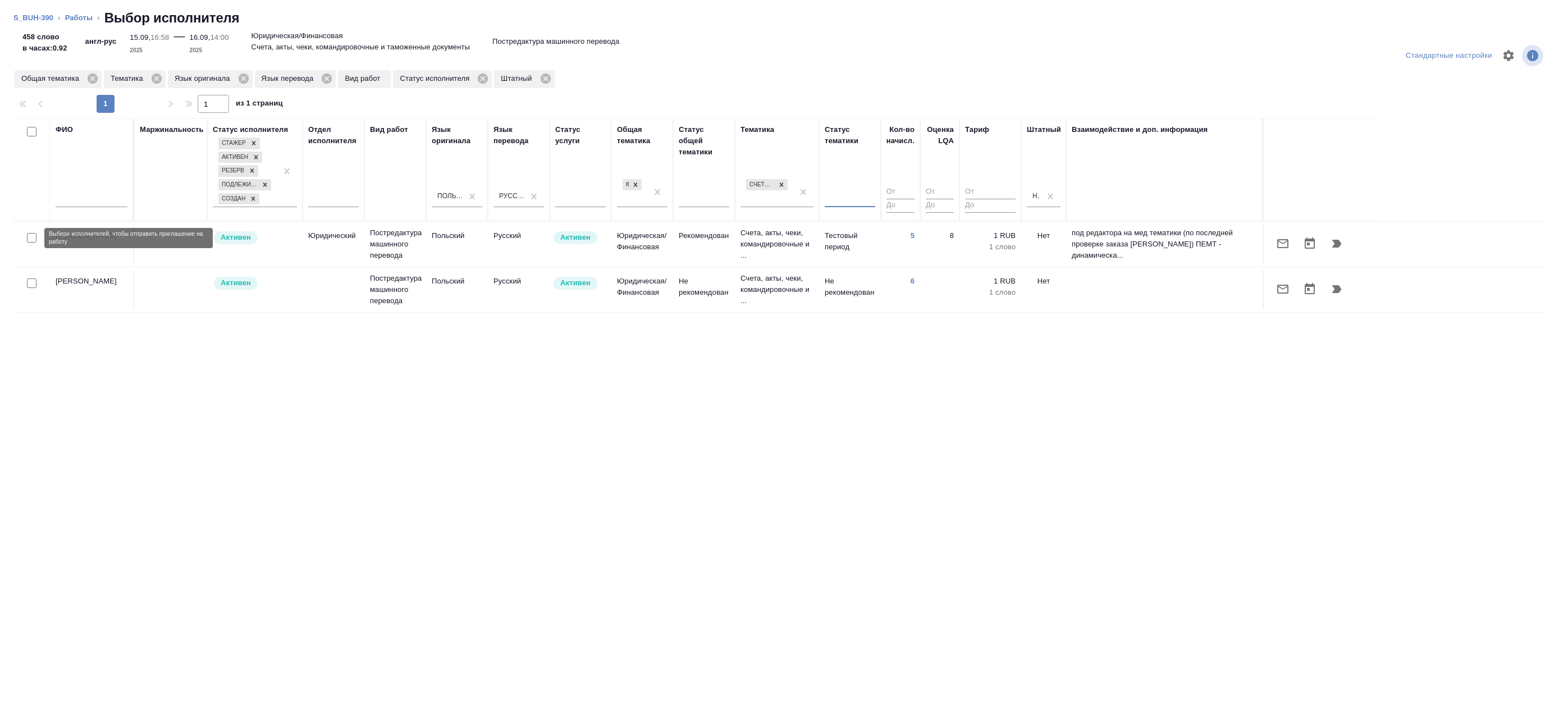
drag, startPoint x: 33, startPoint y: 236, endPoint x: 31, endPoint y: 252, distance: 16.1
click at [33, 236] on input "checkbox" at bounding box center [32, 238] width 10 height 10
checkbox input "true"
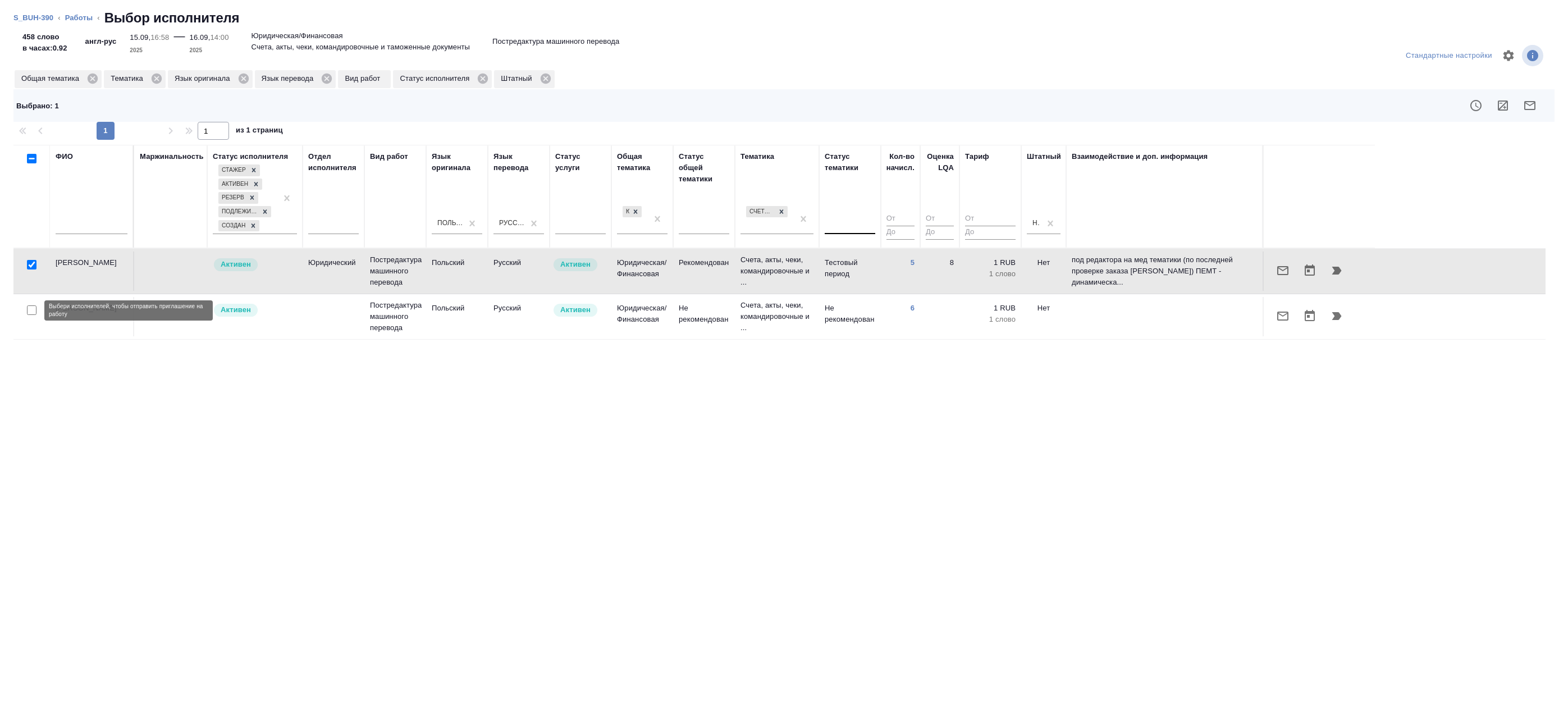
click at [31, 308] on input "checkbox" at bounding box center [32, 310] width 10 height 10
checkbox input "true"
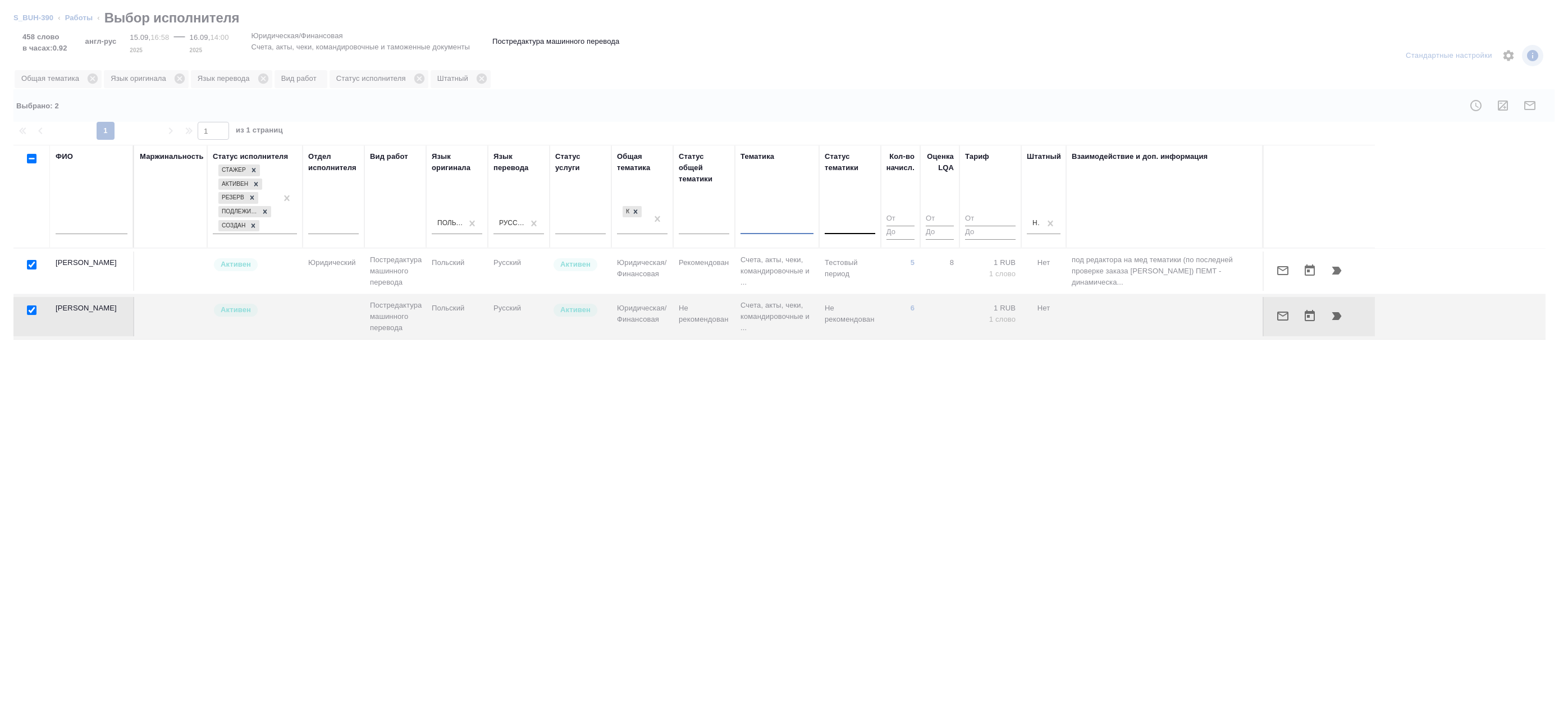
checkbox input "false"
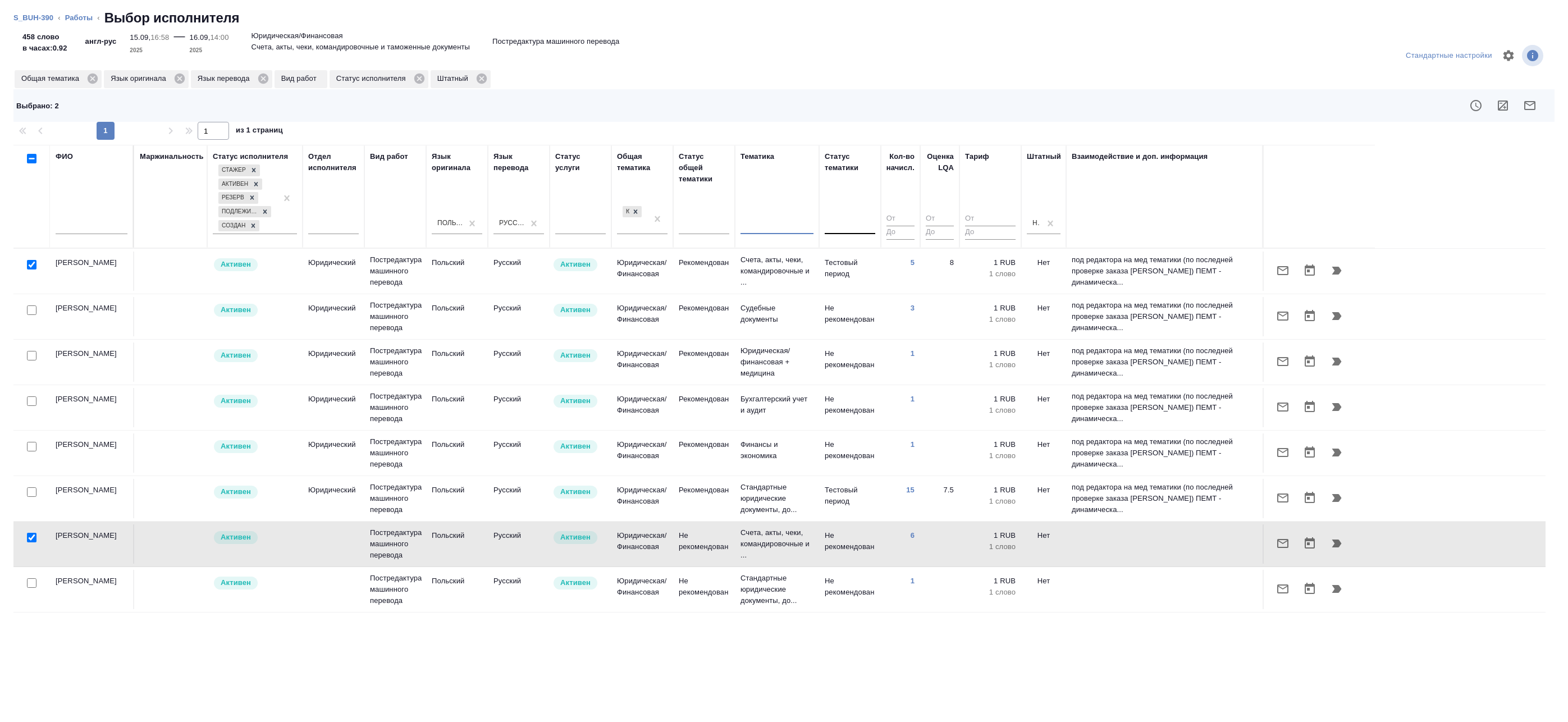
click at [32, 313] on input "checkbox" at bounding box center [32, 310] width 10 height 10
checkbox input "true"
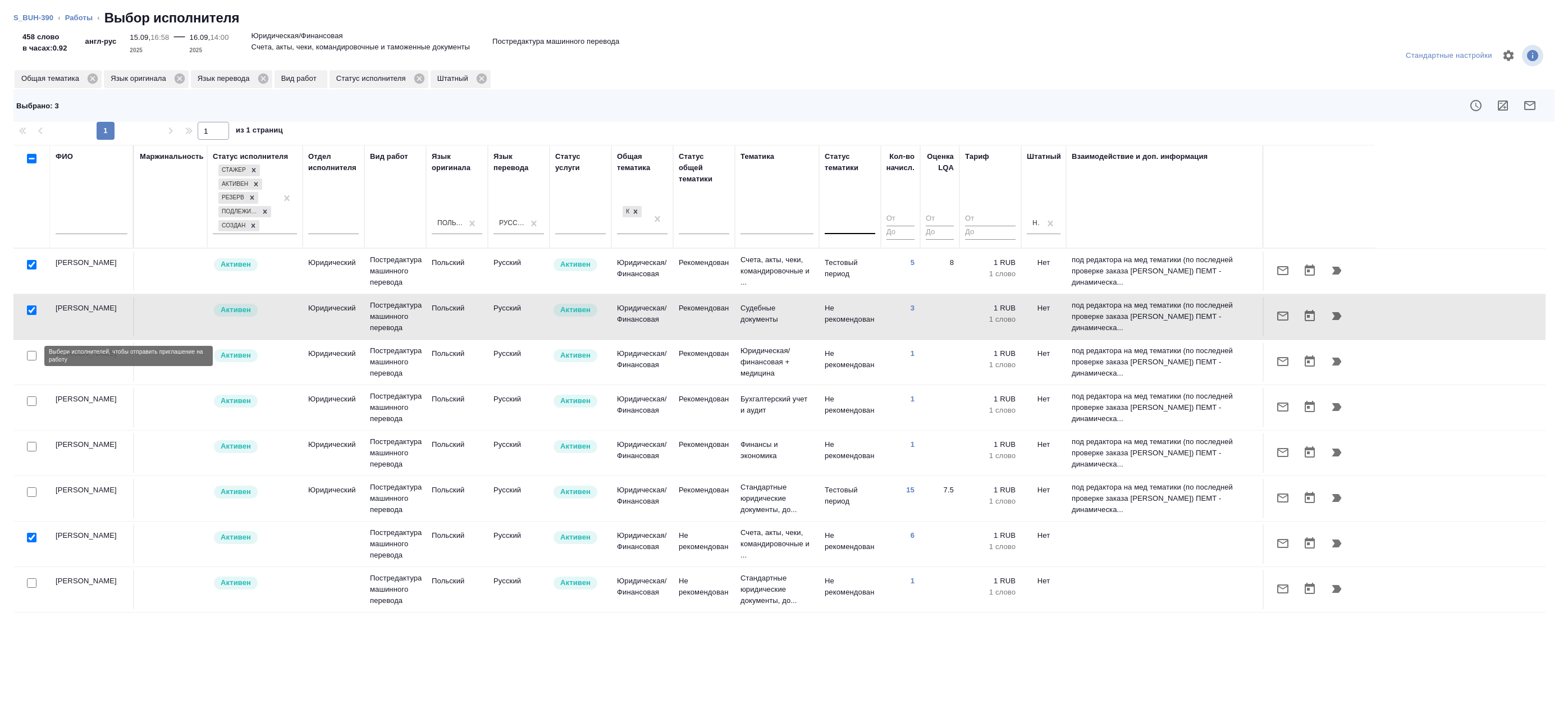
click at [28, 357] on input "checkbox" at bounding box center [32, 355] width 10 height 10
checkbox input "true"
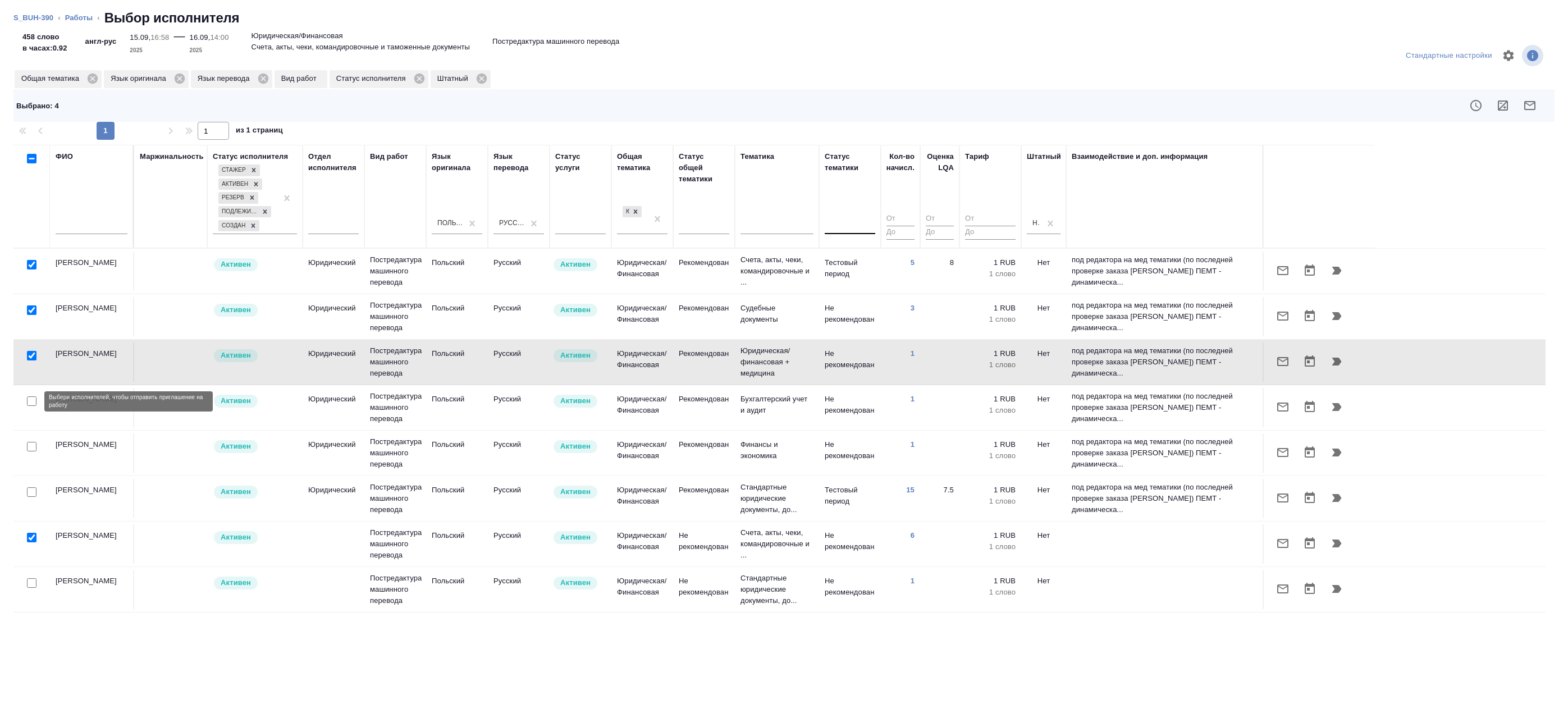
click at [32, 400] on input "checkbox" at bounding box center [32, 401] width 10 height 10
checkbox input "true"
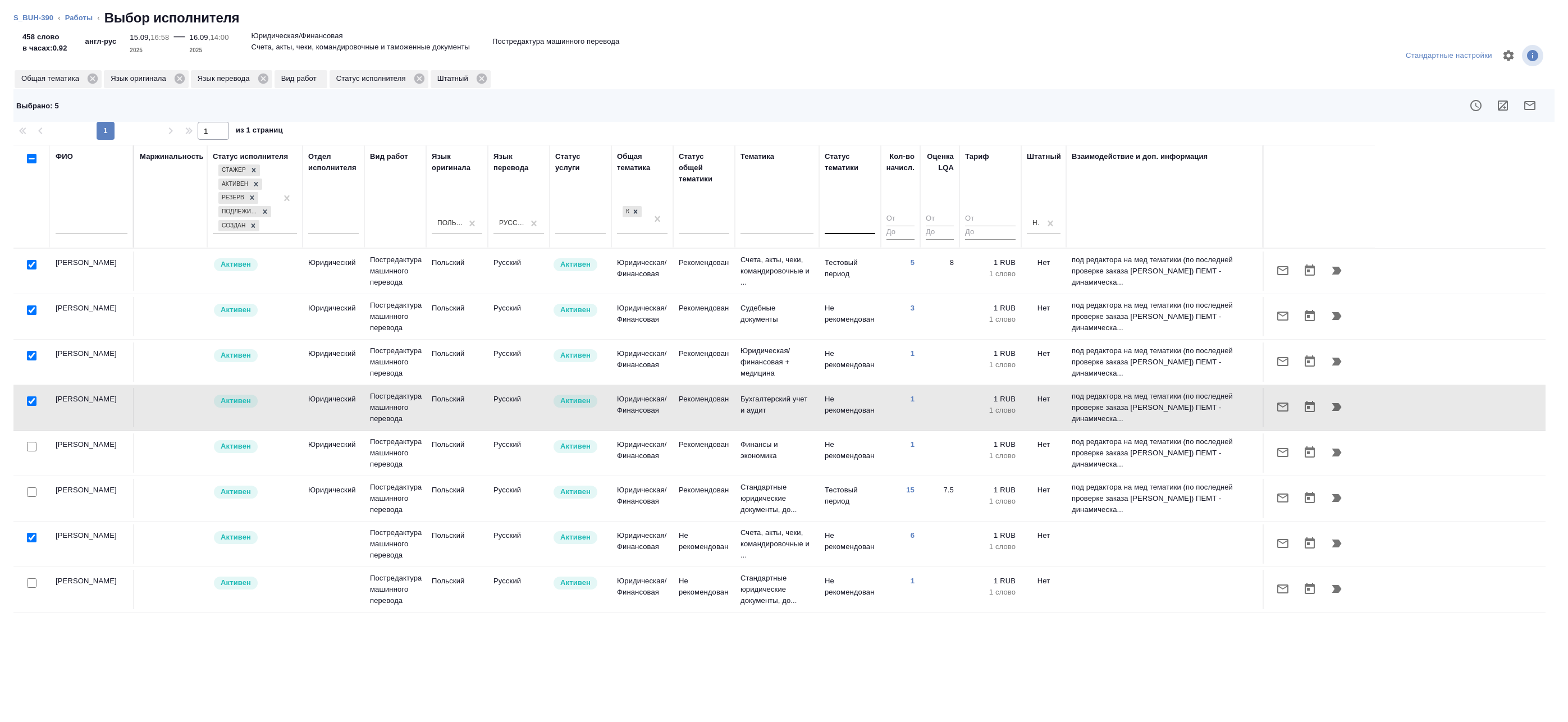
click at [28, 439] on td at bounding box center [31, 453] width 37 height 39
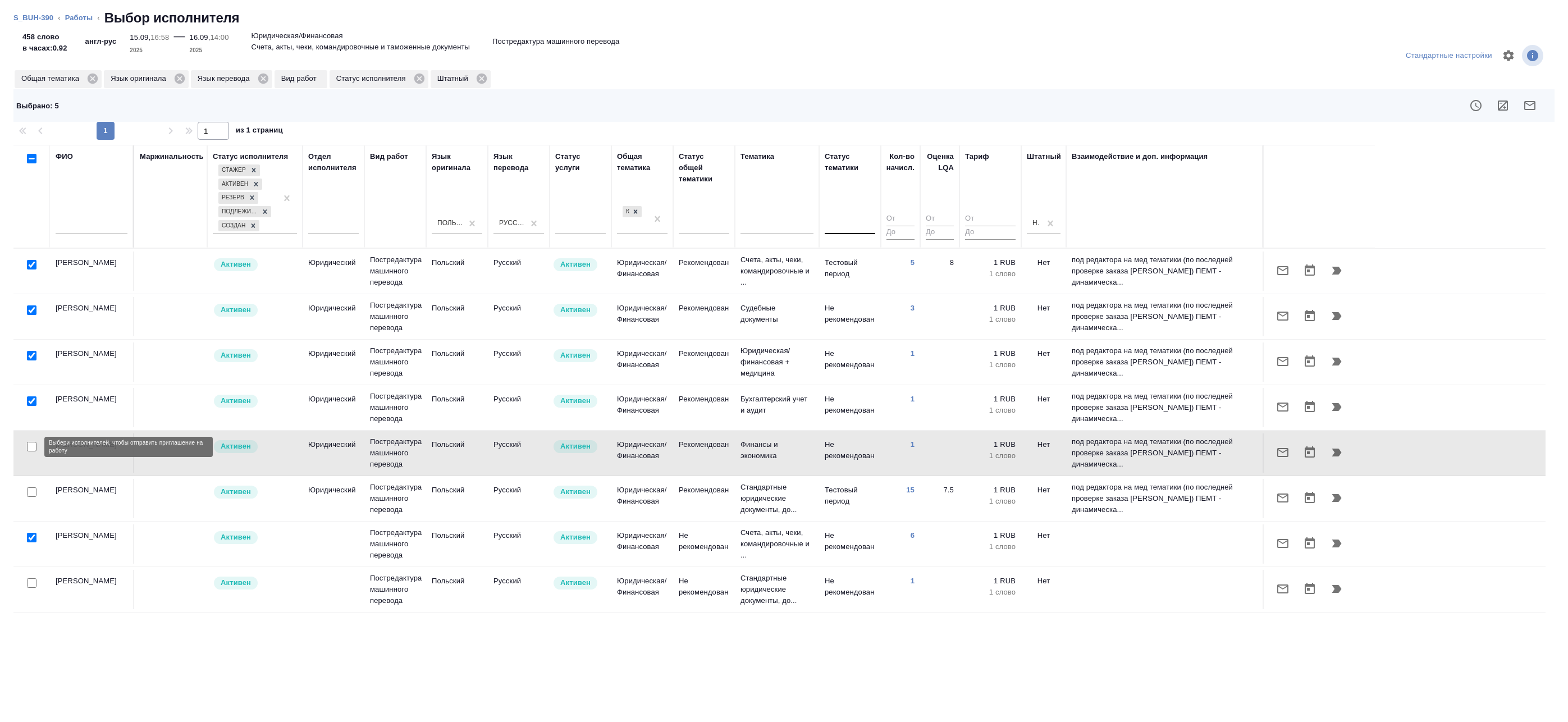
drag, startPoint x: 31, startPoint y: 450, endPoint x: 26, endPoint y: 473, distance: 23.5
click at [31, 450] on input "checkbox" at bounding box center [32, 447] width 10 height 10
click at [26, 499] on div at bounding box center [32, 492] width 25 height 16
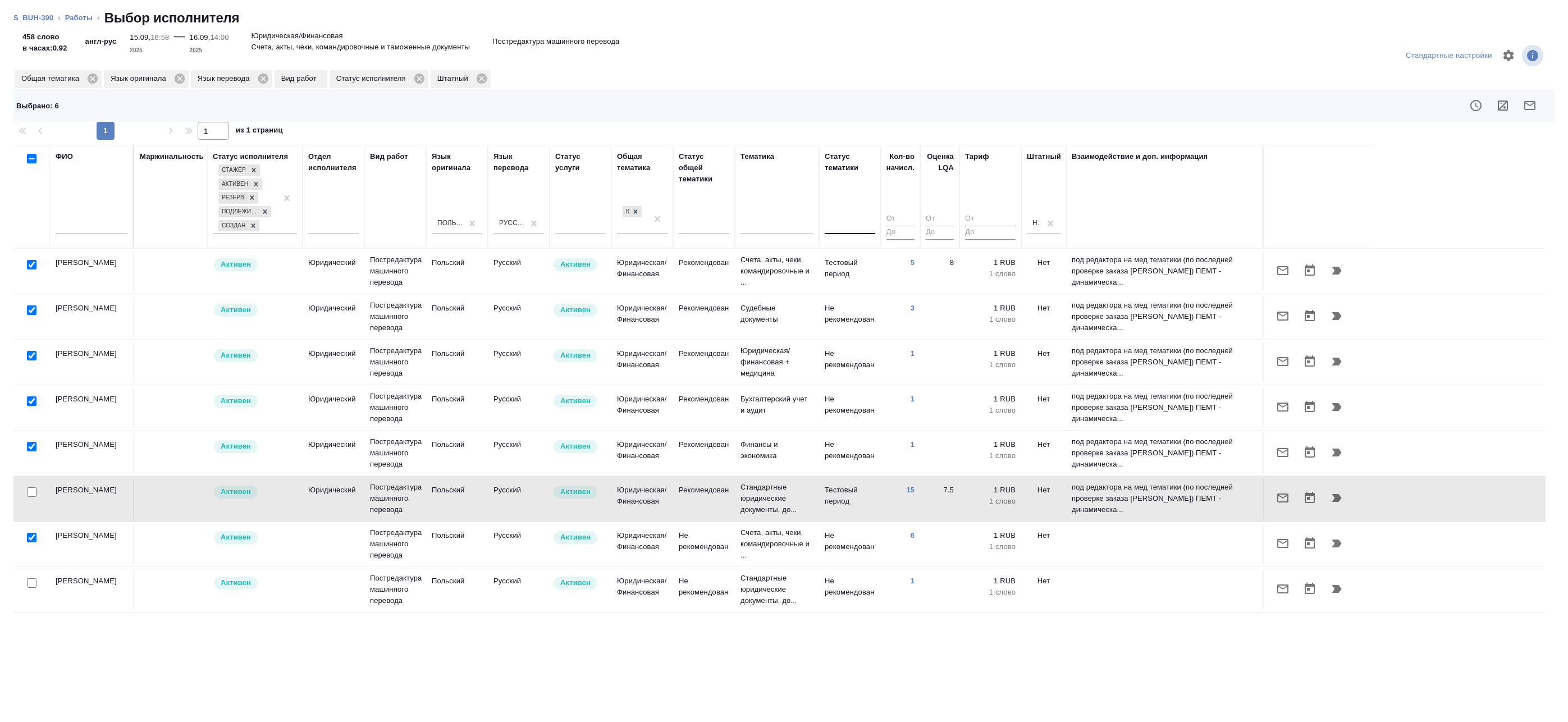
click at [28, 444] on input "checkbox" at bounding box center [32, 447] width 10 height 10
checkbox input "false"
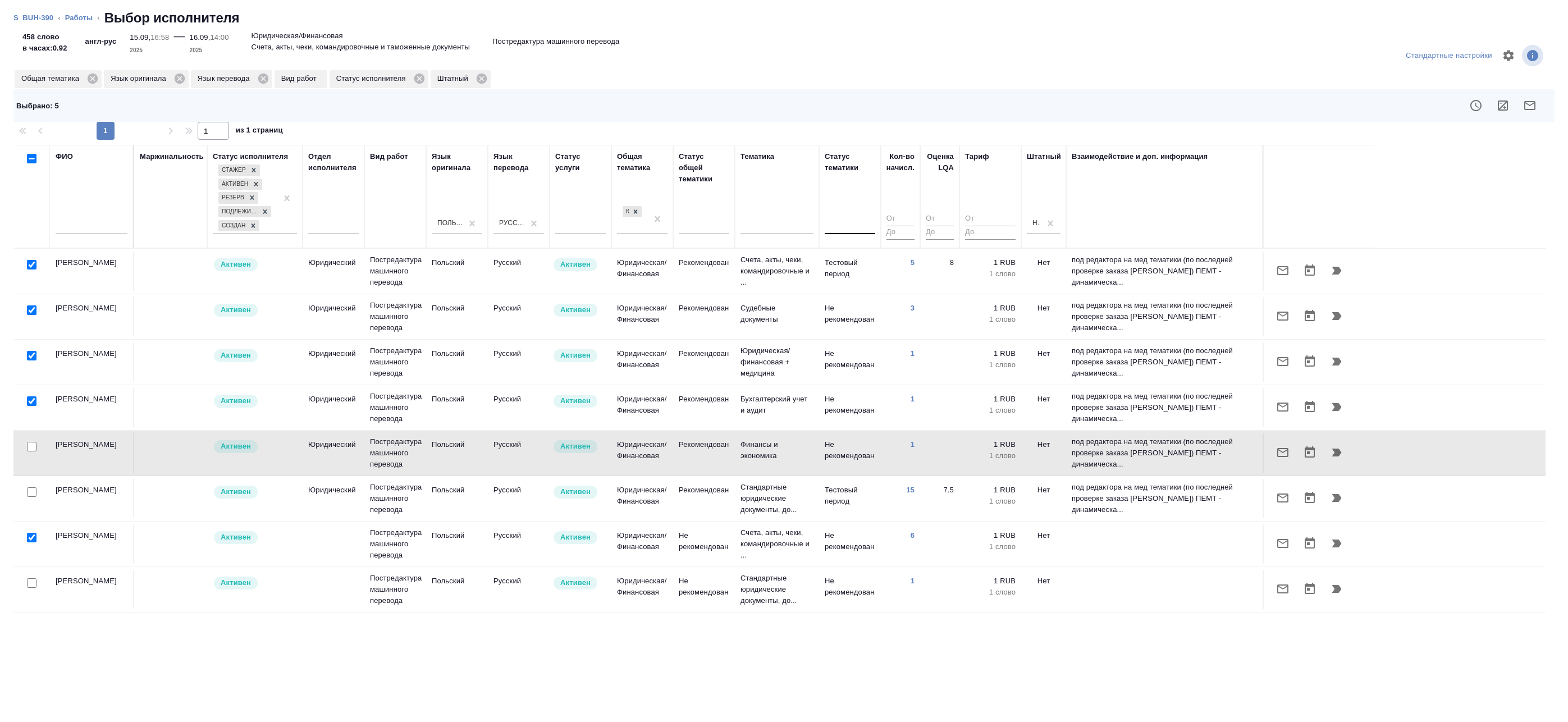
click at [28, 403] on input "checkbox" at bounding box center [32, 401] width 10 height 10
checkbox input "false"
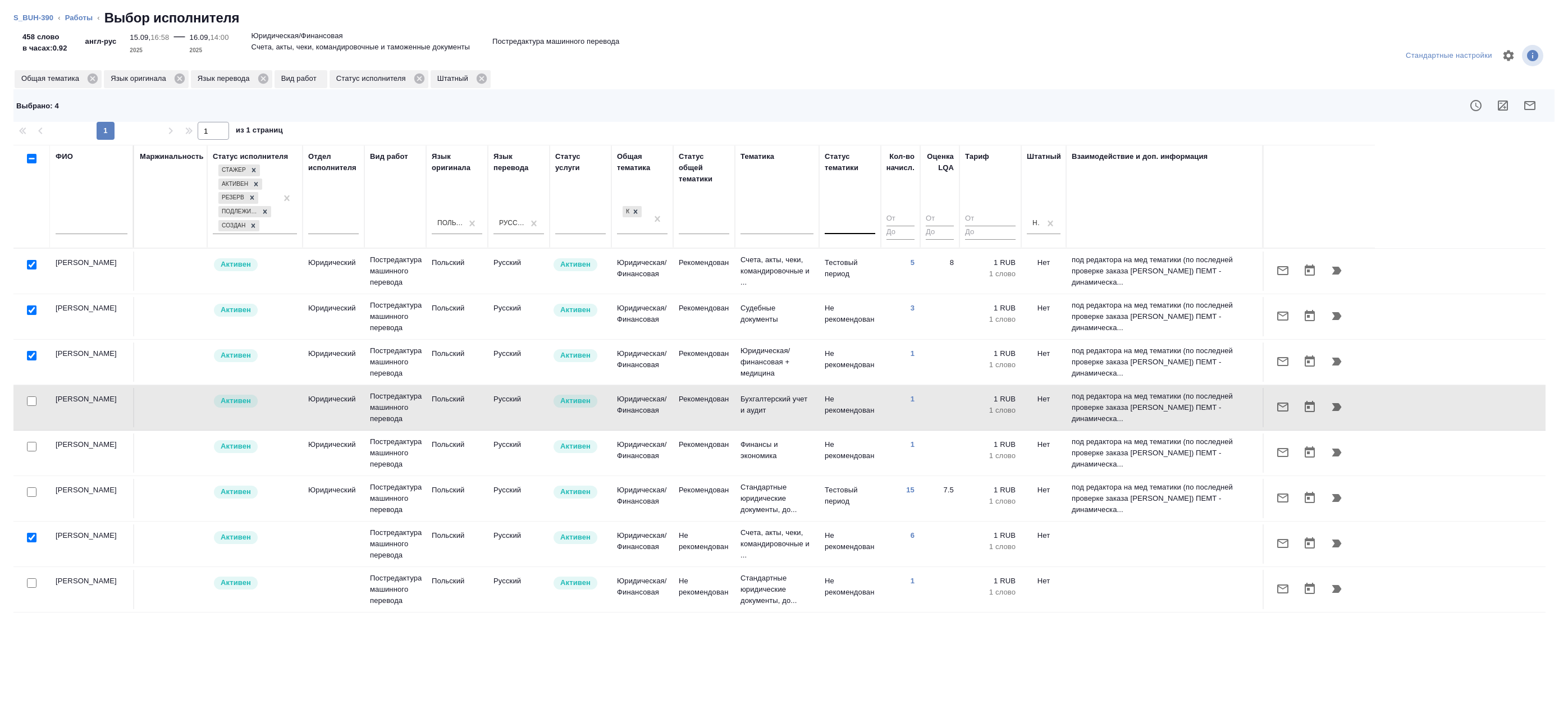
click at [28, 356] on input "checkbox" at bounding box center [32, 355] width 10 height 10
checkbox input "false"
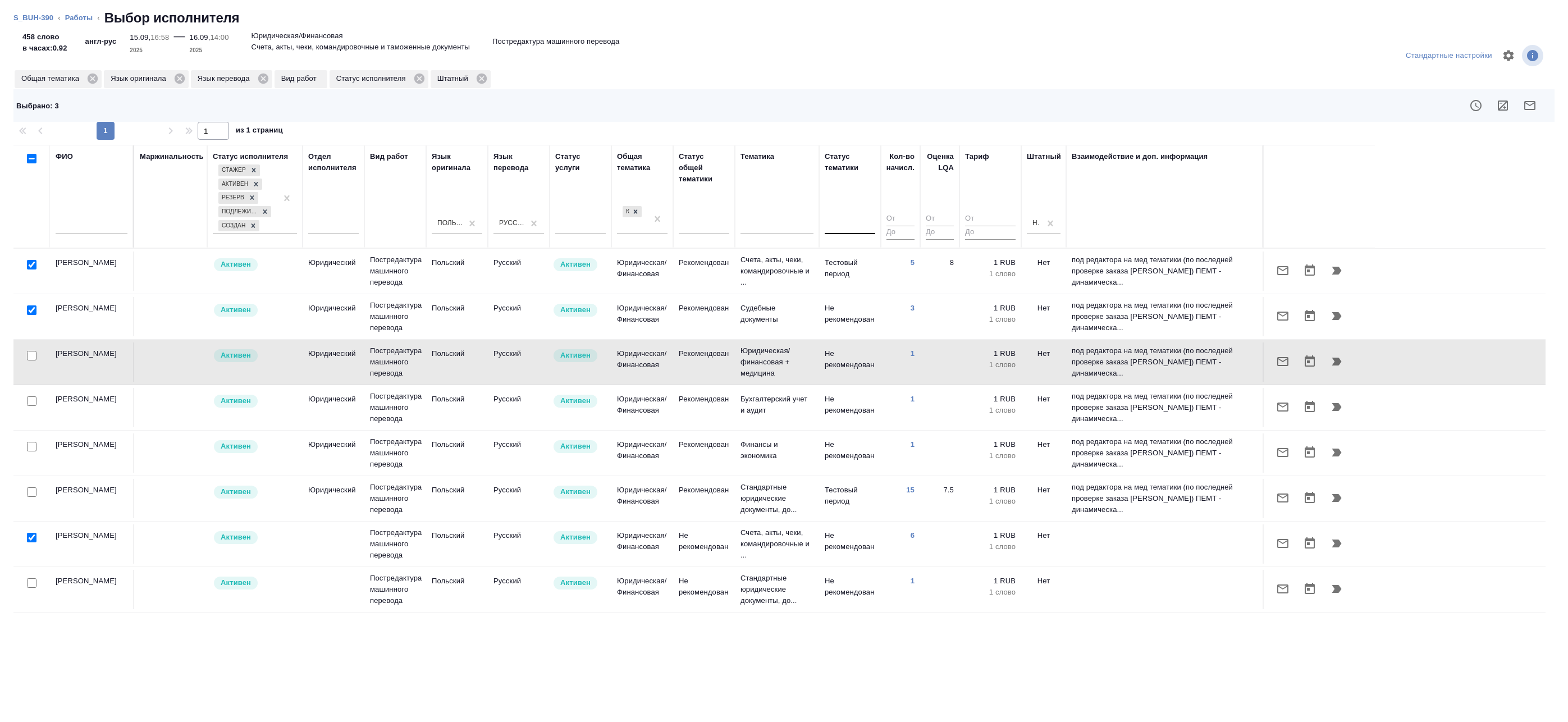
click at [28, 312] on input "checkbox" at bounding box center [32, 310] width 10 height 10
checkbox input "false"
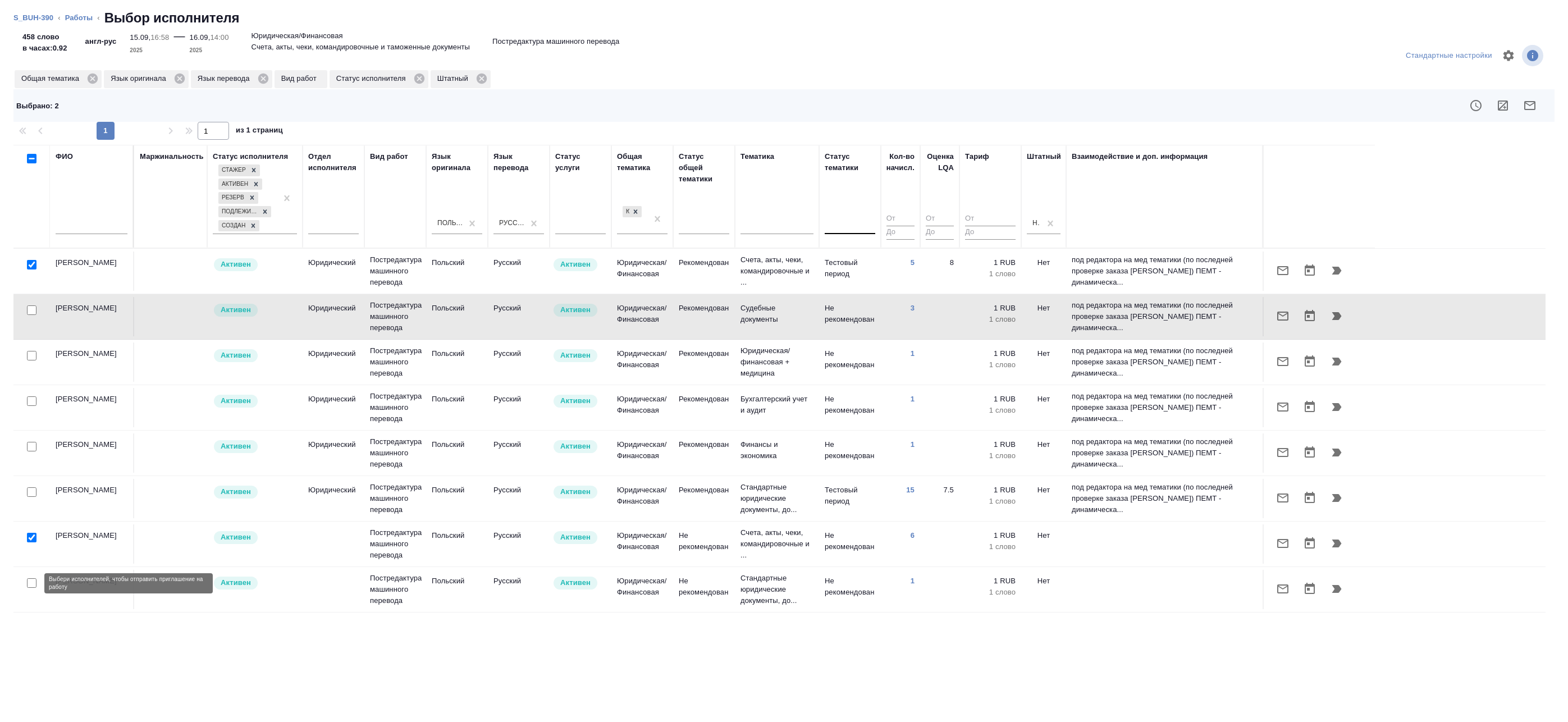
click at [37, 584] on div at bounding box center [32, 583] width 25 height 16
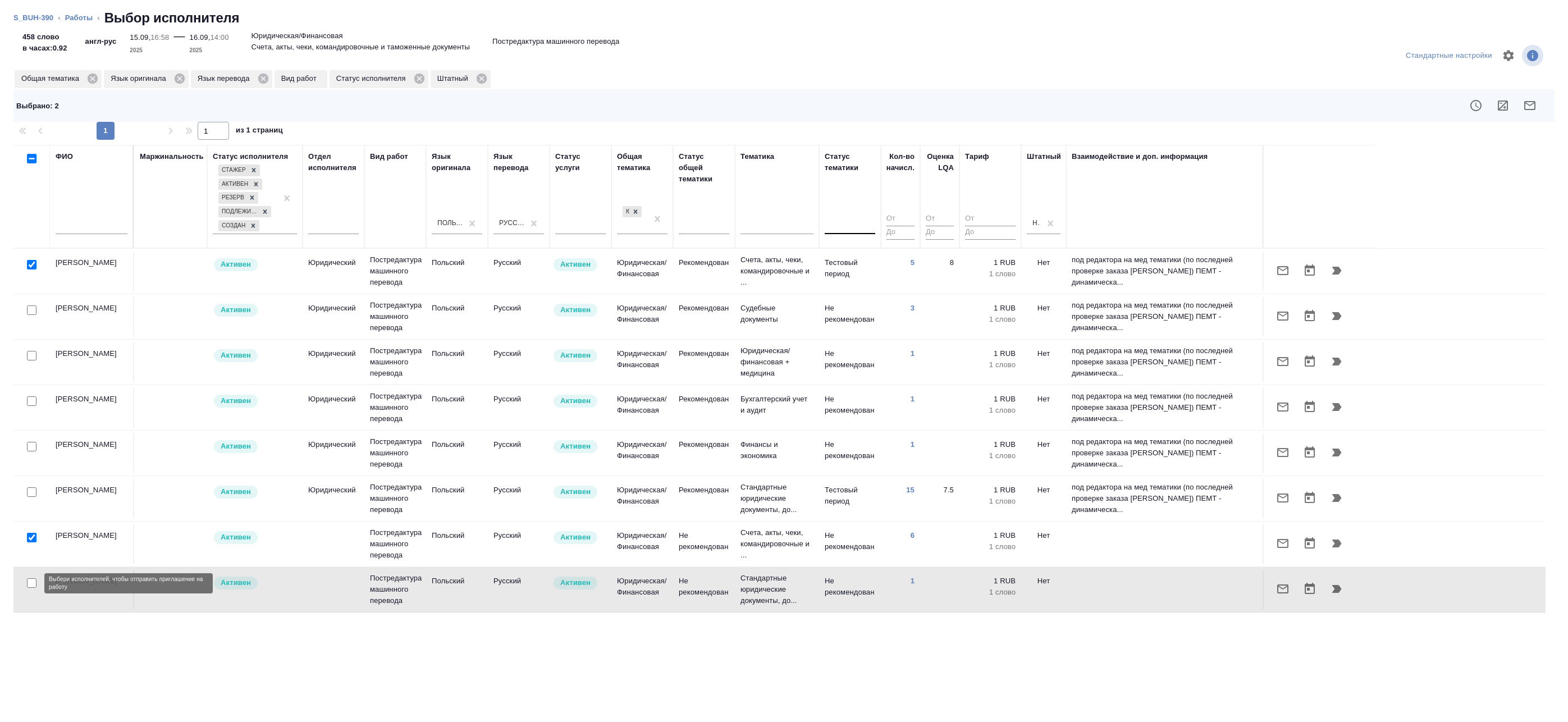
click at [30, 580] on input "checkbox" at bounding box center [32, 583] width 10 height 10
checkbox input "true"
click at [1528, 105] on icon "button" at bounding box center [1529, 105] width 13 height 13
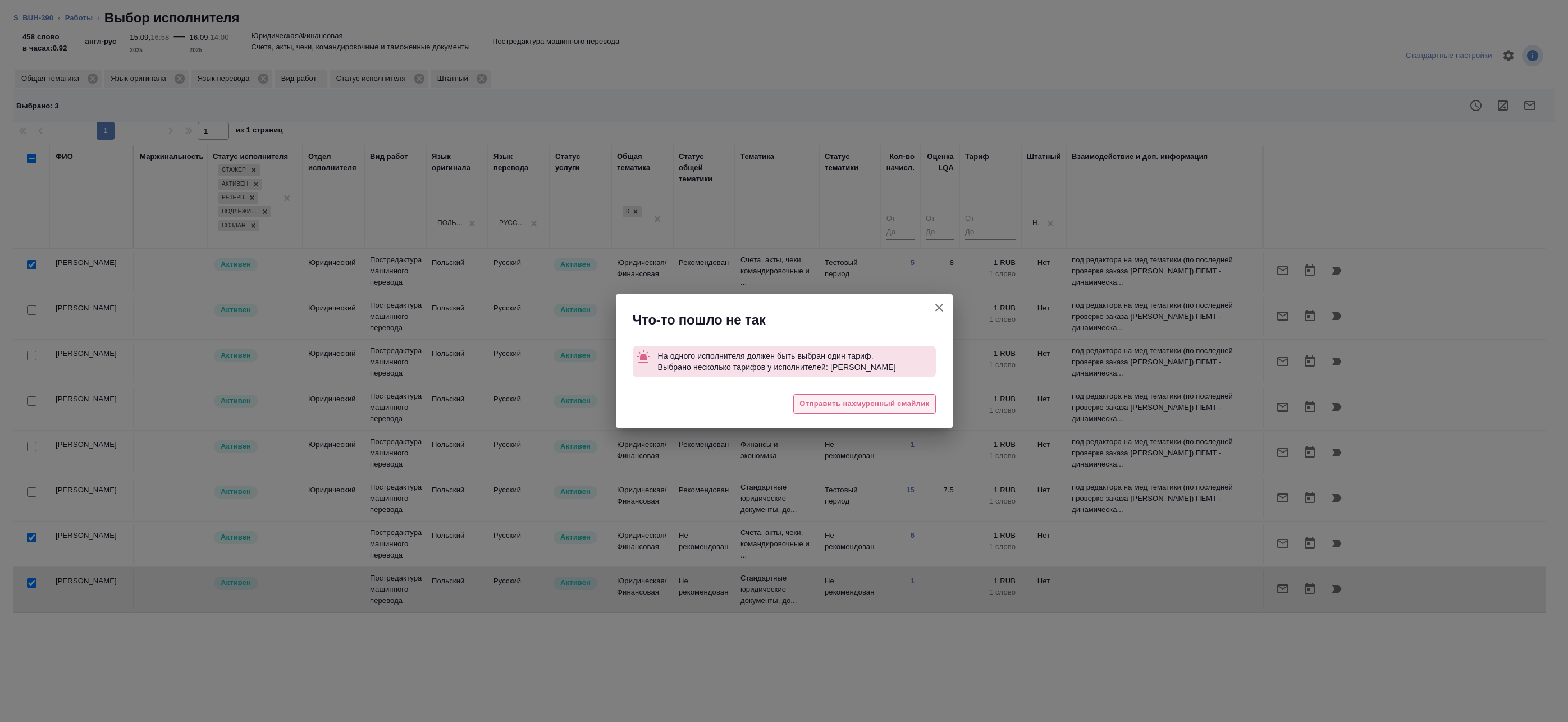
click at [836, 410] on span "Отправить нахмуренный смайлик" at bounding box center [864, 404] width 130 height 13
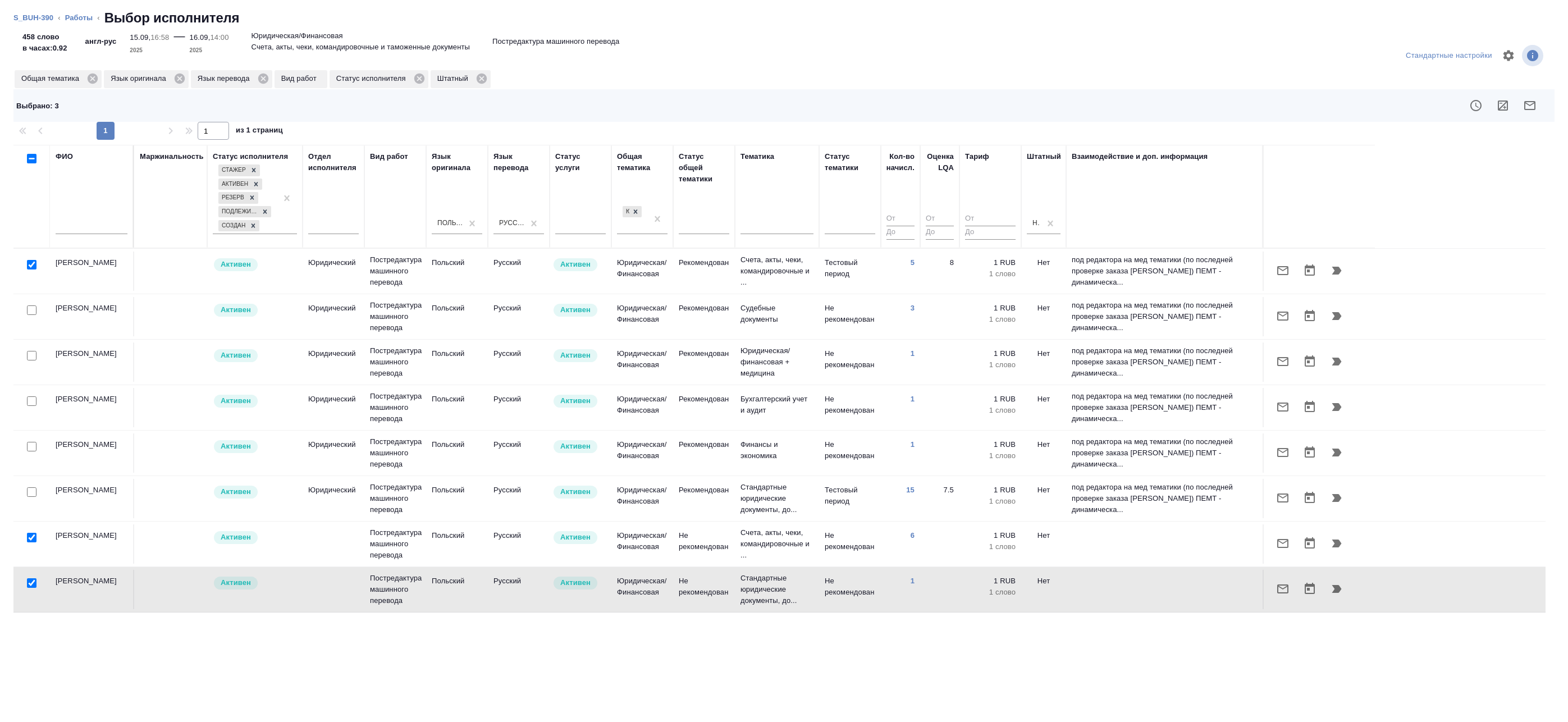
click at [33, 581] on input "checkbox" at bounding box center [32, 583] width 10 height 10
checkbox input "false"
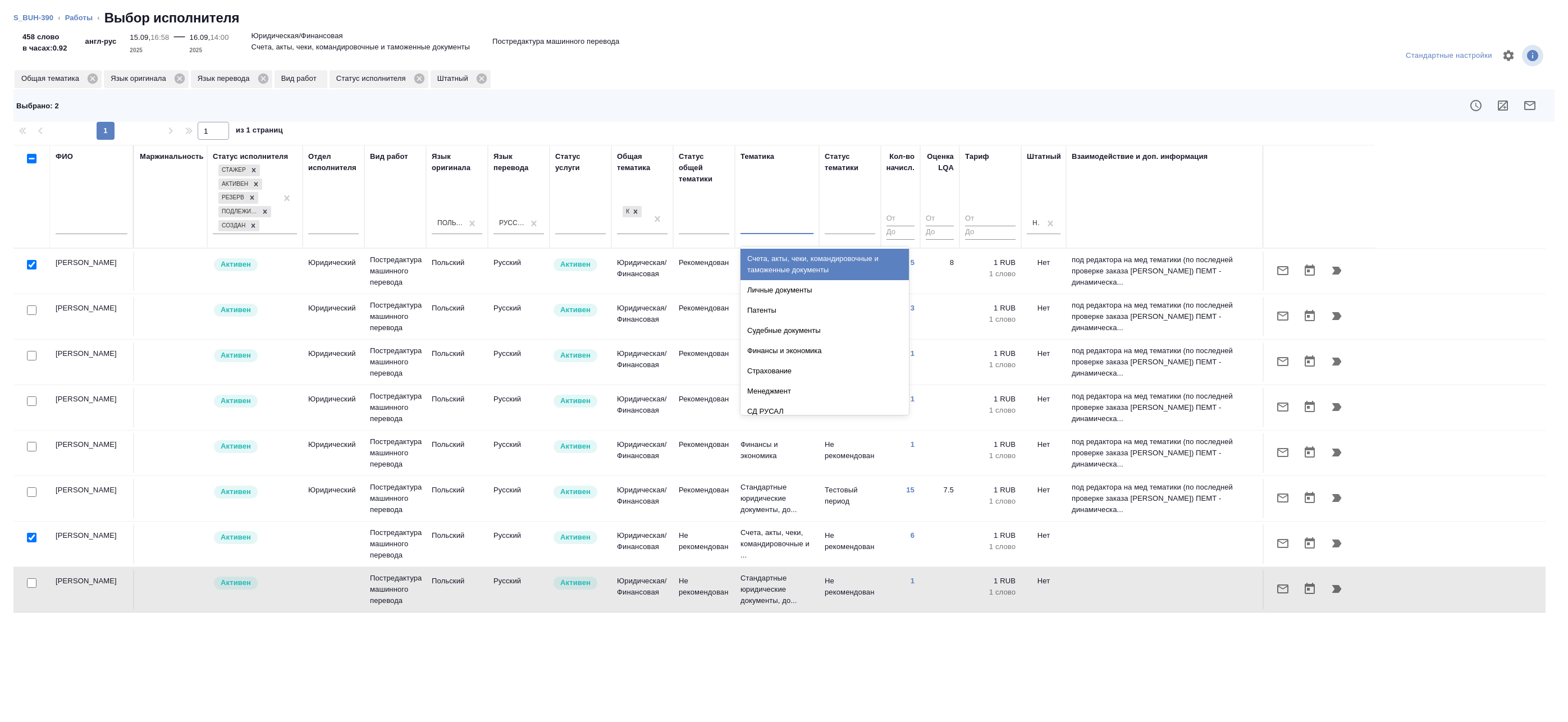
click at [789, 227] on div at bounding box center [777, 222] width 73 height 16
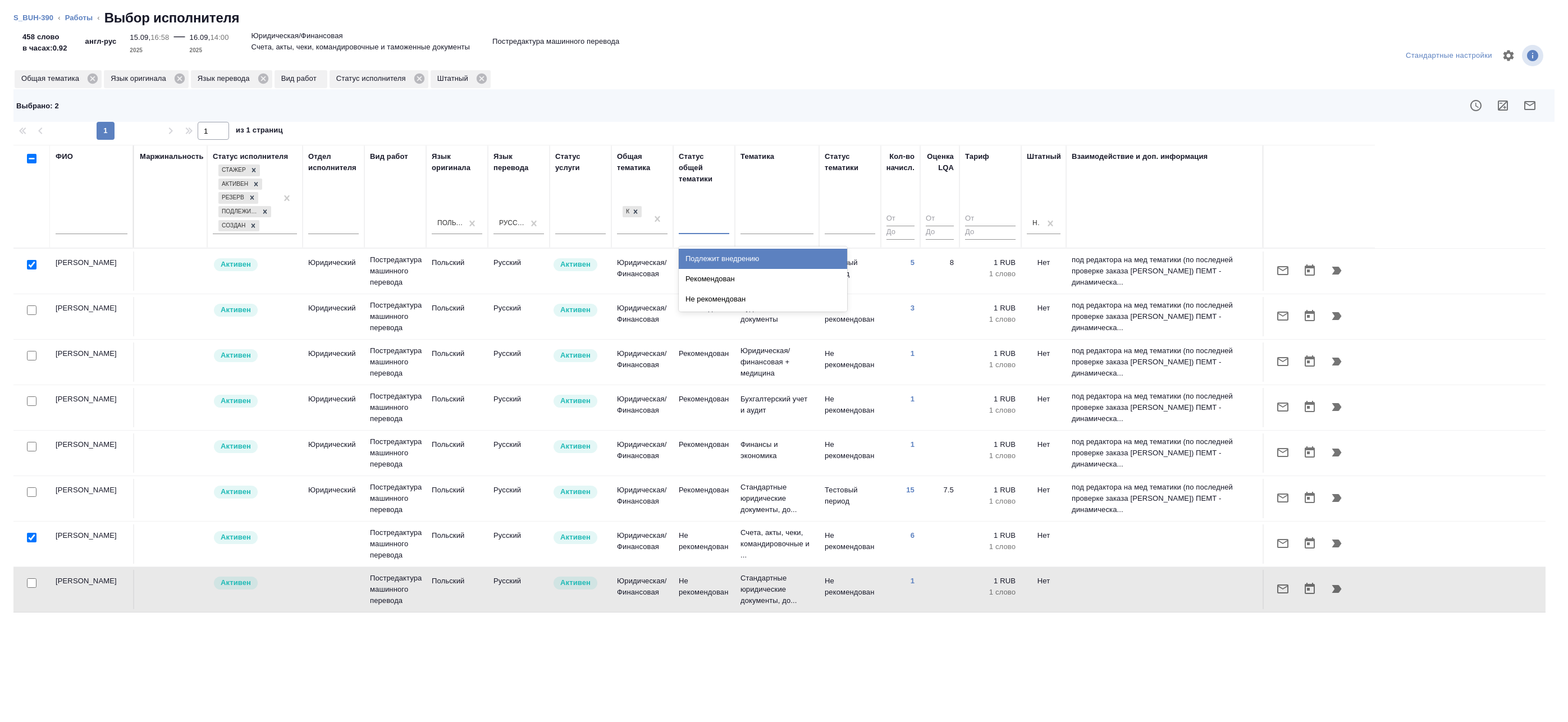
click at [723, 227] on div at bounding box center [704, 222] width 51 height 16
click at [804, 103] on div at bounding box center [937, 105] width 1228 height 27
click at [1537, 104] on button "button" at bounding box center [1530, 105] width 27 height 27
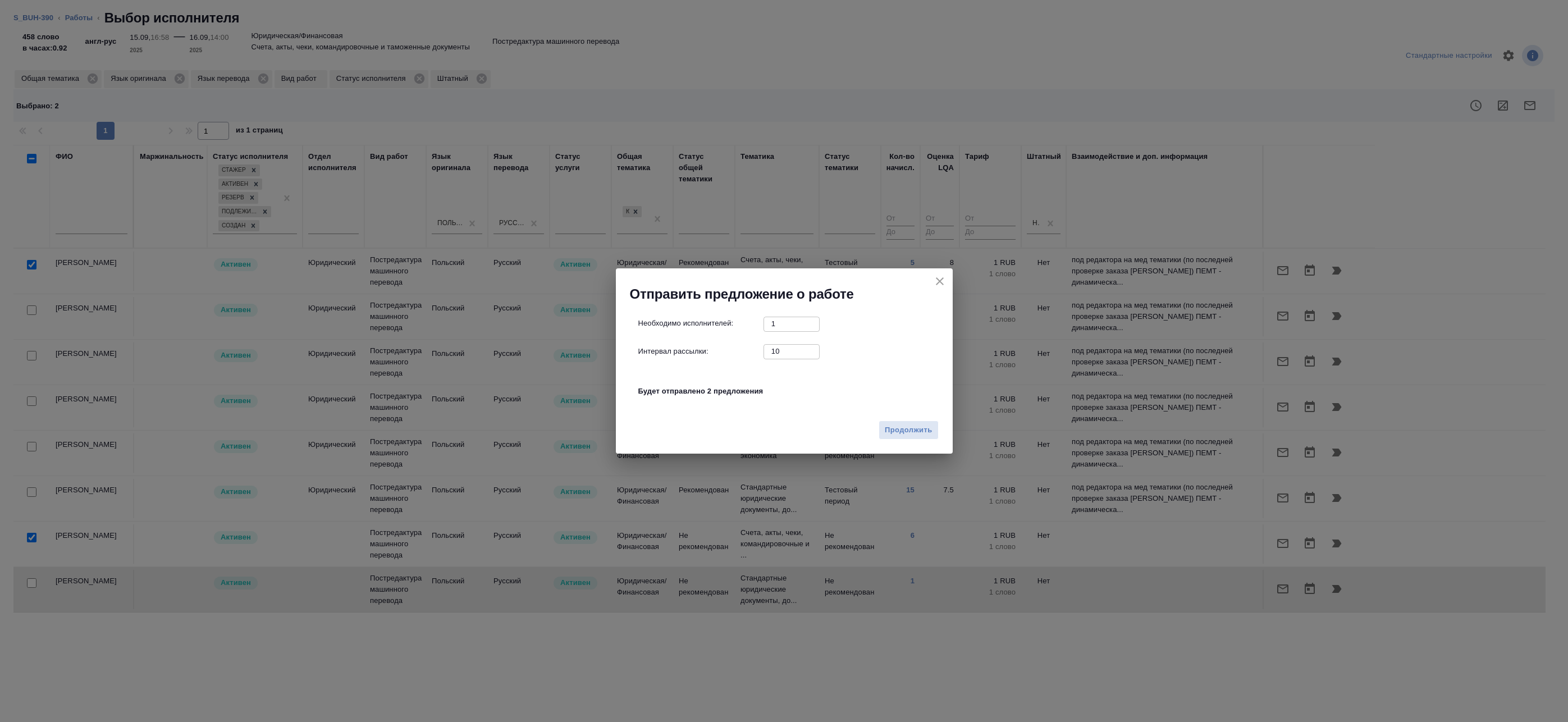
drag, startPoint x: 724, startPoint y: 351, endPoint x: 701, endPoint y: 350, distance: 23.0
click at [703, 350] on div "Интервал рассылки: 10 ​" at bounding box center [789, 351] width 301 height 14
type input "0"
click at [907, 430] on span "Продолжить" at bounding box center [908, 430] width 47 height 13
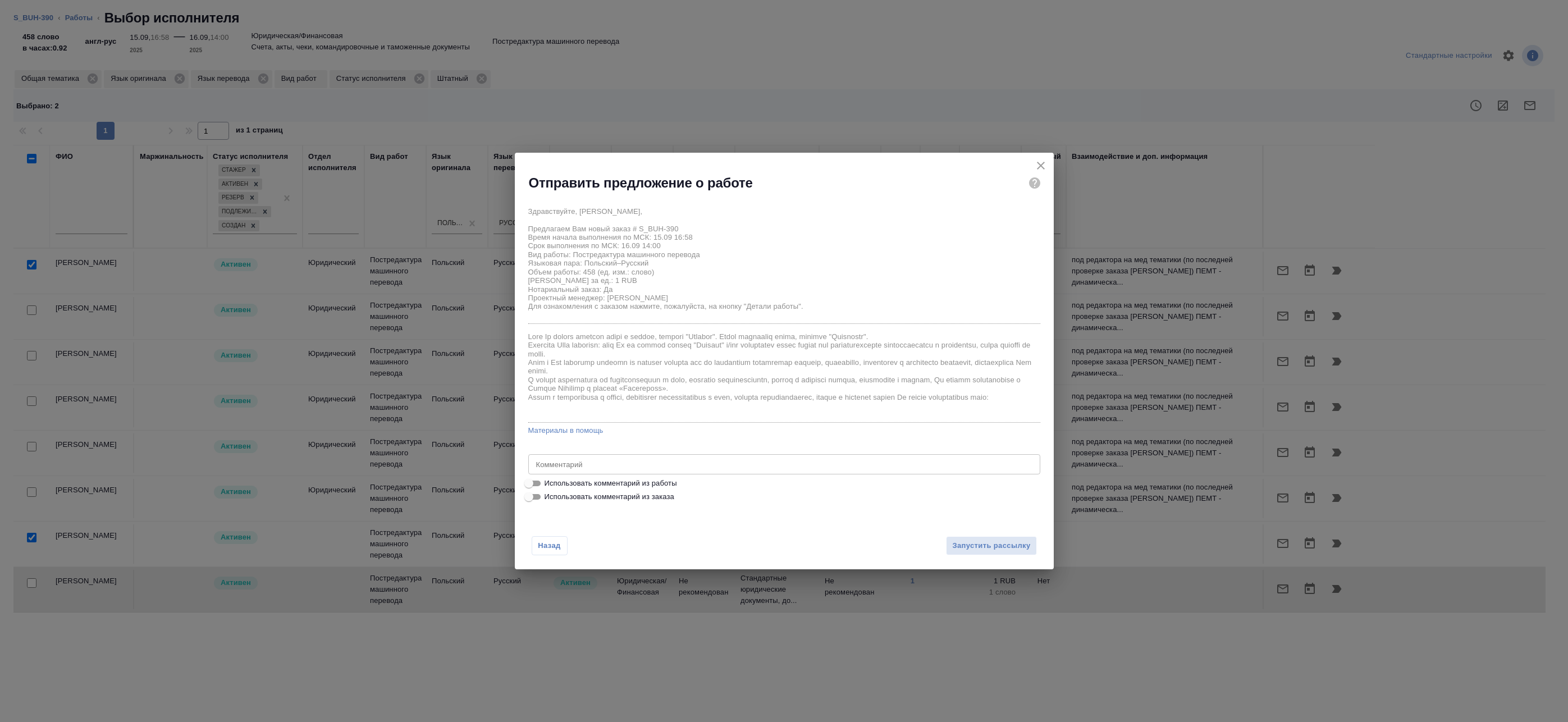
drag, startPoint x: 655, startPoint y: 480, endPoint x: 677, endPoint y: 485, distance: 22.6
click at [655, 480] on span "Использовать комментарий из работы" at bounding box center [610, 484] width 132 height 11
click at [549, 480] on input "Использовать комментарий из работы" at bounding box center [529, 483] width 40 height 13
checkbox input "true"
type textarea "Под нот Оригинал для сверки:https://drive.awatera.com/s/W9qXWPpLBeYYCnZ"
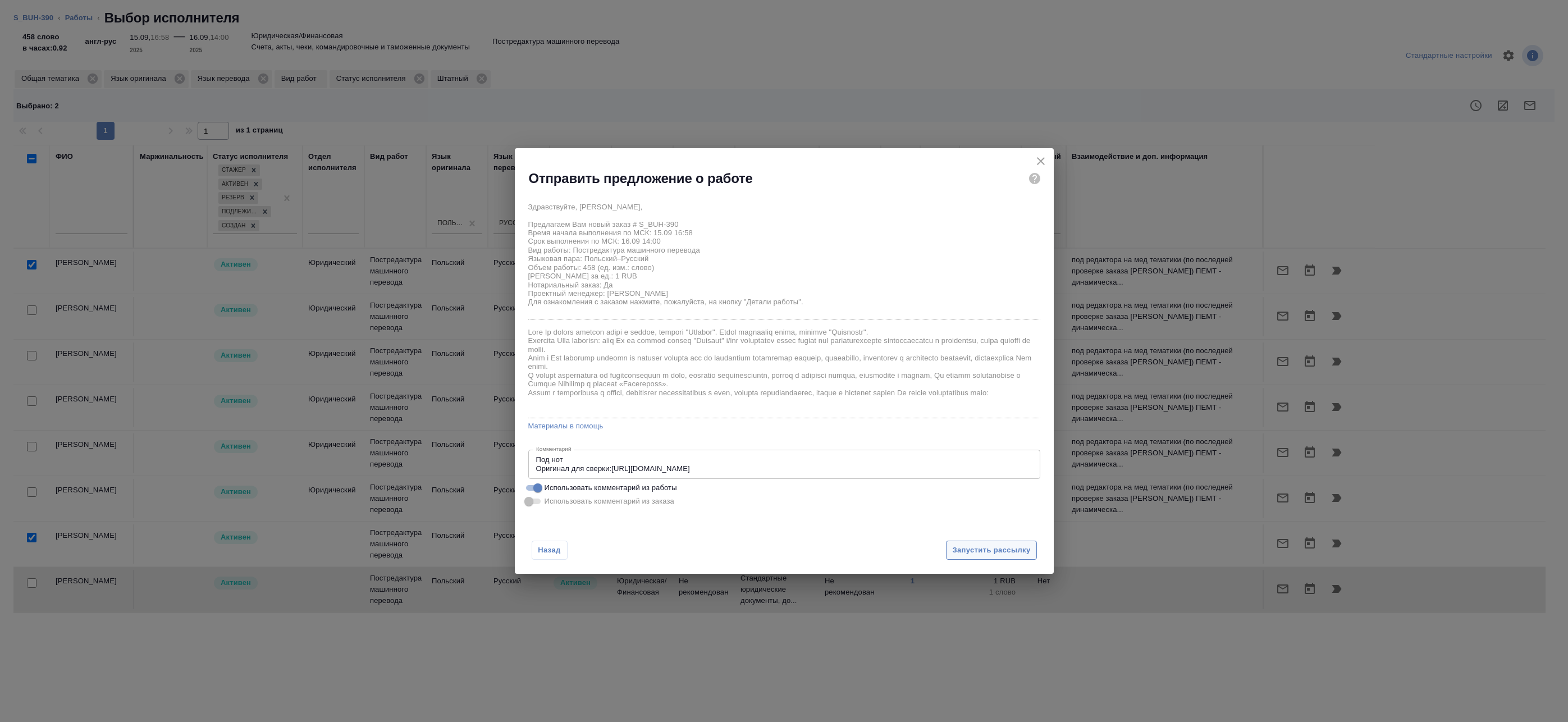
click at [958, 547] on span "Запустить рассылку" at bounding box center [991, 550] width 78 height 13
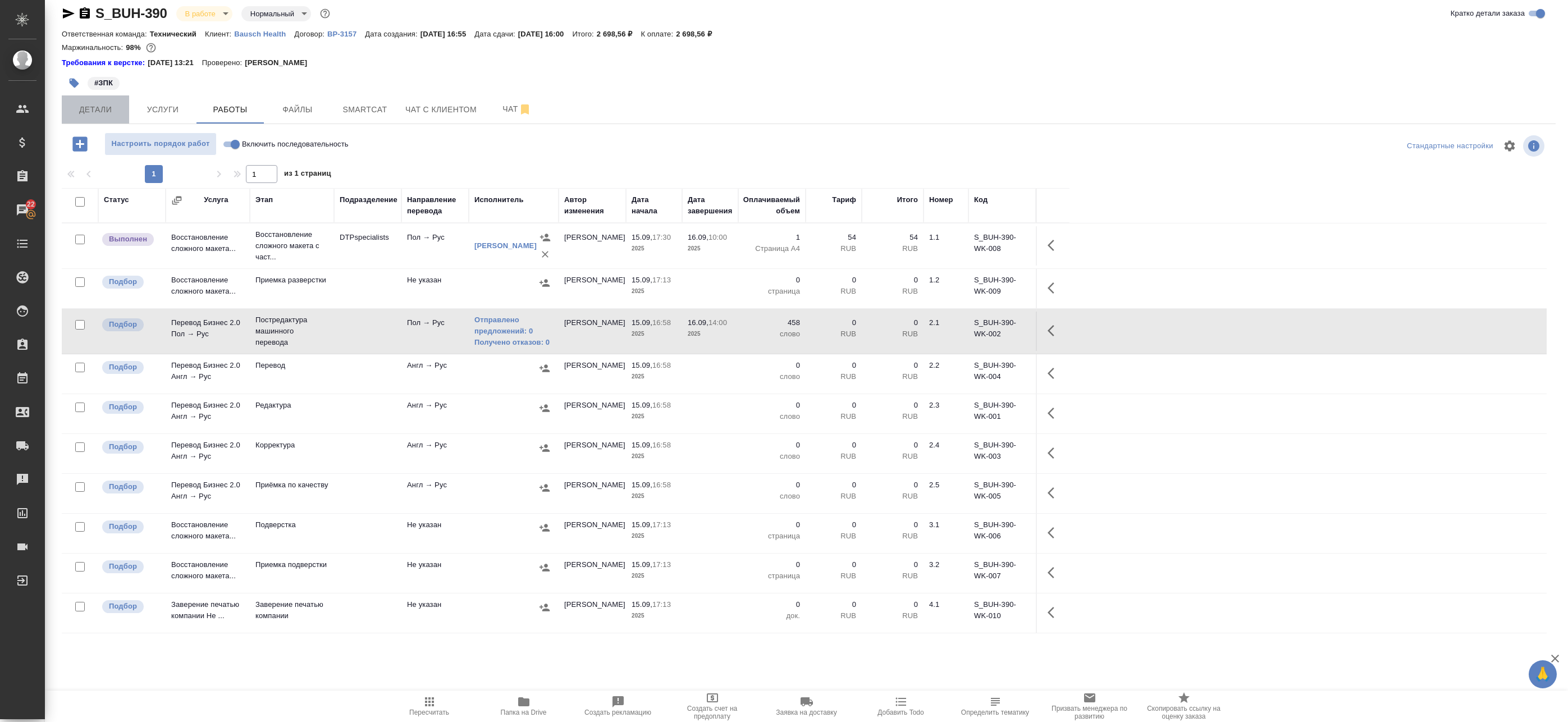
click at [94, 114] on span "Детали" at bounding box center [96, 109] width 54 height 14
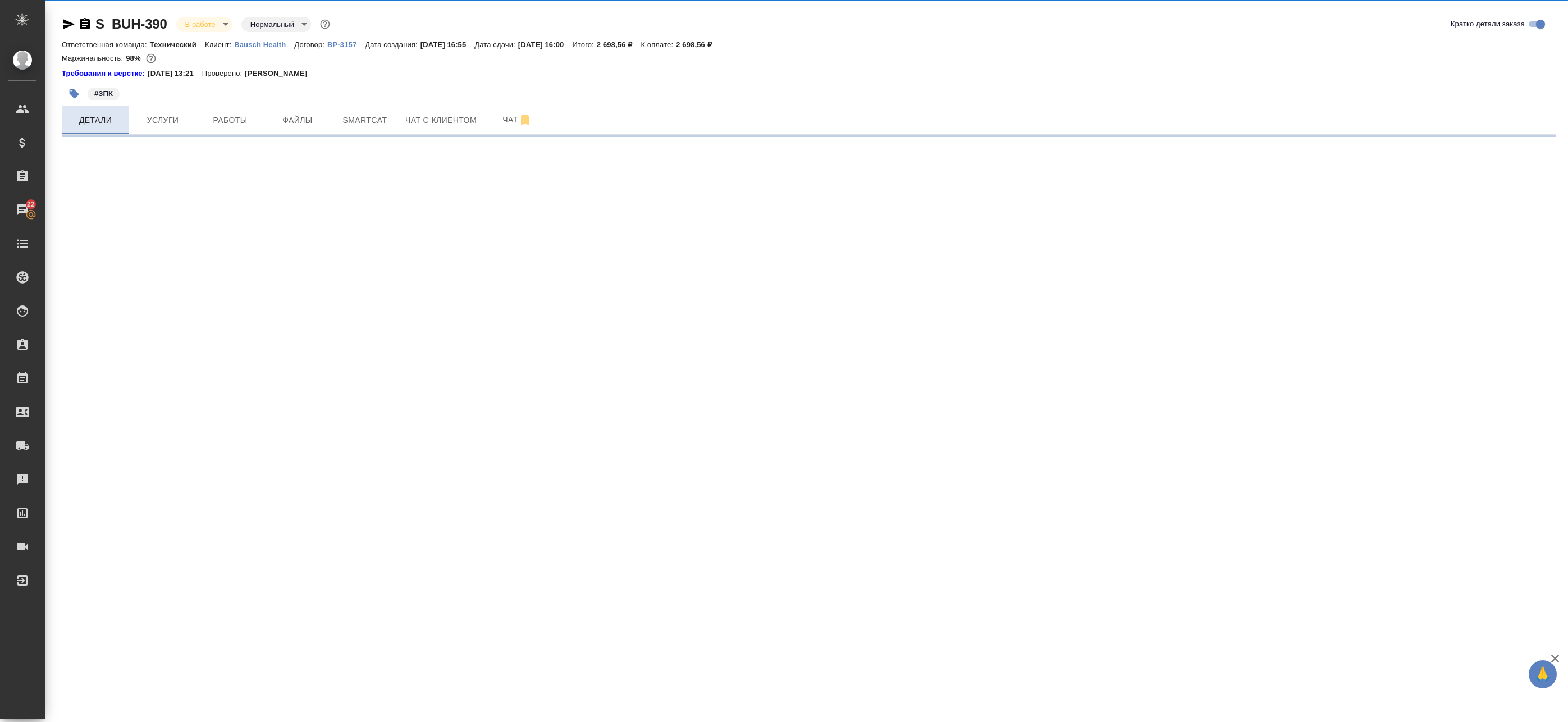
select select "RU"
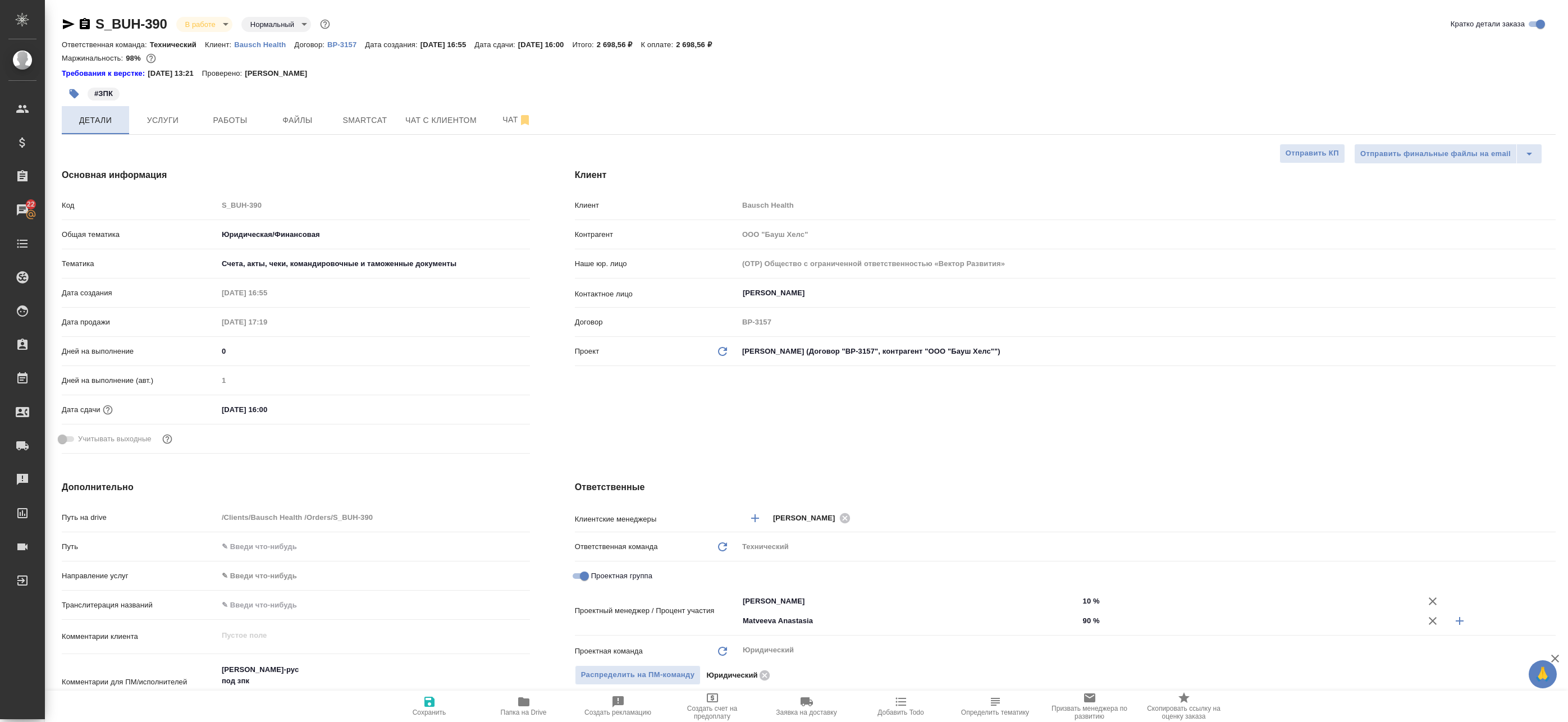
type textarea "x"
click at [204, 121] on span "Работы" at bounding box center [230, 121] width 54 height 14
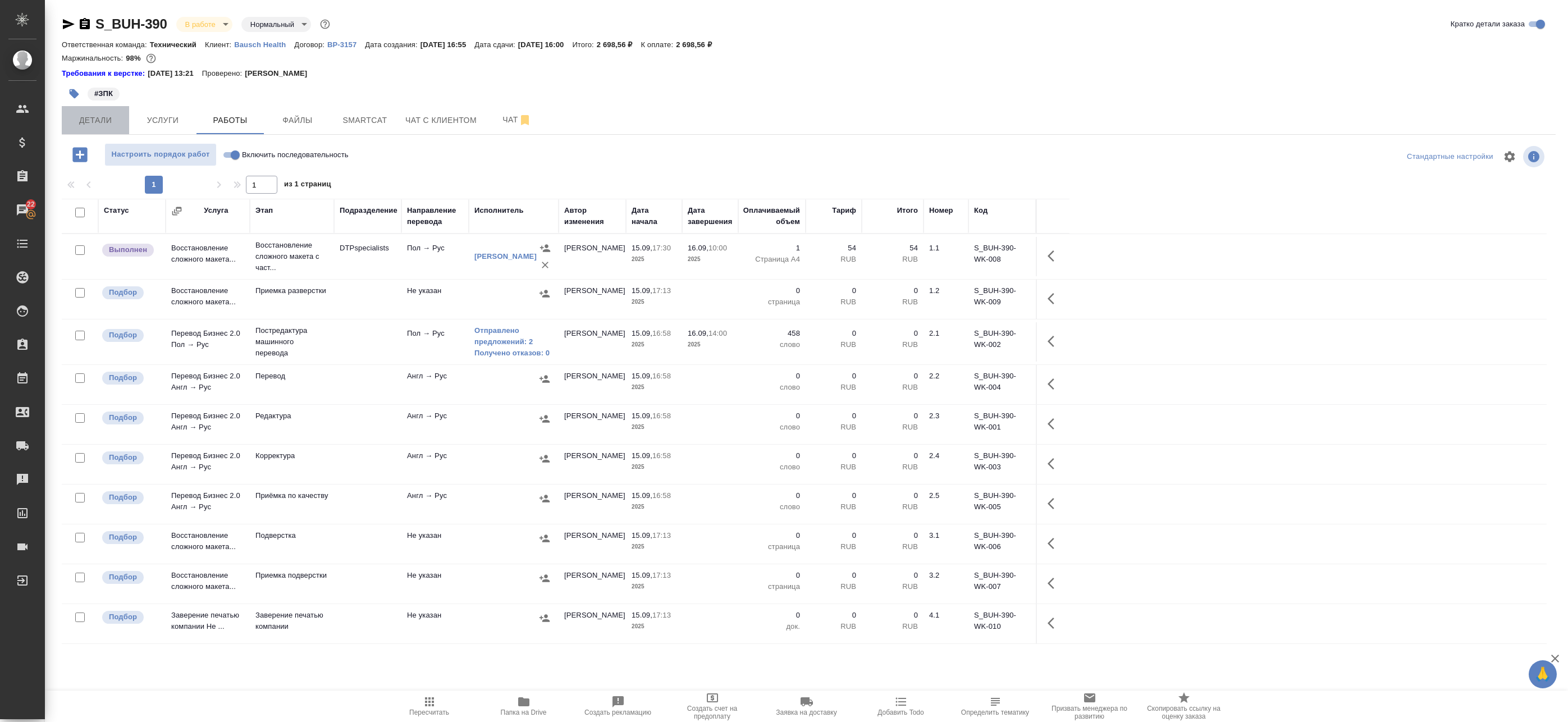
click at [95, 114] on span "Детали" at bounding box center [96, 121] width 54 height 14
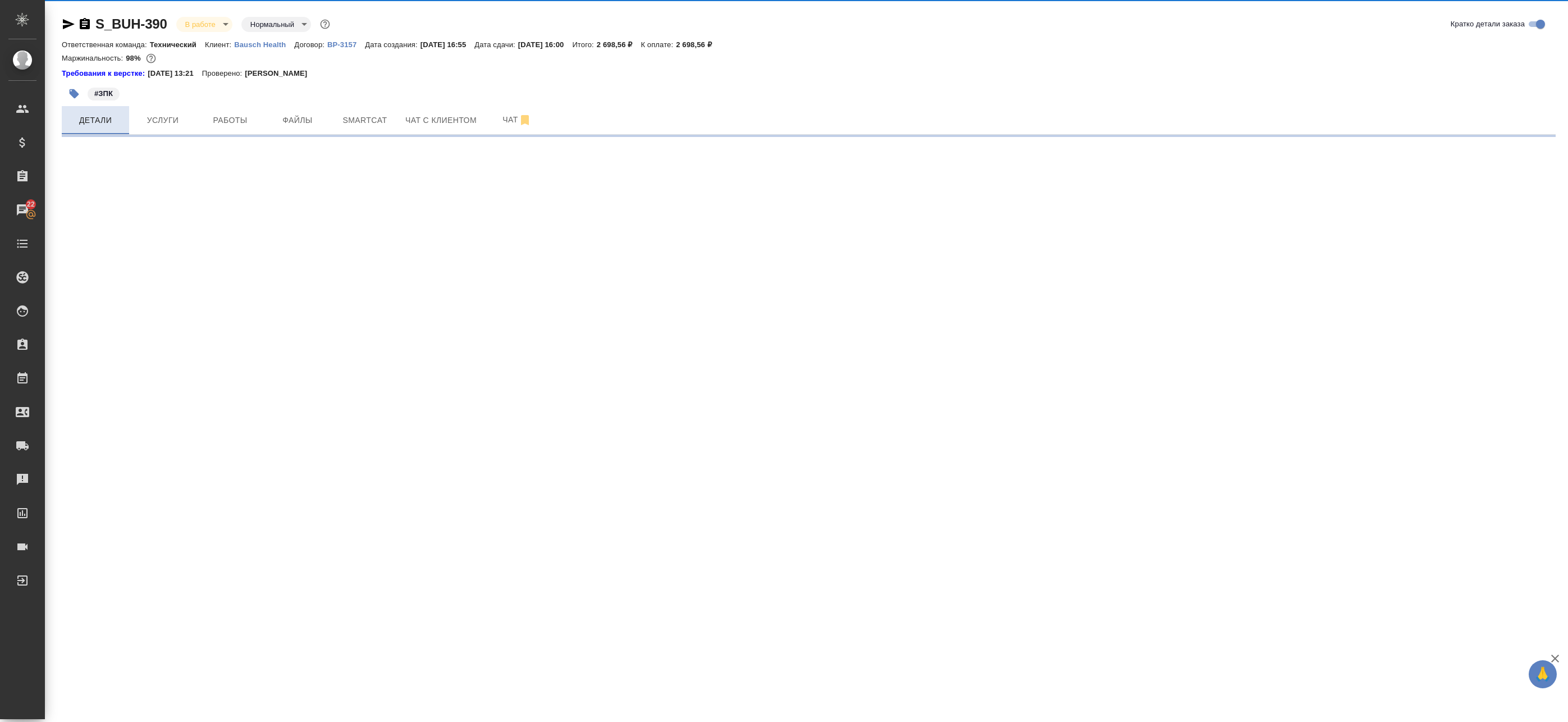
select select "RU"
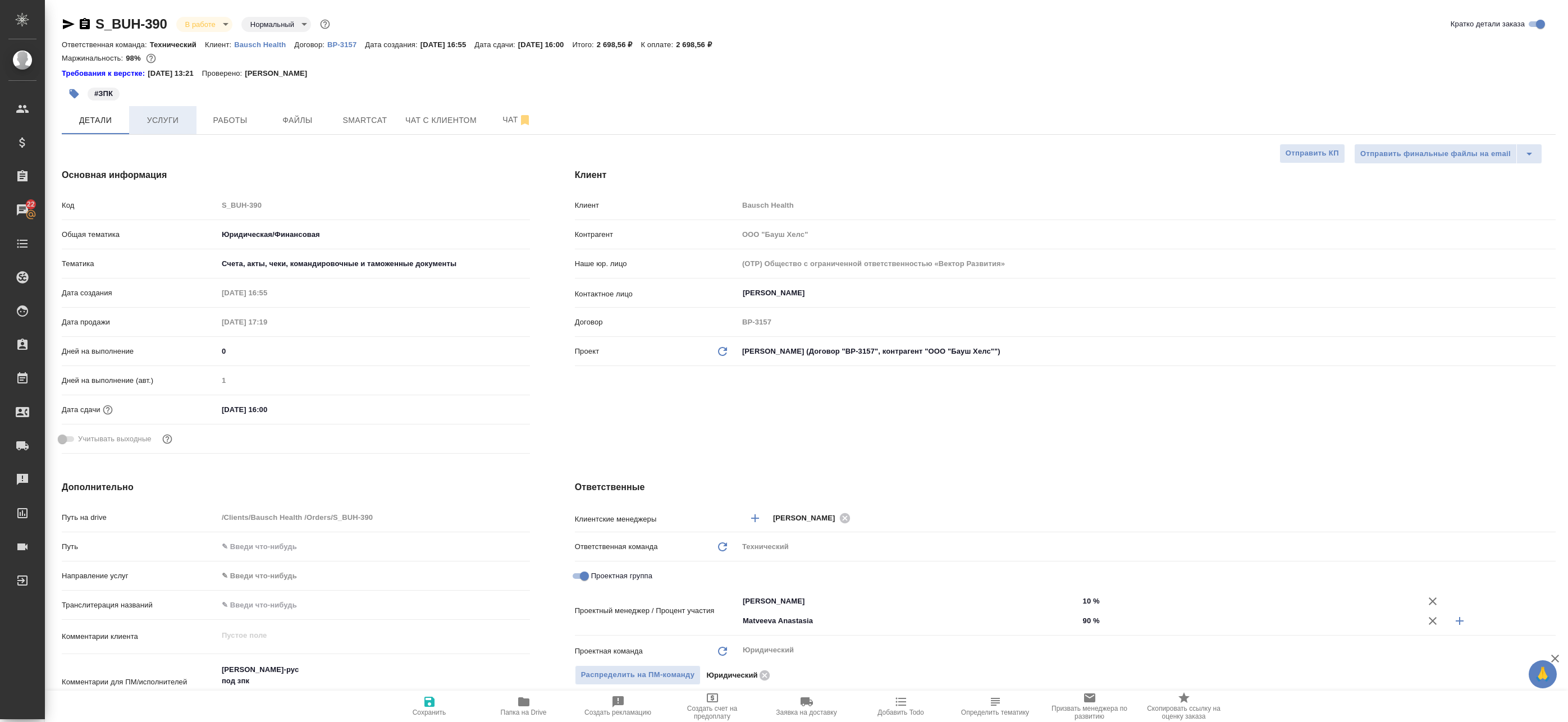
type textarea "x"
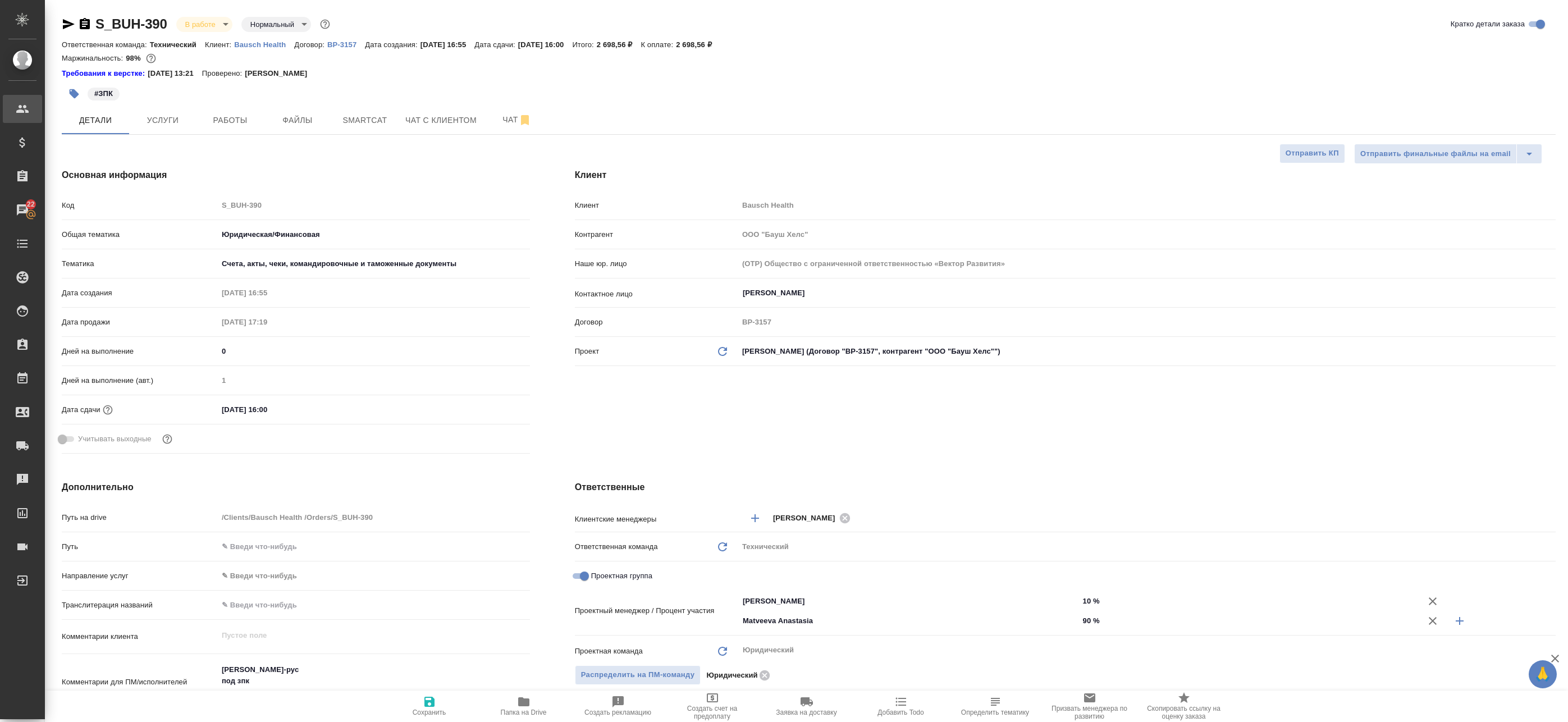
type textarea "x"
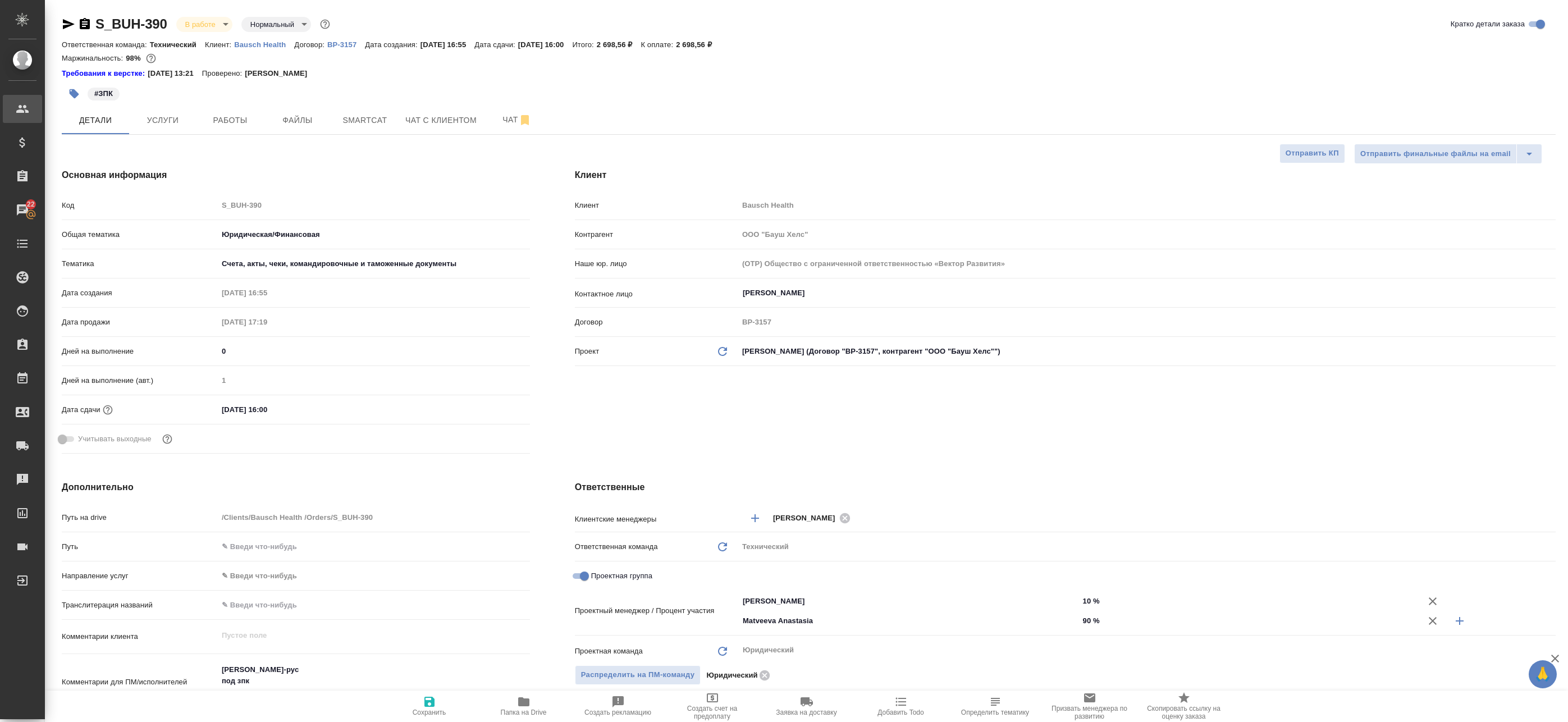
type textarea "x"
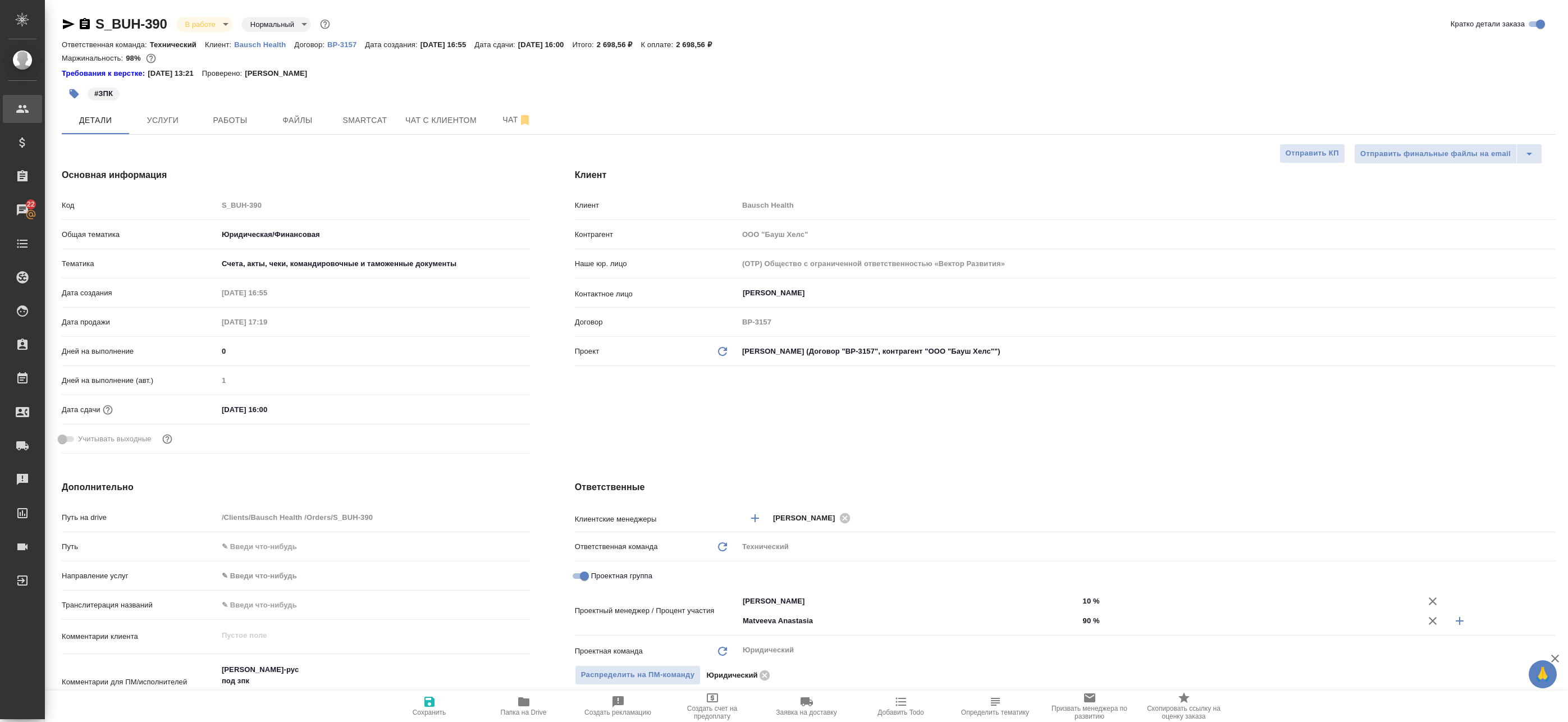
type textarea "x"
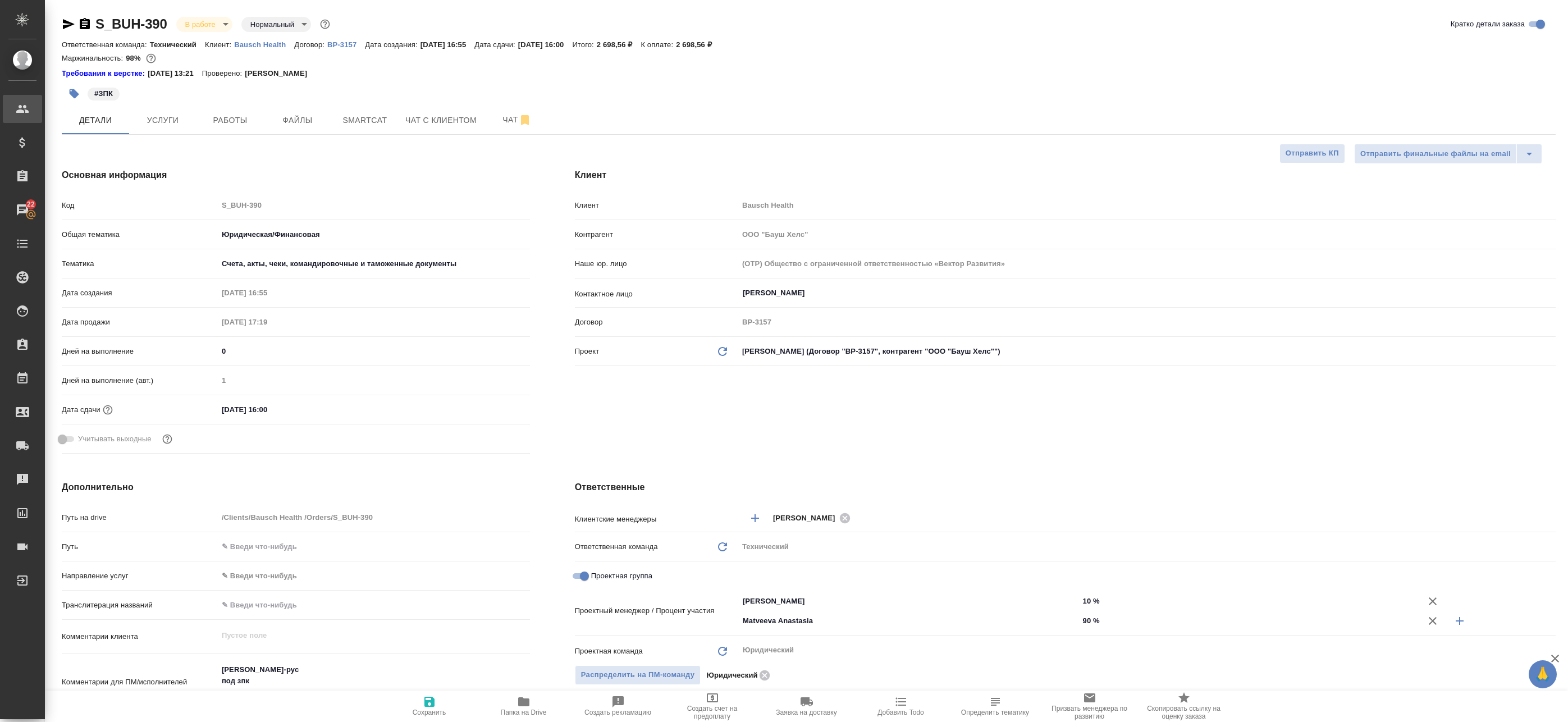
type textarea "x"
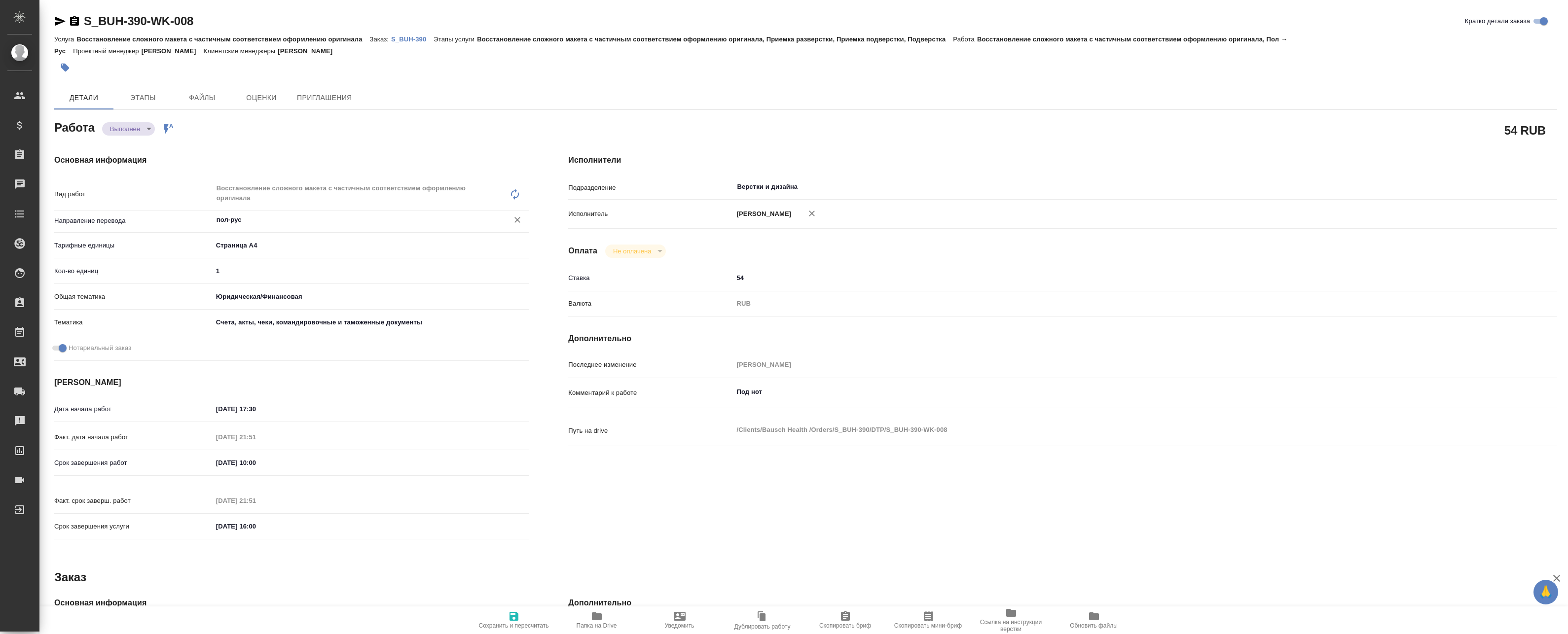
type textarea "x"
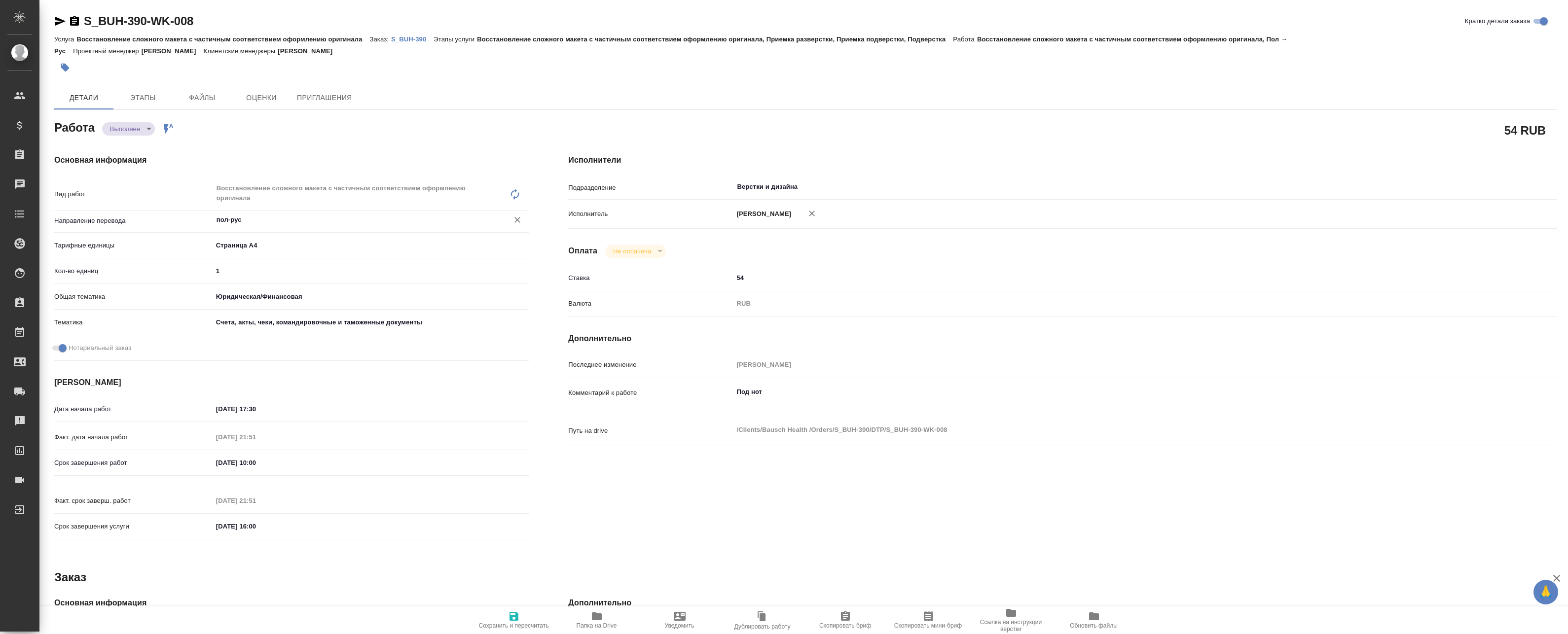
type textarea "x"
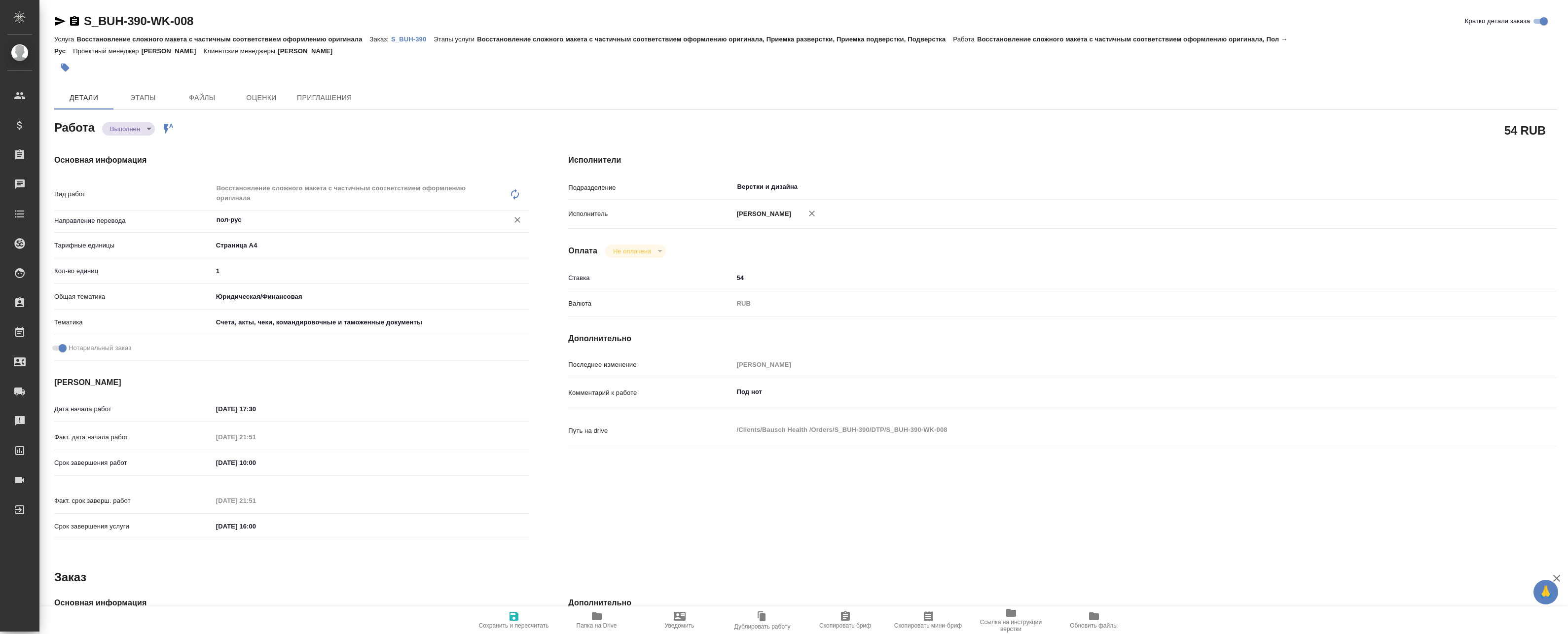
type textarea "x"
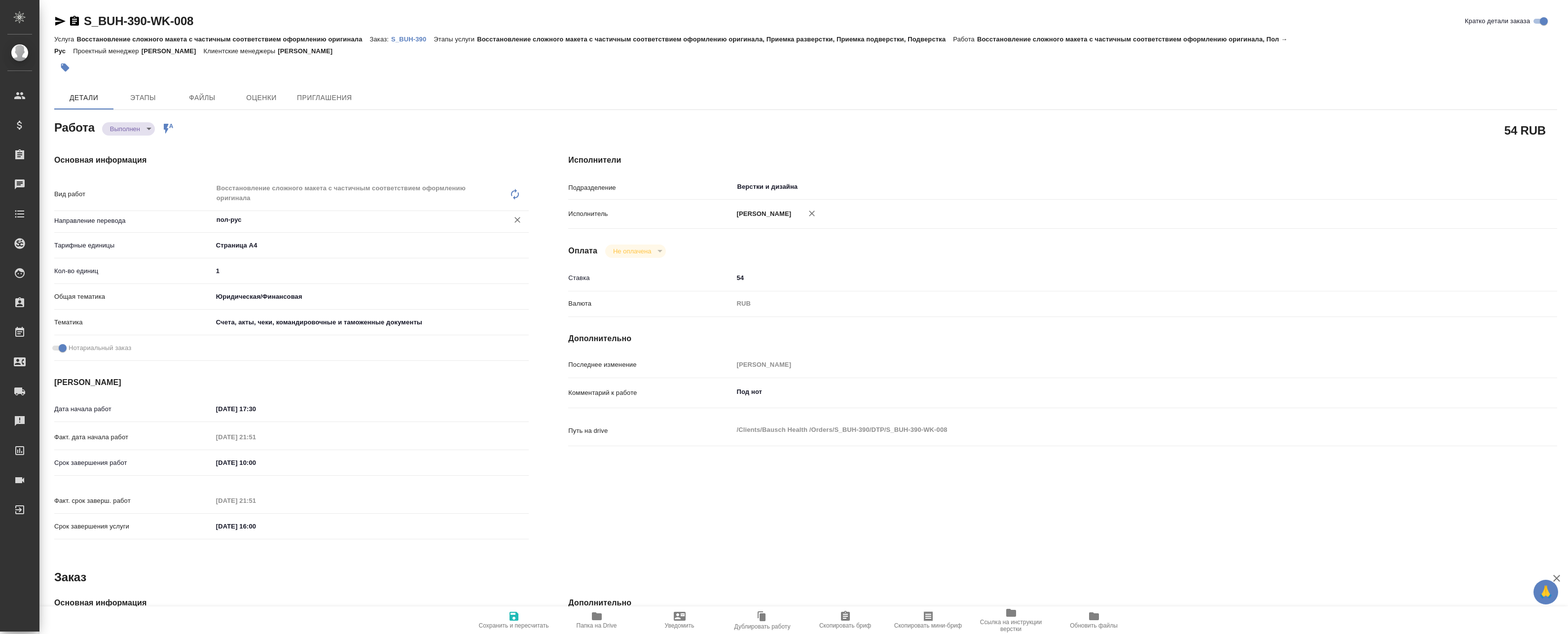
type textarea "x"
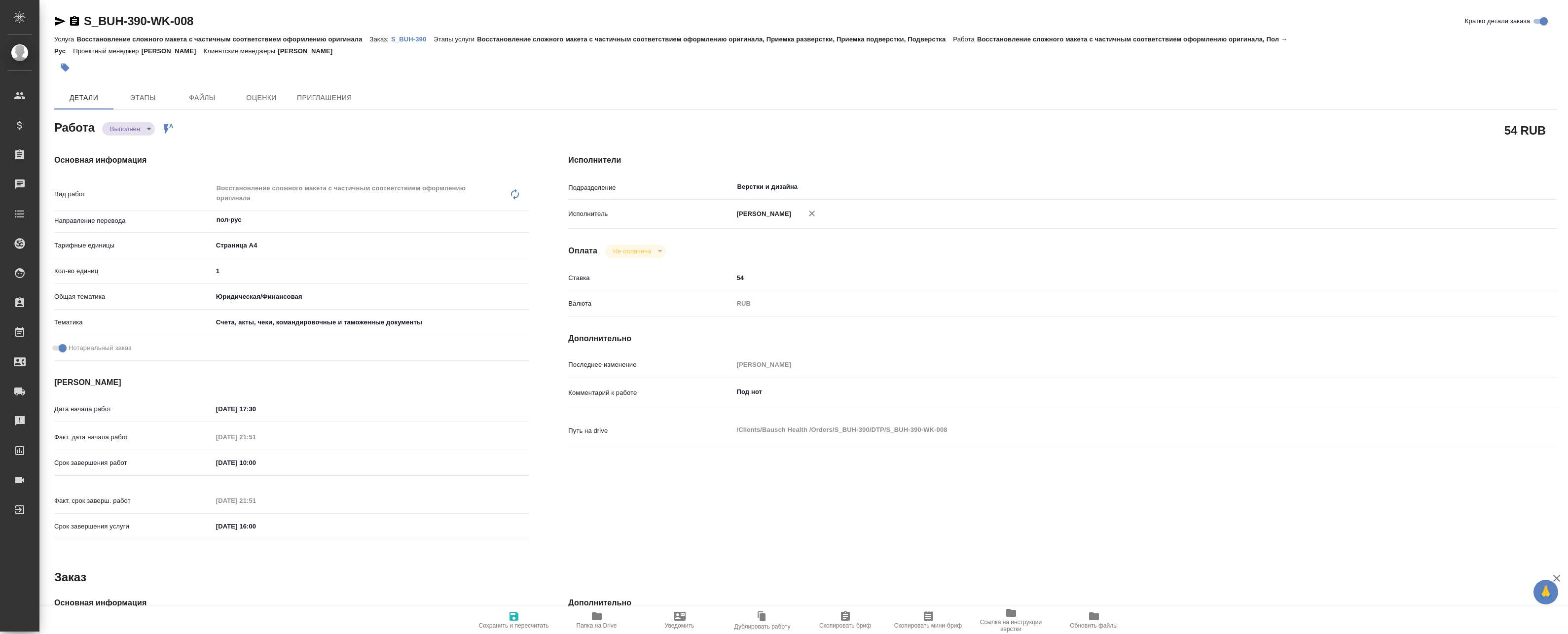
type textarea "x"
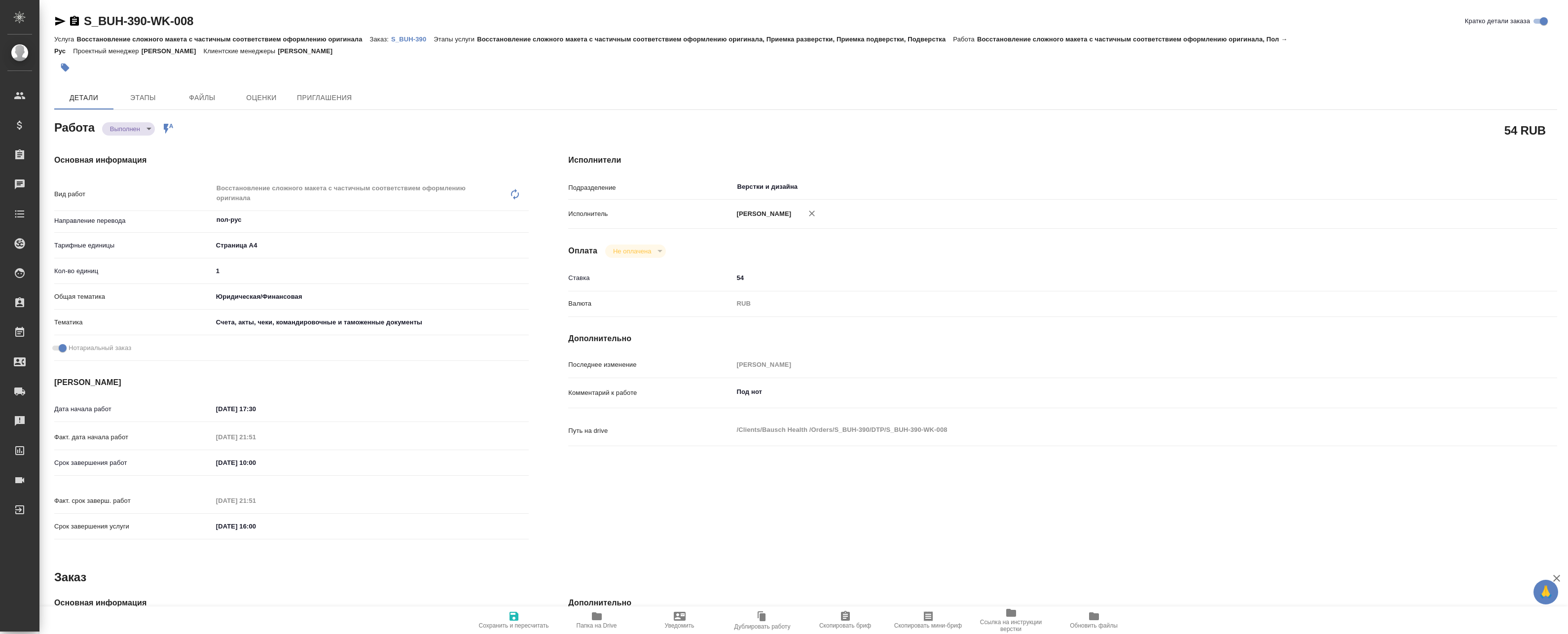
type textarea "x"
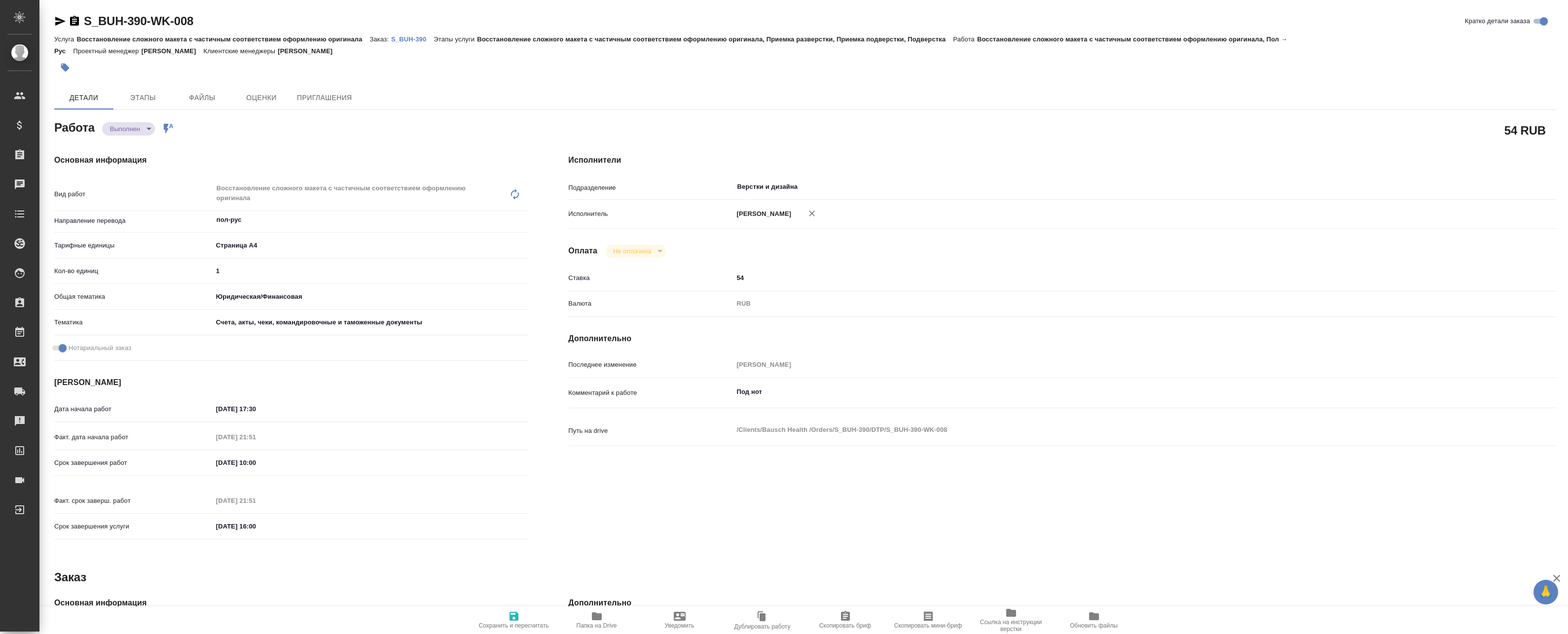
type textarea "x"
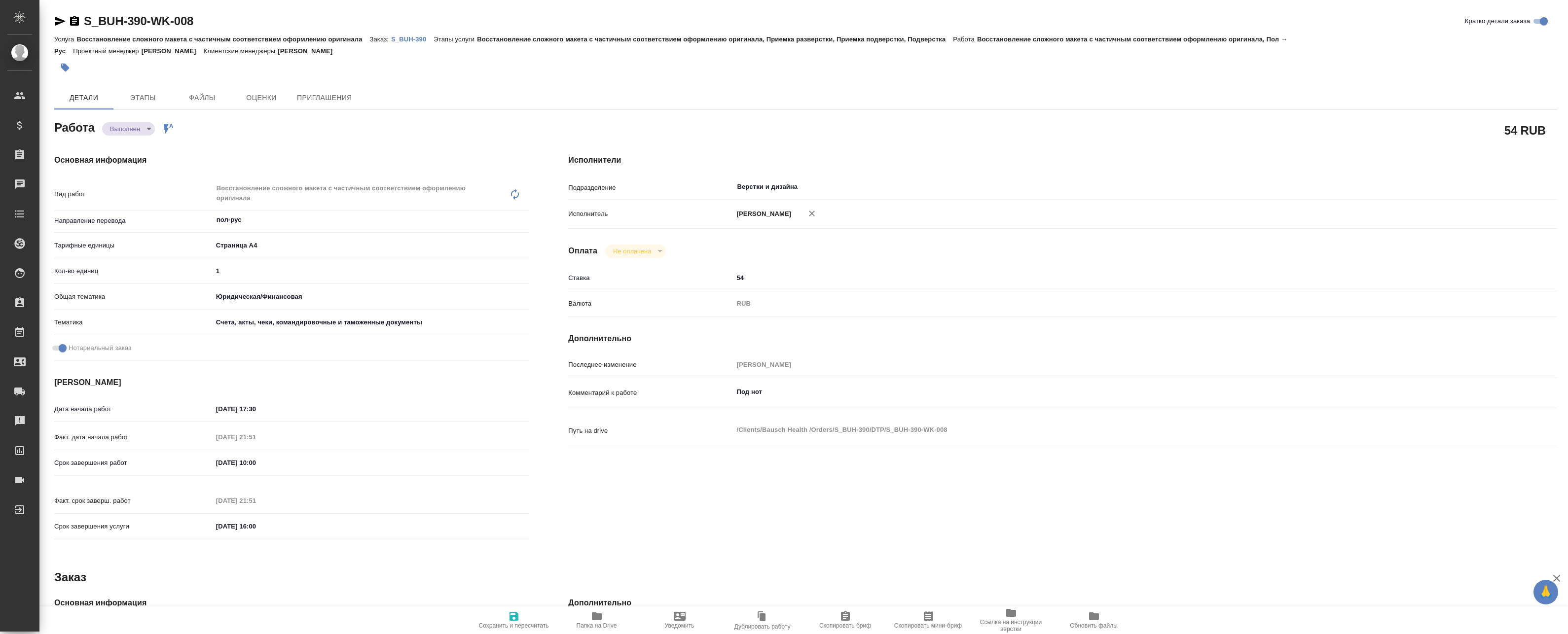
type textarea "x"
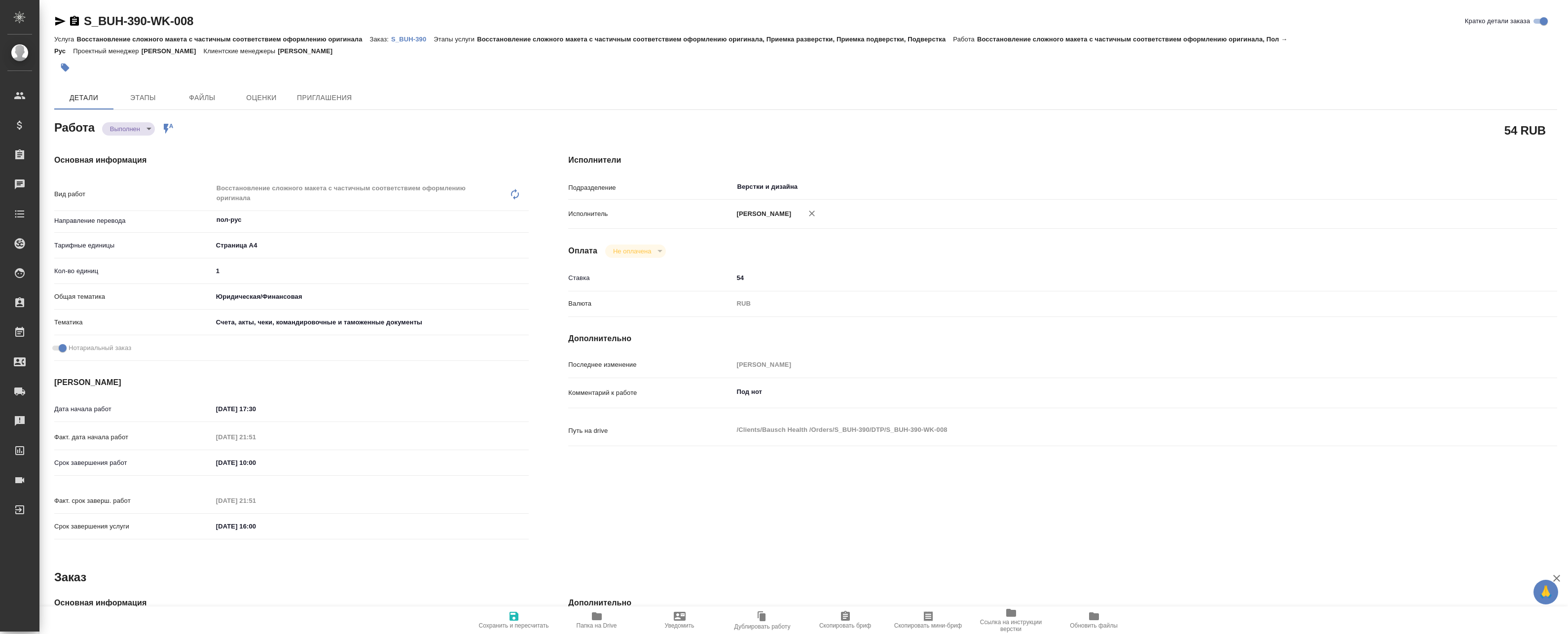
type textarea "x"
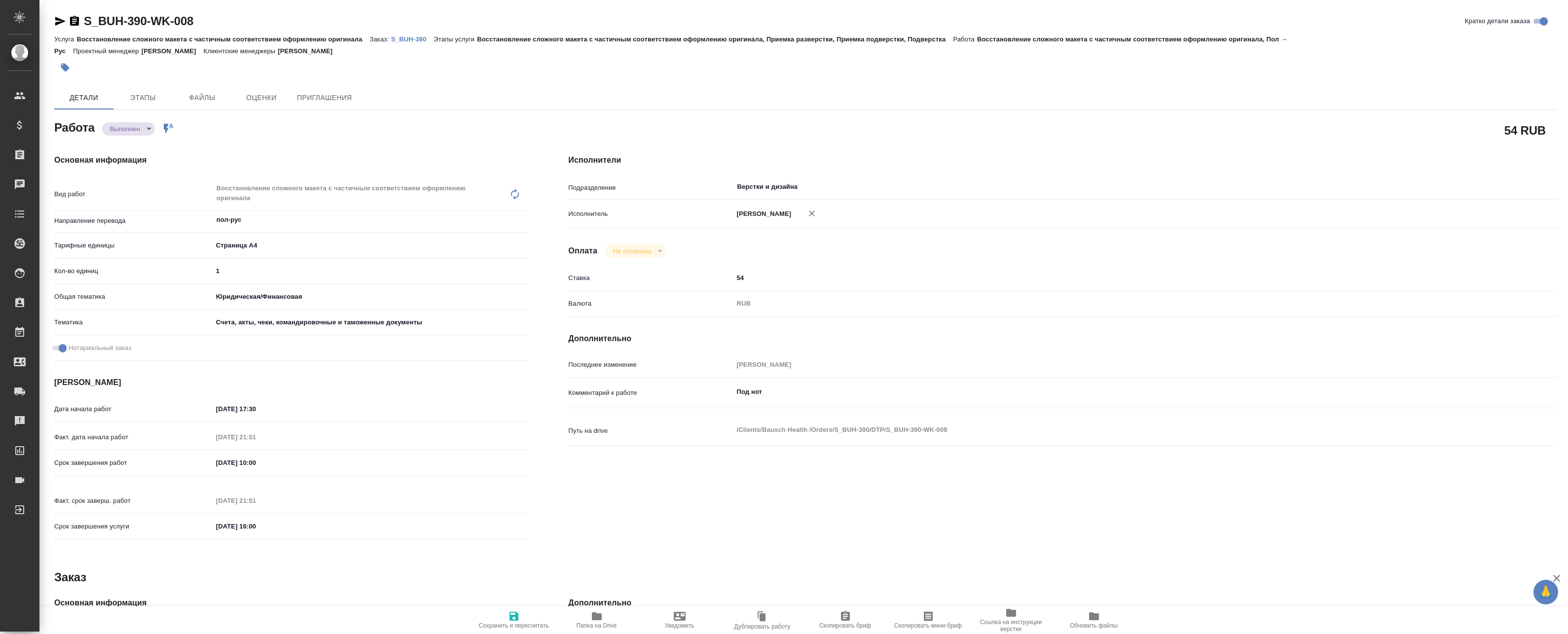
type textarea "x"
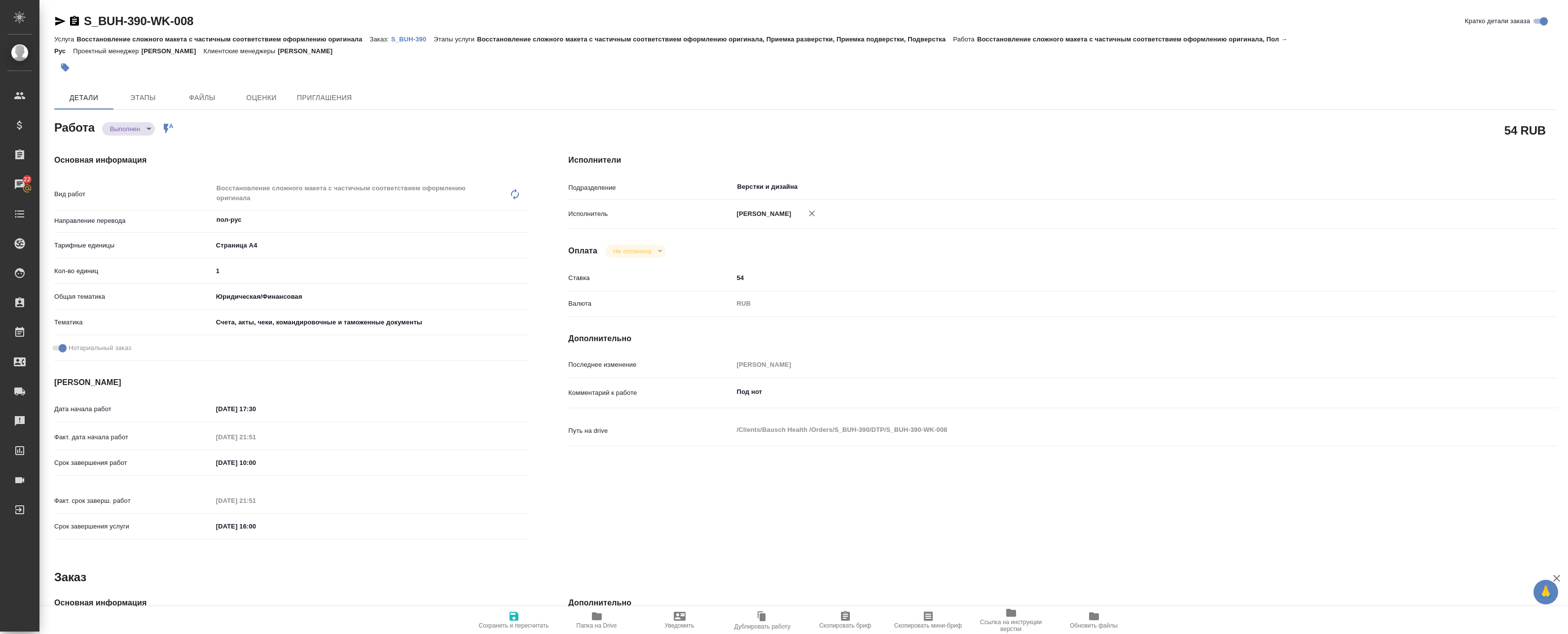
type textarea "x"
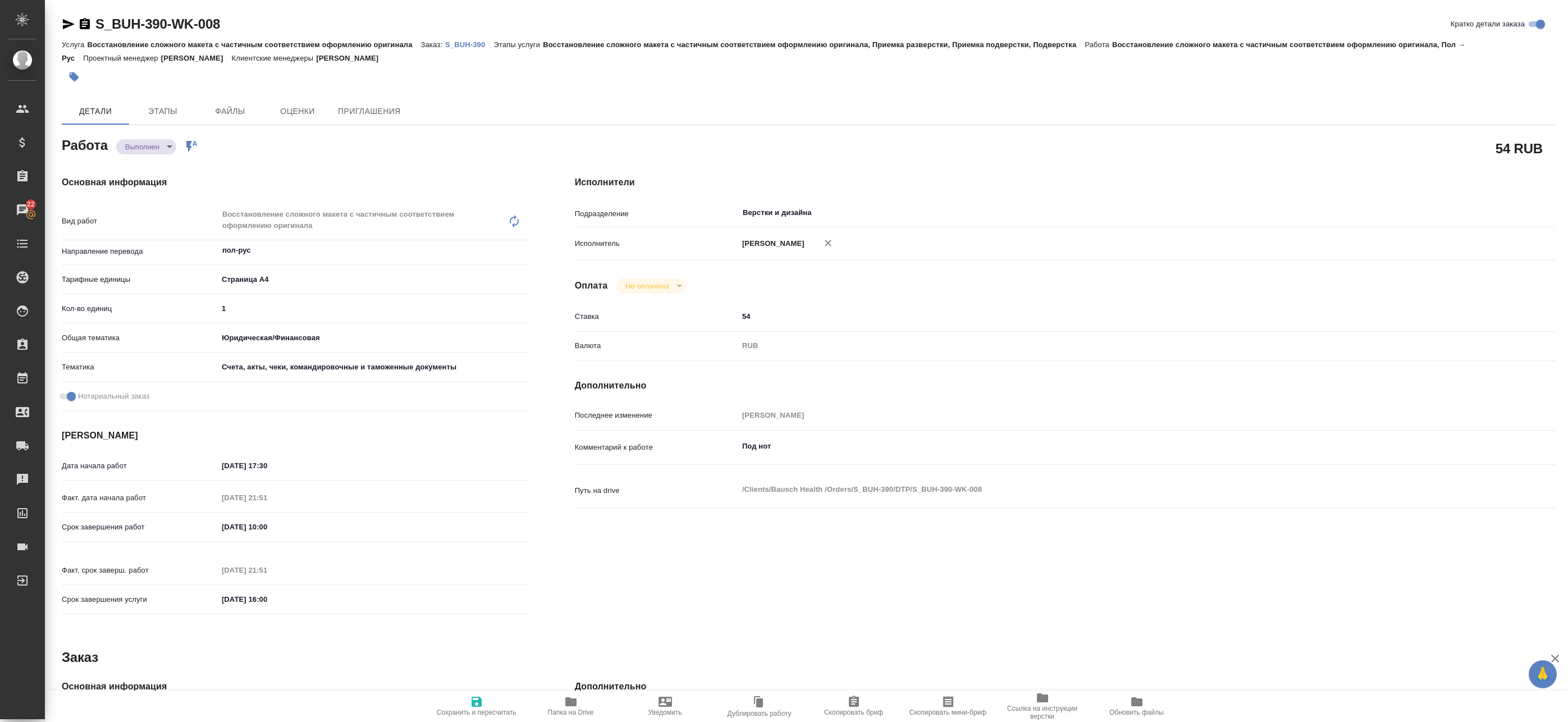
type textarea "x"
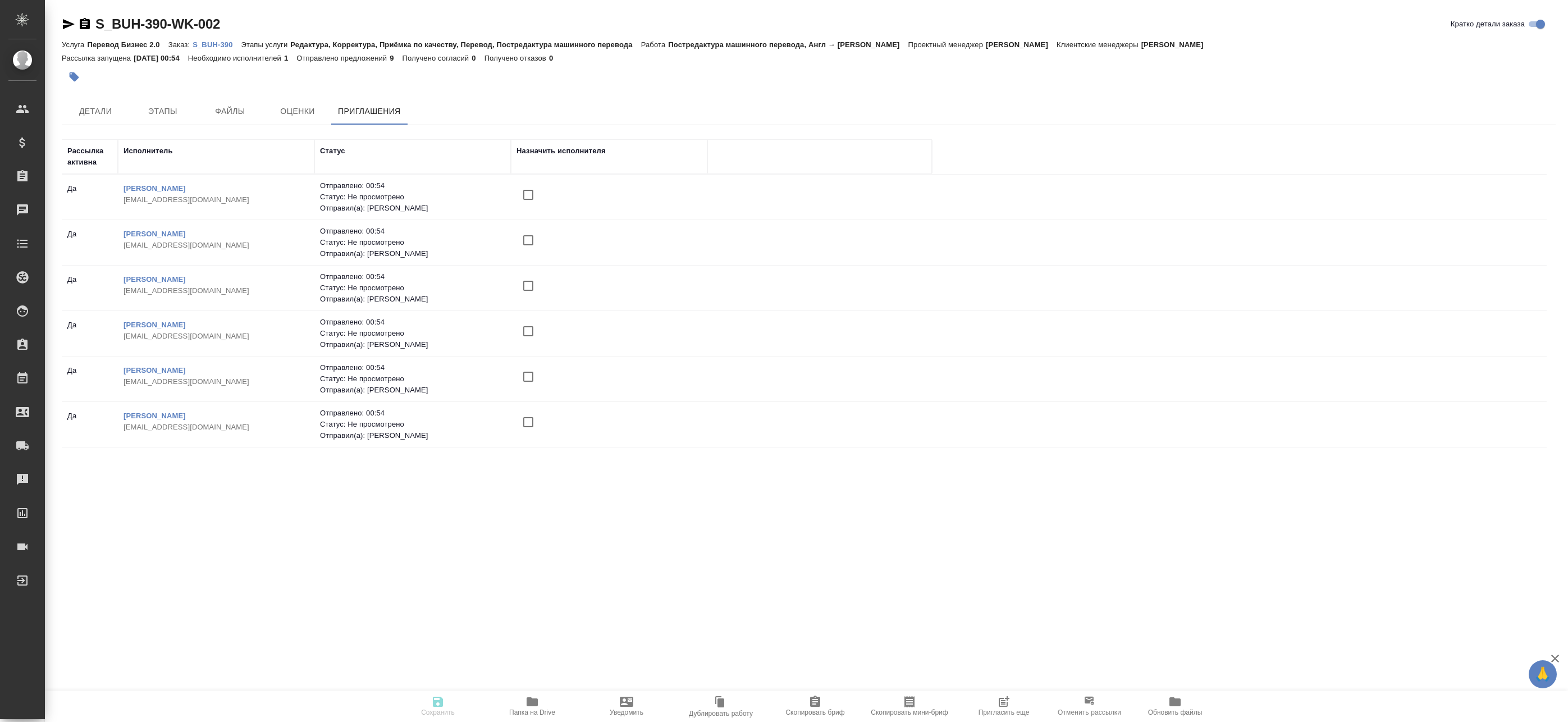
click at [1093, 706] on icon at bounding box center [1089, 700] width 13 height 13
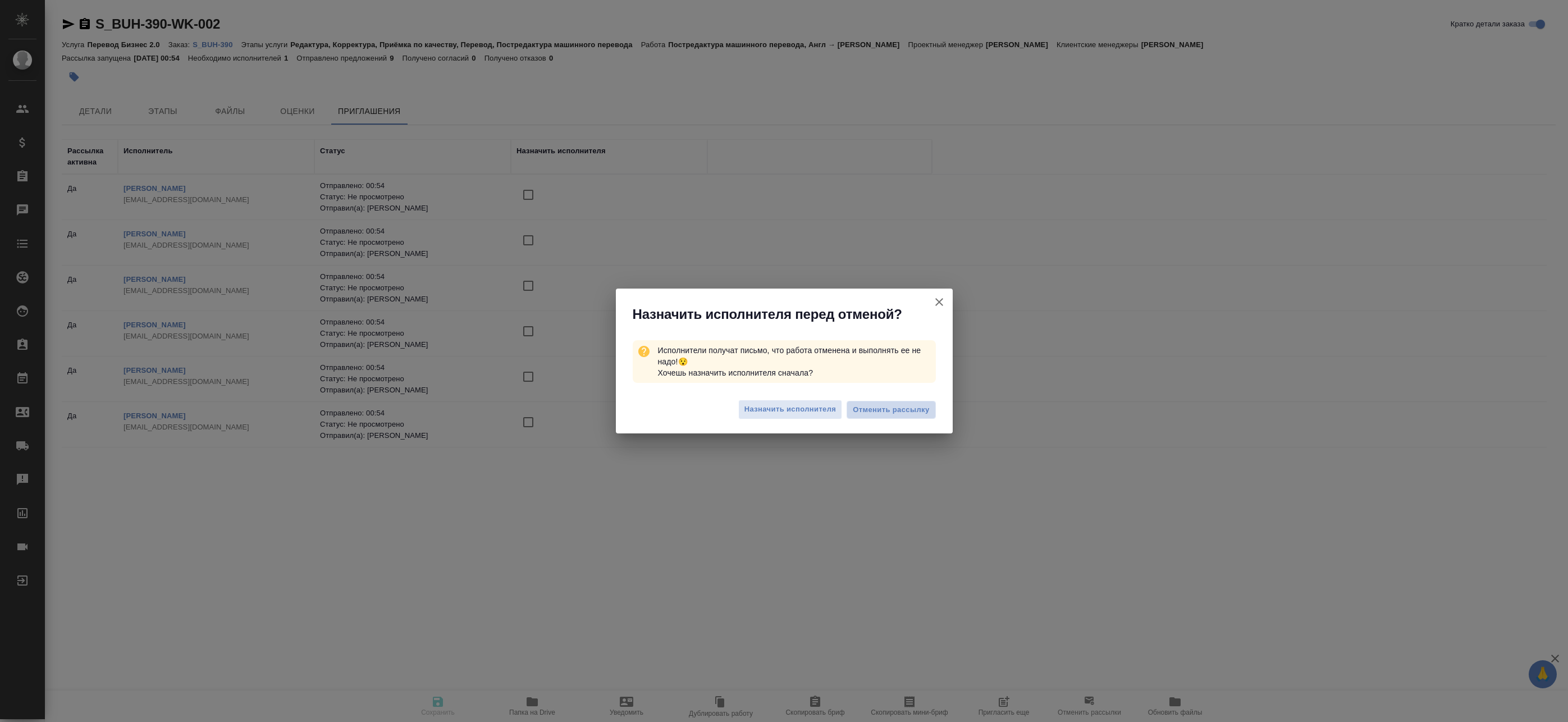
click at [863, 414] on span "Отменить рассылку" at bounding box center [891, 410] width 76 height 11
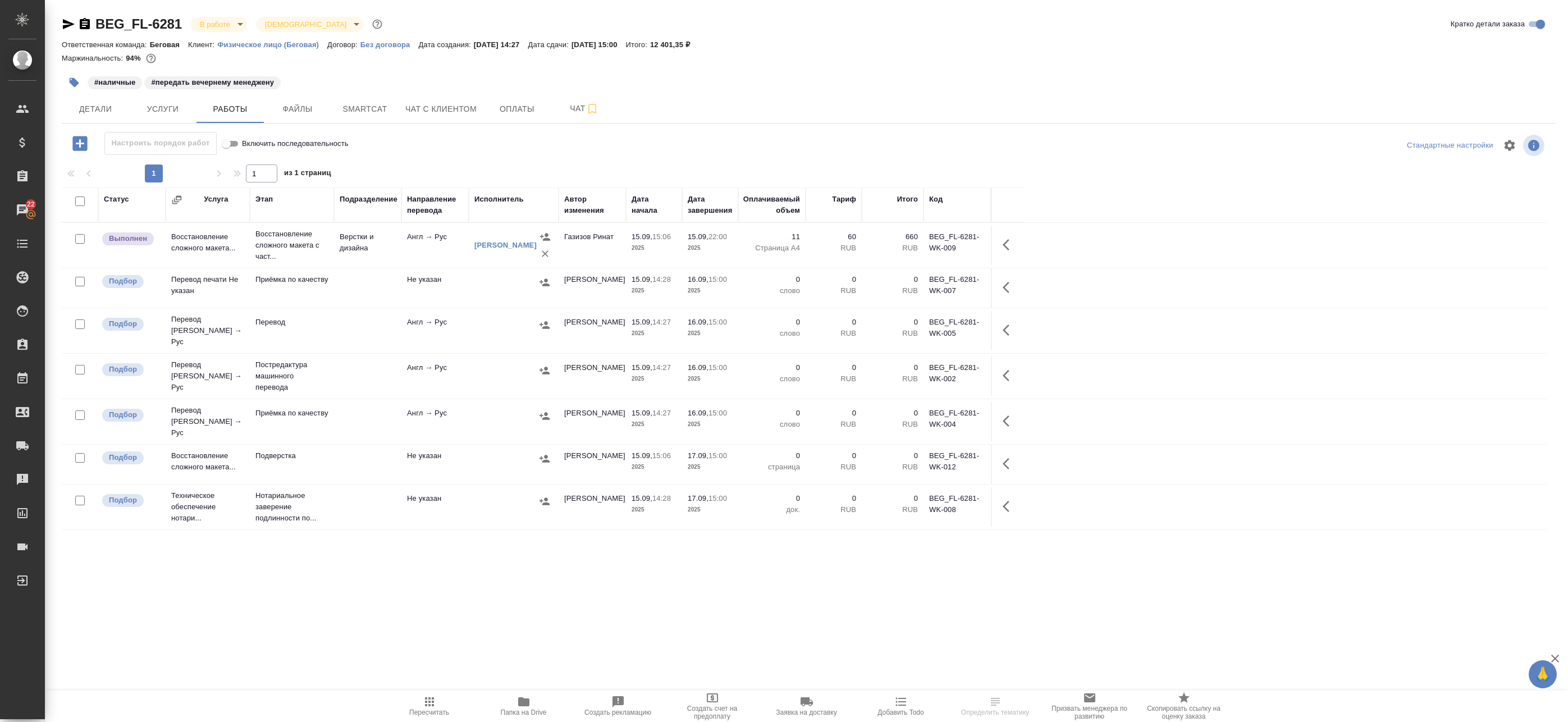
click at [339, 253] on td "Верстки и дизайна" at bounding box center [367, 245] width 67 height 39
